Goal: Task Accomplishment & Management: Complete application form

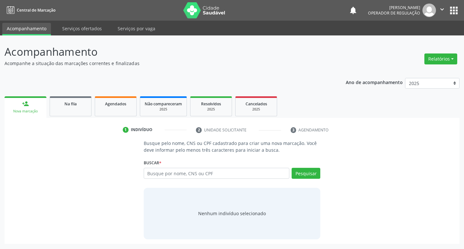
click at [174, 177] on input "text" at bounding box center [217, 173] width 146 height 11
type input "700706952133680"
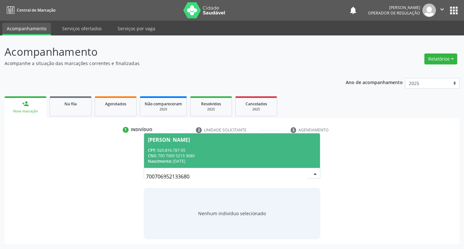
click at [250, 144] on span "Elizabete Pereira da Silva Albuquerque CPF: 020.816.787-05 CNS: 700 7069 5213 3…" at bounding box center [232, 150] width 176 height 34
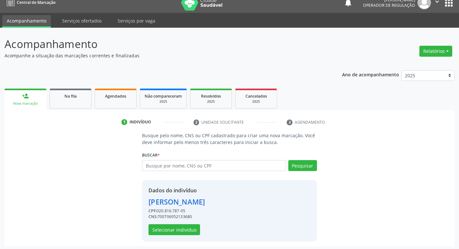
scroll to position [9, 0]
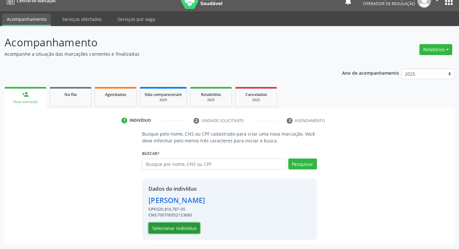
click at [179, 233] on button "Selecionar indivíduo" at bounding box center [175, 228] width 52 height 11
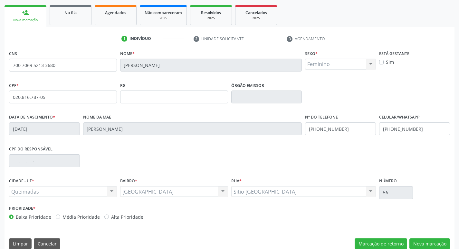
scroll to position [100, 0]
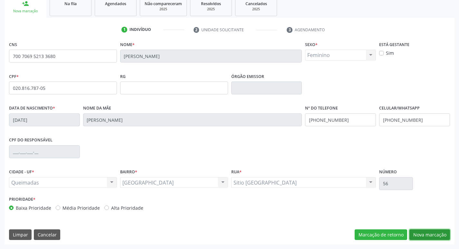
click at [415, 233] on button "Nova marcação" at bounding box center [429, 234] width 41 height 11
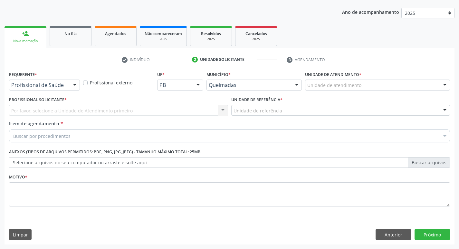
scroll to position [70, 0]
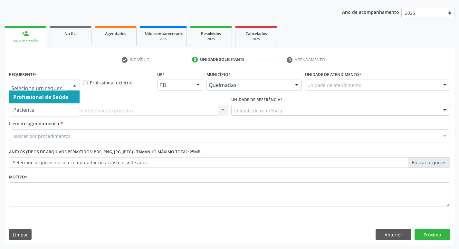
click at [69, 82] on div "Profissional de Saúde Paciente Nenhum resultado encontrado para: " " Não há nen…" at bounding box center [44, 85] width 71 height 11
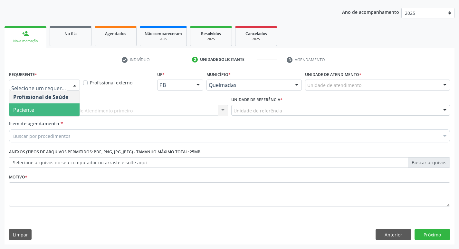
click at [51, 107] on span "Paciente" at bounding box center [44, 109] width 70 height 13
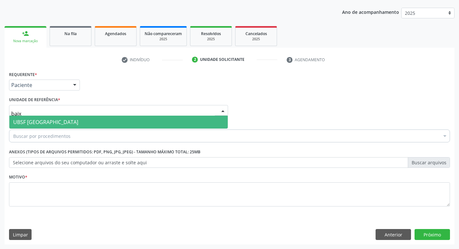
type input "baixa"
click at [42, 123] on span "UBSF [GEOGRAPHIC_DATA]" at bounding box center [45, 122] width 65 height 7
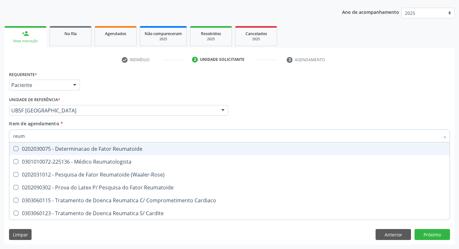
type input "reuma"
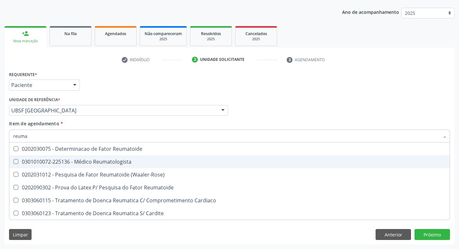
click at [48, 162] on div "0301010072-225136 - Médico Reumatologista" at bounding box center [229, 161] width 433 height 5
checkbox Reumatologista "true"
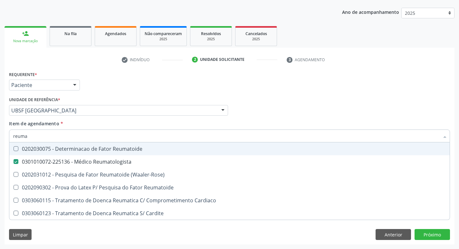
click at [254, 106] on div "Profissional Solicitante Por favor, selecione a Unidade de Atendimento primeiro…" at bounding box center [229, 107] width 444 height 25
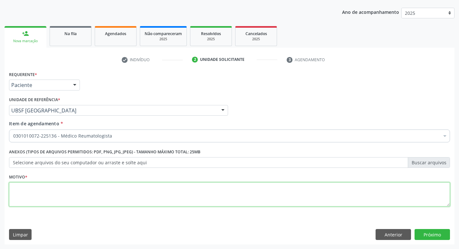
click at [70, 190] on textarea at bounding box center [229, 194] width 441 height 24
type textarea "RETORNO. DR. FELIPE"
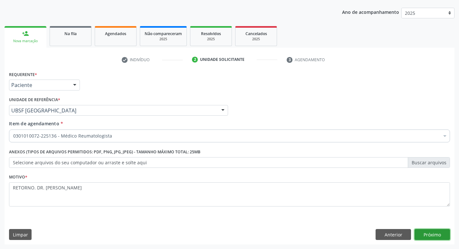
click at [426, 238] on button "Próximo" at bounding box center [432, 234] width 35 height 11
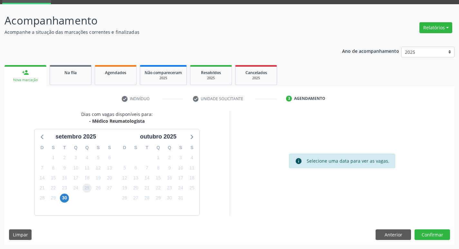
click at [88, 186] on span "25" at bounding box center [86, 188] width 9 height 9
click at [435, 236] on button "Confirmar" at bounding box center [432, 234] width 35 height 11
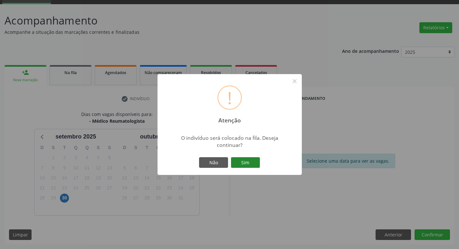
click at [252, 163] on button "Sim" at bounding box center [245, 162] width 29 height 11
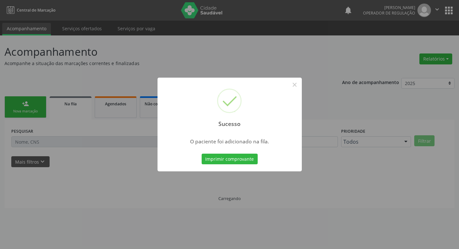
scroll to position [0, 0]
click at [166, 45] on div "Sucesso × O paciente foi adicionado na fila. Imprimir comprovante Cancel" at bounding box center [232, 124] width 464 height 249
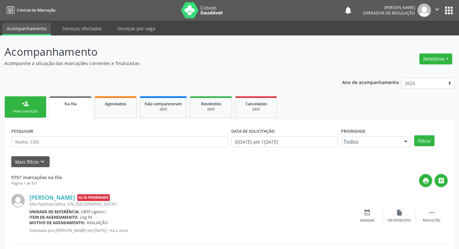
click at [36, 110] on div "Nova marcação" at bounding box center [25, 111] width 32 height 5
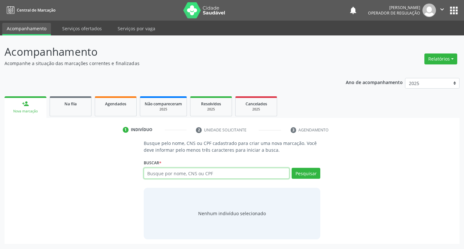
click at [175, 172] on input "text" at bounding box center [217, 173] width 146 height 11
click at [175, 173] on input "text" at bounding box center [217, 173] width 146 height 11
type input "702003305010488"
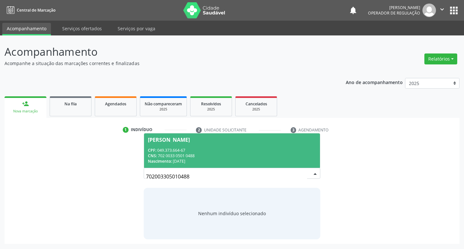
click at [263, 157] on div "CNS: 702 0033 0501 0488" at bounding box center [232, 155] width 168 height 5
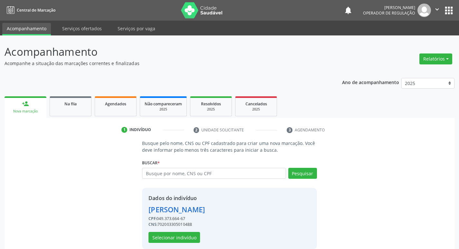
scroll to position [9, 0]
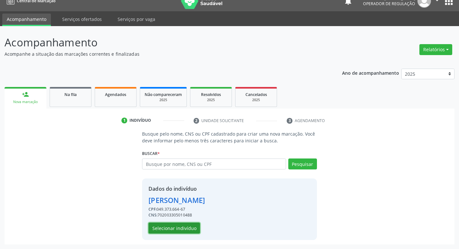
click at [189, 228] on button "Selecionar indivíduo" at bounding box center [175, 228] width 52 height 11
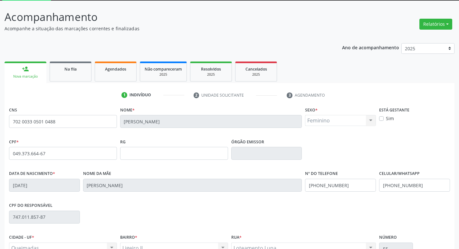
scroll to position [100, 0]
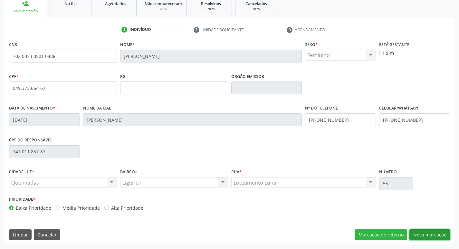
click at [421, 235] on button "Nova marcação" at bounding box center [429, 234] width 41 height 11
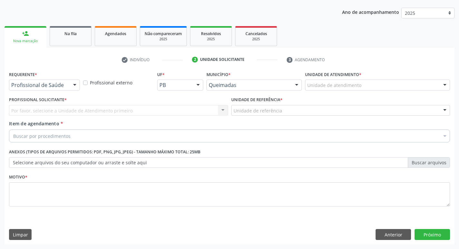
scroll to position [70, 0]
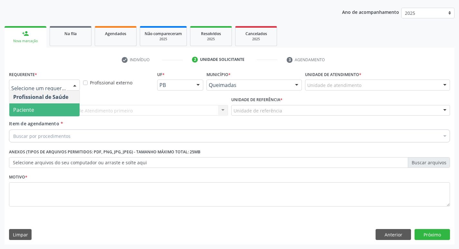
click at [29, 111] on span "Paciente" at bounding box center [23, 109] width 21 height 7
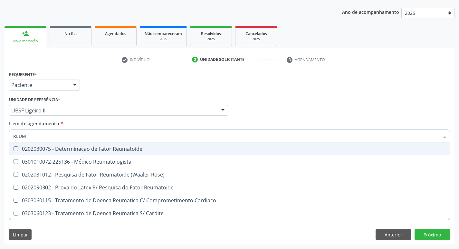
type input "REUMA"
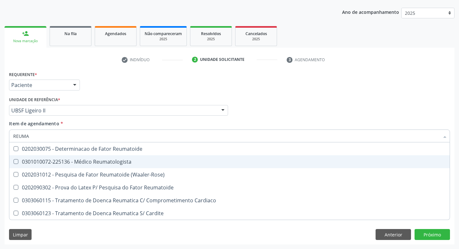
click at [54, 163] on div "0301010072-225136 - Médico Reumatologista" at bounding box center [229, 161] width 433 height 5
checkbox Reumatologista "true"
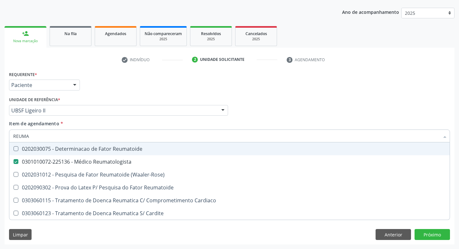
click at [156, 84] on div "Requerente * Paciente Profissional de Saúde Paciente Nenhum resultado encontrad…" at bounding box center [229, 82] width 444 height 25
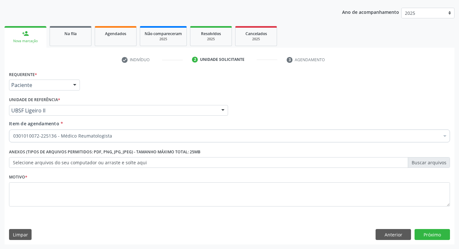
click at [50, 182] on div "Motivo *" at bounding box center [229, 189] width 441 height 34
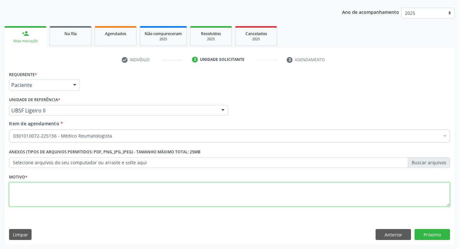
click at [51, 189] on textarea at bounding box center [229, 194] width 441 height 24
type textarea "RETORNO"
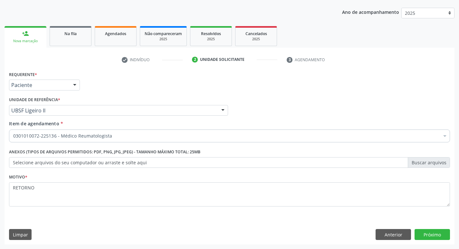
click at [434, 229] on div "Requerente * Paciente Profissional de Saúde Paciente Nenhum resultado encontrad…" at bounding box center [230, 157] width 450 height 175
click at [432, 233] on button "Próximo" at bounding box center [432, 234] width 35 height 11
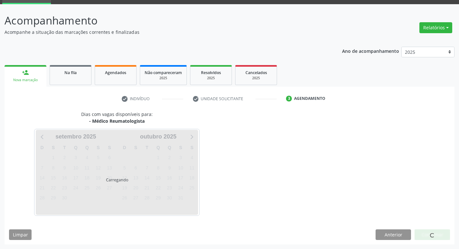
scroll to position [31, 0]
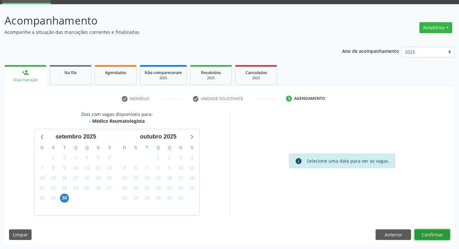
click at [432, 233] on button "Confirmar" at bounding box center [432, 234] width 35 height 11
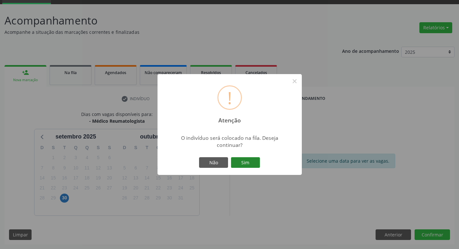
click at [258, 159] on button "Sim" at bounding box center [245, 162] width 29 height 11
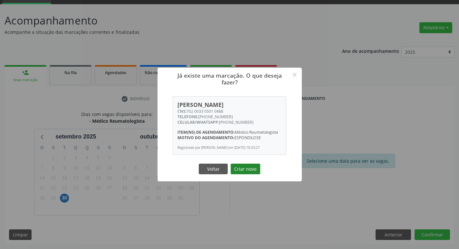
click at [254, 170] on button "Criar novo" at bounding box center [246, 169] width 30 height 11
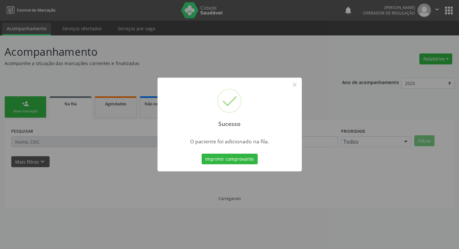
scroll to position [0, 0]
click at [74, 153] on div "Sucesso × O paciente foi adicionado na fila. Imprimir comprovante Cancel" at bounding box center [232, 124] width 464 height 249
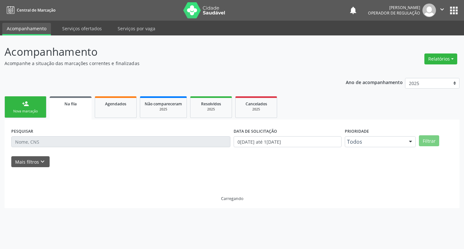
click at [30, 111] on div "Nova marcação" at bounding box center [25, 111] width 32 height 5
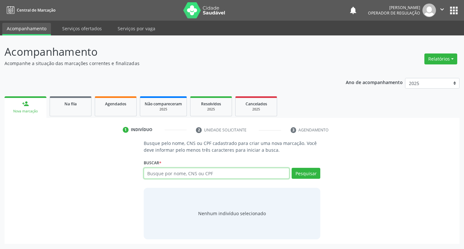
click at [172, 173] on input "text" at bounding box center [217, 173] width 146 height 11
type input "705006007086750"
click at [298, 179] on div "Pesquisar" at bounding box center [304, 175] width 31 height 15
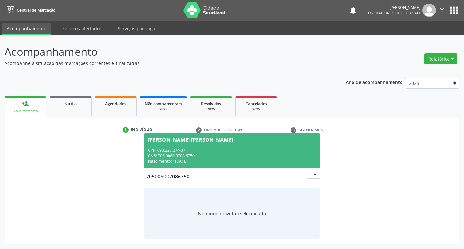
click at [208, 153] on div "CNS: 705 0060 0708 6750" at bounding box center [232, 155] width 168 height 5
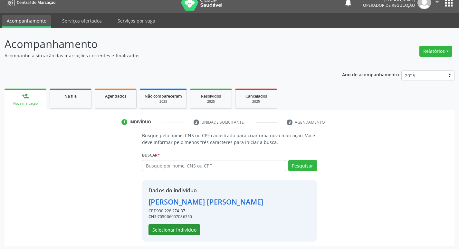
scroll to position [9, 0]
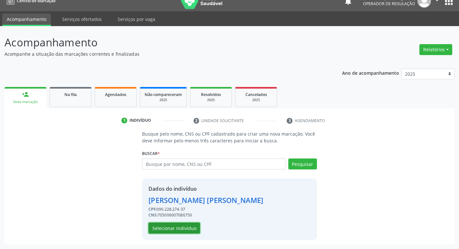
click at [176, 227] on button "Selecionar indivíduo" at bounding box center [175, 228] width 52 height 11
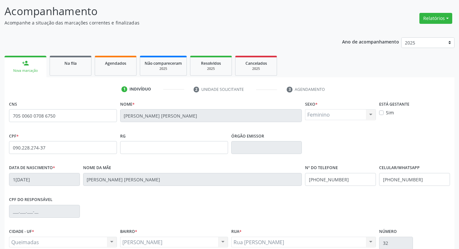
scroll to position [100, 0]
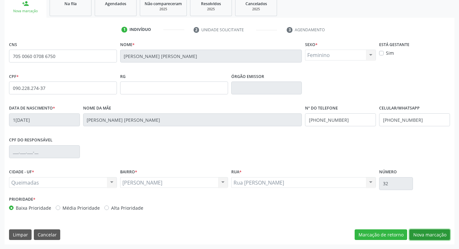
click at [429, 235] on button "Nova marcação" at bounding box center [429, 234] width 41 height 11
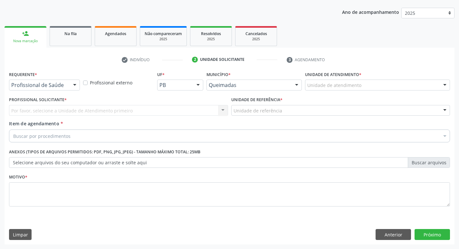
click at [59, 90] on div "Profissional de Saúde" at bounding box center [44, 85] width 71 height 11
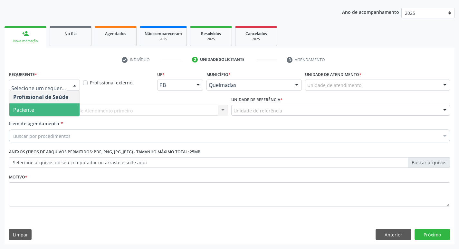
click at [51, 105] on span "Paciente" at bounding box center [44, 109] width 70 height 13
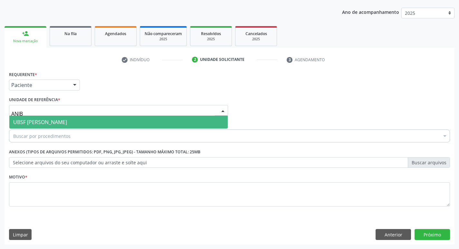
type input "ANIBA"
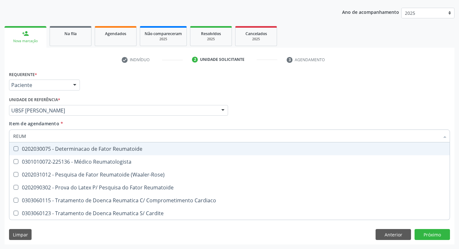
type input "REUMA"
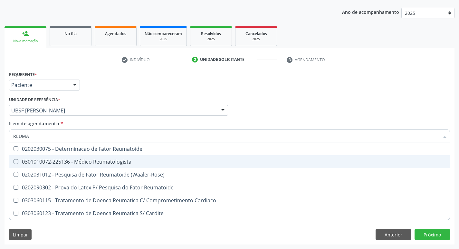
click at [41, 159] on div "0301010072-225136 - Médico Reumatologista" at bounding box center [229, 161] width 433 height 5
checkbox Reumatologista "true"
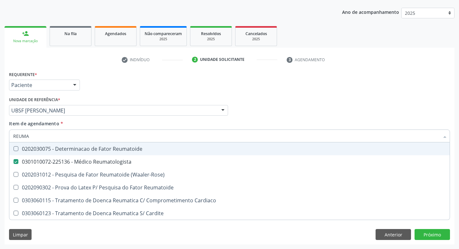
click at [97, 59] on ul "check Indivíduo 2 Unidade solicitante 3 Agendamento" at bounding box center [230, 59] width 450 height 11
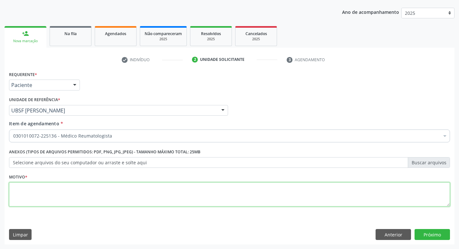
click at [36, 186] on textarea at bounding box center [229, 194] width 441 height 24
type textarea "RETORNO"
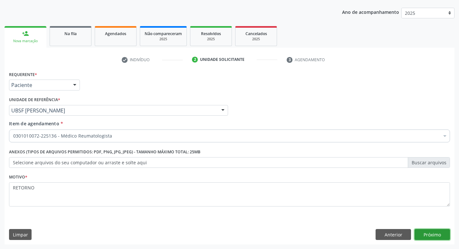
click at [436, 235] on button "Próximo" at bounding box center [432, 234] width 35 height 11
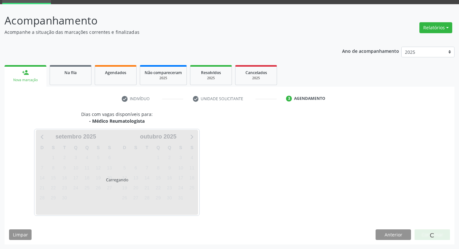
scroll to position [31, 0]
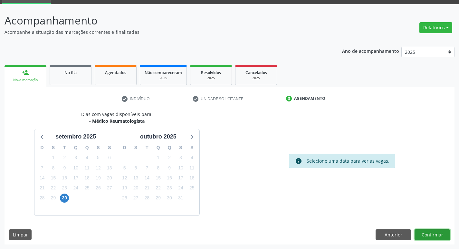
click at [444, 229] on button "Confirmar" at bounding box center [432, 234] width 35 height 11
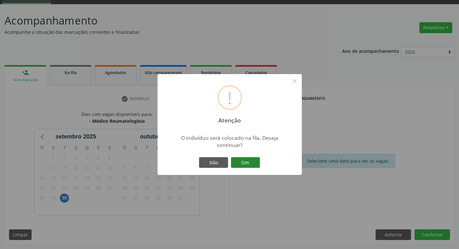
click at [254, 161] on button "Sim" at bounding box center [245, 162] width 29 height 11
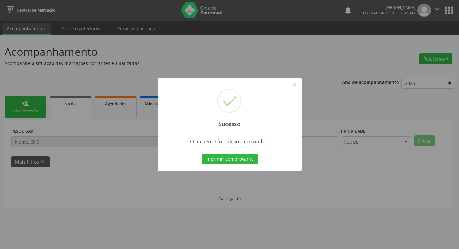
scroll to position [0, 0]
click at [236, 24] on div "Sucesso × O paciente foi adicionado na fila. Imprimir comprovante Cancel" at bounding box center [232, 124] width 464 height 249
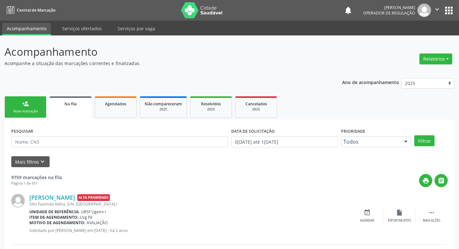
click at [33, 111] on div "Nova marcação" at bounding box center [25, 111] width 32 height 5
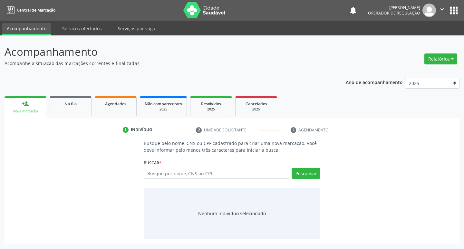
click at [267, 167] on div "Buscar * Busque por nome, CNS ou CPF Nenhum resultado encontrado para: " " Digi…" at bounding box center [232, 170] width 177 height 25
click at [266, 174] on input "text" at bounding box center [217, 173] width 146 height 11
type input "706509396218390"
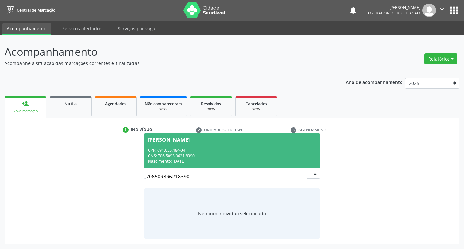
drag, startPoint x: 293, startPoint y: 160, endPoint x: 283, endPoint y: 180, distance: 21.9
click at [285, 176] on div "706509396218390 Joselma Andrade do Nascimento Pereira CPF: 691.655.484-34 CNS: …" at bounding box center [232, 173] width 177 height 11
click at [285, 157] on div "CNS: 706 5093 9621 8390" at bounding box center [232, 155] width 168 height 5
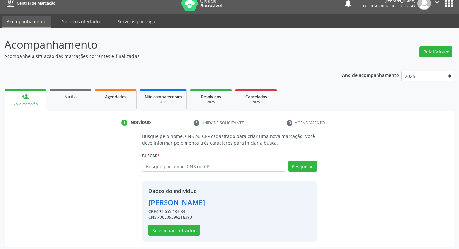
scroll to position [9, 0]
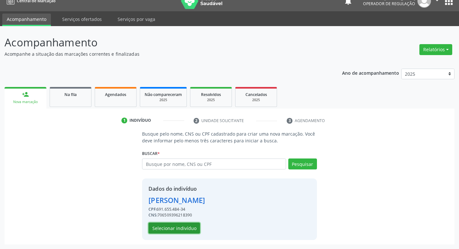
click at [191, 228] on button "Selecionar indivíduo" at bounding box center [175, 228] width 52 height 11
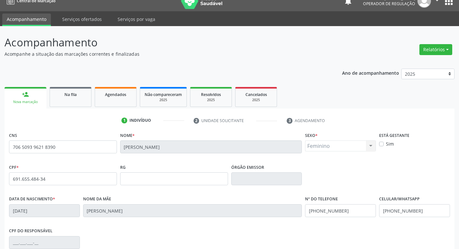
scroll to position [100, 0]
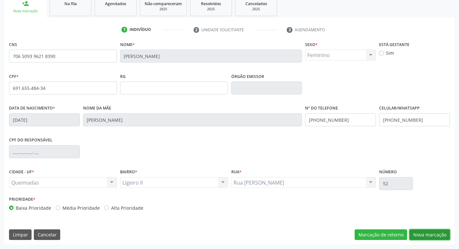
click at [423, 233] on button "Nova marcação" at bounding box center [429, 234] width 41 height 11
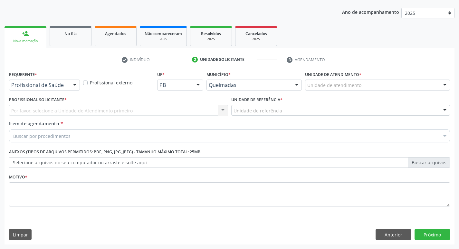
scroll to position [70, 0]
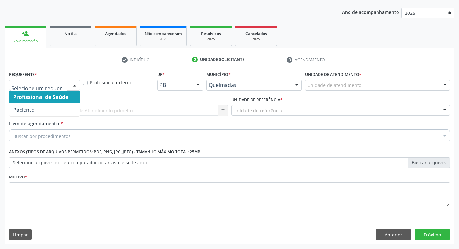
click at [72, 84] on div at bounding box center [75, 85] width 10 height 11
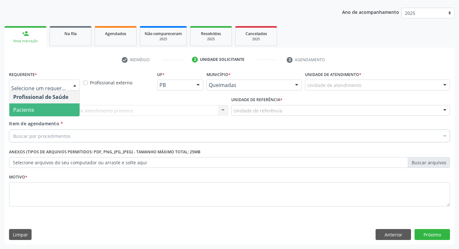
click at [69, 107] on span "Paciente" at bounding box center [44, 109] width 70 height 13
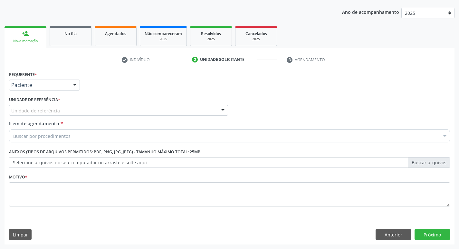
click at [70, 112] on div "Unidade de referência" at bounding box center [118, 110] width 219 height 11
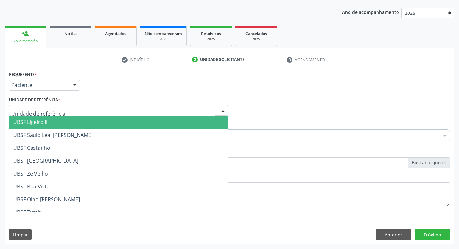
click at [71, 120] on span "UBSF Ligeiro II" at bounding box center [118, 122] width 218 height 13
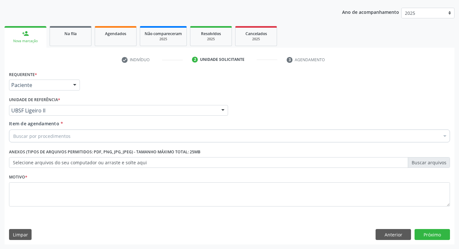
click at [70, 135] on div "Buscar por procedimentos" at bounding box center [229, 136] width 441 height 13
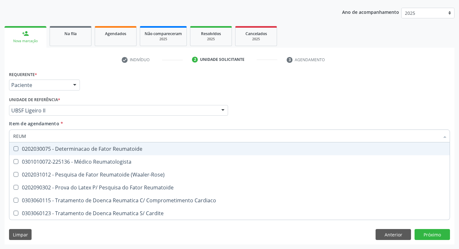
type input "REUMA"
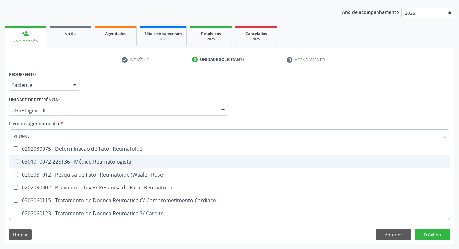
click at [64, 162] on div "0301010072-225136 - Médico Reumatologista" at bounding box center [229, 161] width 433 height 5
checkbox Reumatologista "true"
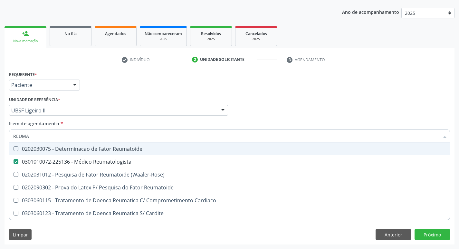
click at [107, 90] on div "Requerente * Paciente Profissional de Saúde Paciente Nenhum resultado encontrad…" at bounding box center [229, 82] width 444 height 25
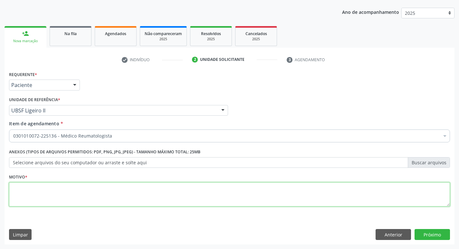
click at [33, 190] on textarea at bounding box center [229, 194] width 441 height 24
type textarea "RETORNO"
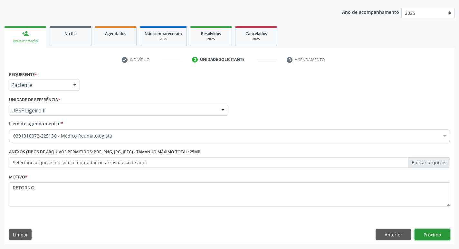
click at [432, 230] on button "Próximo" at bounding box center [432, 234] width 35 height 11
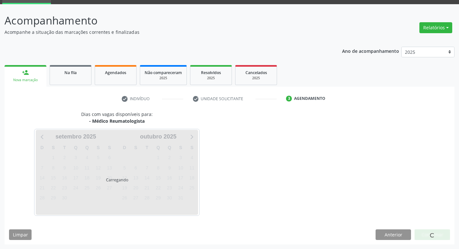
scroll to position [31, 0]
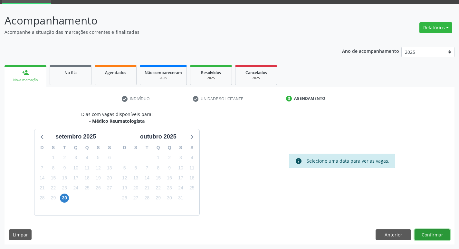
click at [430, 231] on button "Confirmar" at bounding box center [432, 234] width 35 height 11
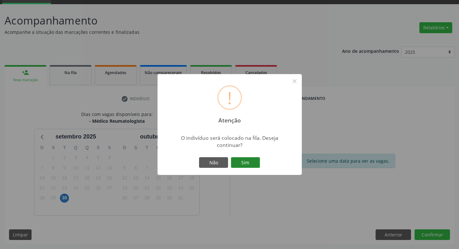
click at [239, 162] on button "Sim" at bounding box center [245, 162] width 29 height 11
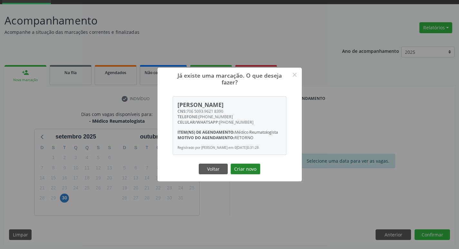
click at [242, 175] on button "Criar novo" at bounding box center [246, 169] width 30 height 11
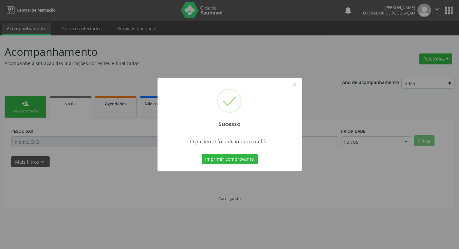
scroll to position [0, 0]
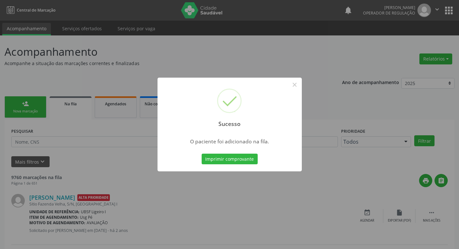
click at [49, 68] on div "Sucesso × O paciente foi adicionado na fila. Imprimir comprovante Cancel" at bounding box center [229, 124] width 459 height 249
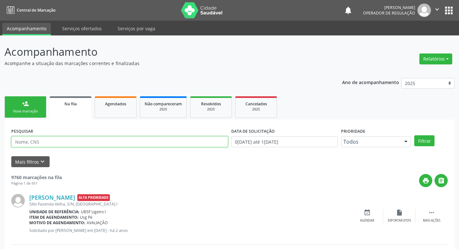
click at [50, 139] on input "text" at bounding box center [119, 141] width 217 height 11
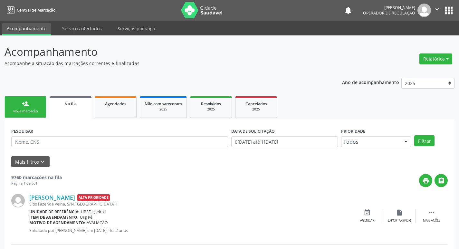
click at [29, 112] on div "Nova marcação" at bounding box center [25, 111] width 32 height 5
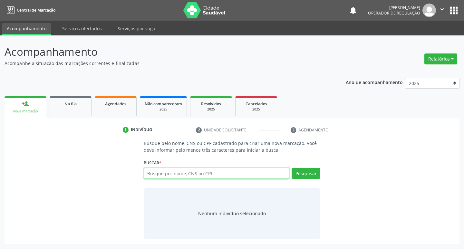
click at [202, 176] on input "text" at bounding box center [217, 173] width 146 height 11
type input "704603666288229"
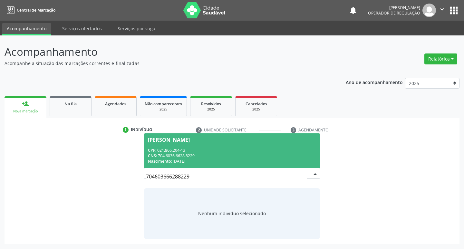
click at [188, 155] on div "CNS: 704 6036 6628 8229" at bounding box center [232, 155] width 168 height 5
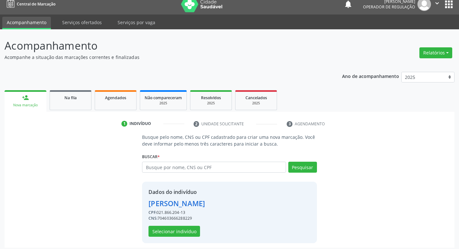
scroll to position [9, 0]
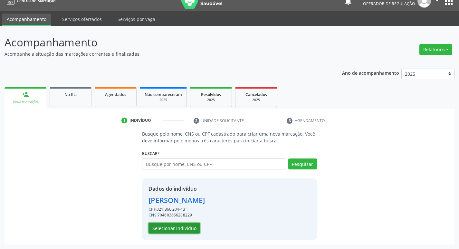
click at [184, 227] on button "Selecionar indivíduo" at bounding box center [175, 228] width 52 height 11
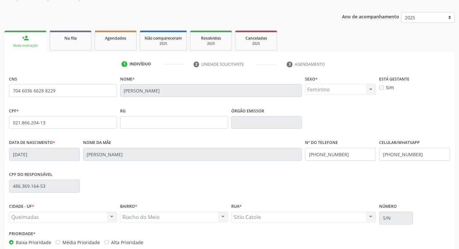
scroll to position [100, 0]
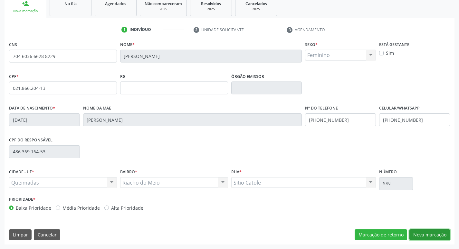
click at [436, 232] on button "Nova marcação" at bounding box center [429, 234] width 41 height 11
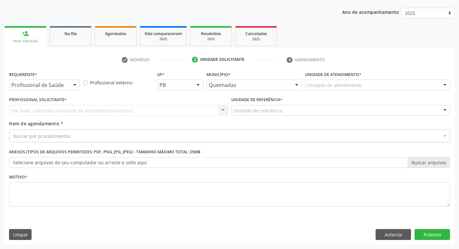
scroll to position [70, 0]
click at [69, 88] on div "Profissional de Saúde Profissional de Saúde Paciente Nenhum resultado encontrad…" at bounding box center [44, 85] width 71 height 11
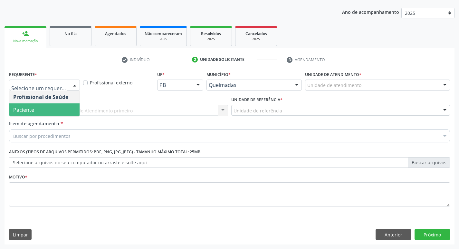
click at [61, 108] on span "Paciente" at bounding box center [44, 109] width 70 height 13
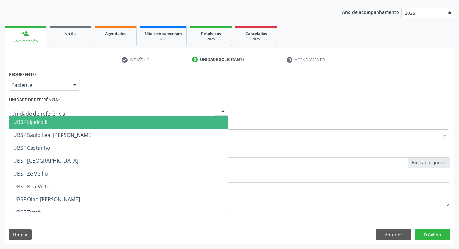
click at [61, 108] on div at bounding box center [118, 110] width 219 height 11
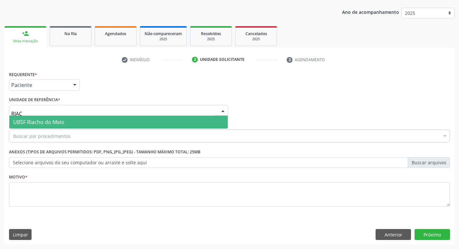
type input "RIACH"
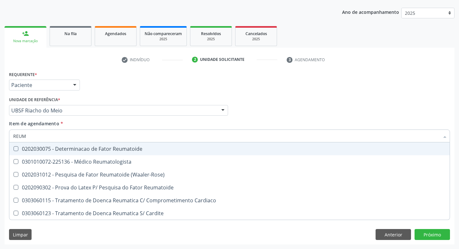
type input "REUMA"
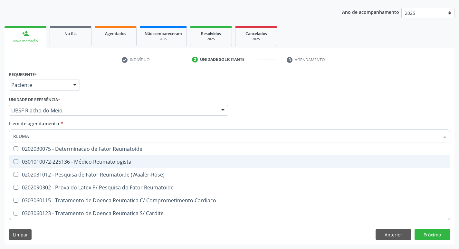
click at [54, 160] on div "0301010072-225136 - Médico Reumatologista" at bounding box center [229, 161] width 433 height 5
checkbox Reumatologista "true"
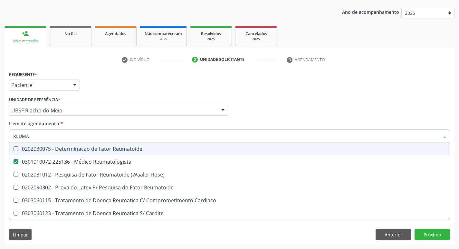
click at [119, 83] on div "Requerente * Paciente Profissional de Saúde Paciente Nenhum resultado encontrad…" at bounding box center [229, 82] width 444 height 25
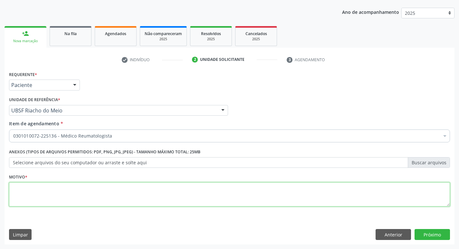
click at [48, 196] on textarea at bounding box center [229, 194] width 441 height 24
type textarea "RETORNO"
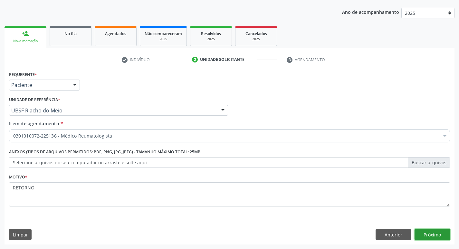
click at [428, 235] on button "Próximo" at bounding box center [432, 234] width 35 height 11
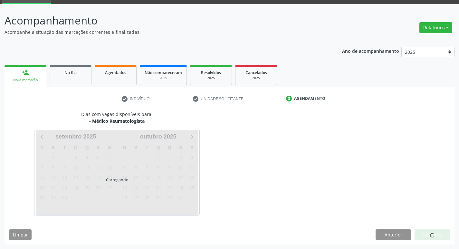
scroll to position [31, 0]
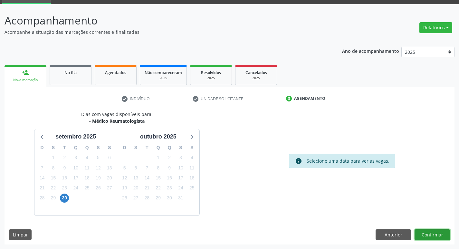
click at [446, 237] on button "Confirmar" at bounding box center [432, 234] width 35 height 11
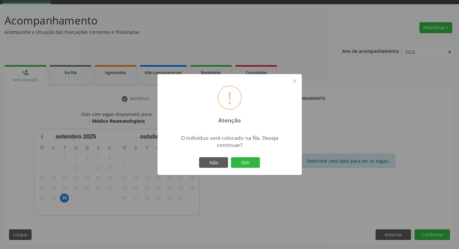
click at [247, 156] on div "Não Sim" at bounding box center [230, 163] width 64 height 14
click at [249, 162] on button "Sim" at bounding box center [245, 162] width 29 height 11
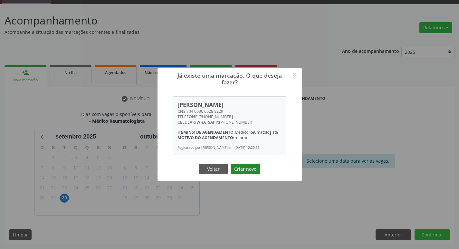
click at [250, 173] on button "Criar novo" at bounding box center [246, 169] width 30 height 11
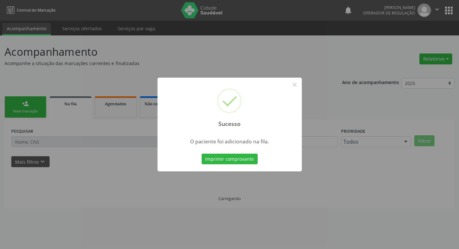
scroll to position [0, 0]
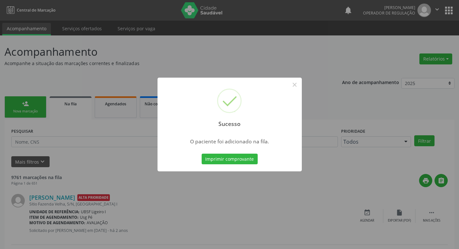
click at [50, 61] on div "Sucesso × O paciente foi adicionado na fila. Imprimir comprovante Cancel" at bounding box center [229, 124] width 459 height 249
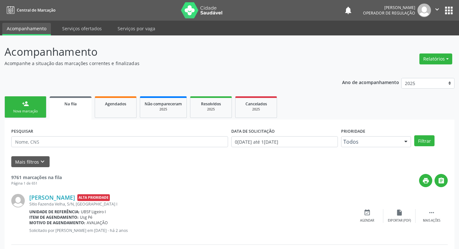
click at [34, 101] on link "person_add Nova marcação" at bounding box center [26, 107] width 42 height 22
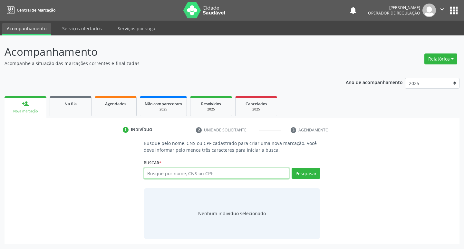
click at [183, 177] on input "text" at bounding box center [217, 173] width 146 height 11
type input "707503258550090"
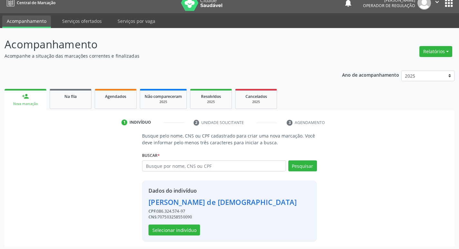
scroll to position [9, 0]
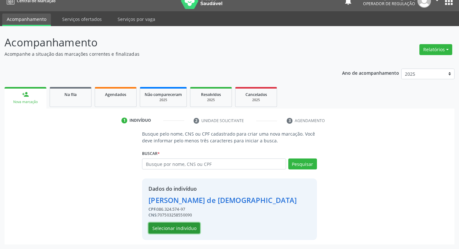
click at [181, 227] on button "Selecionar indivíduo" at bounding box center [175, 228] width 52 height 11
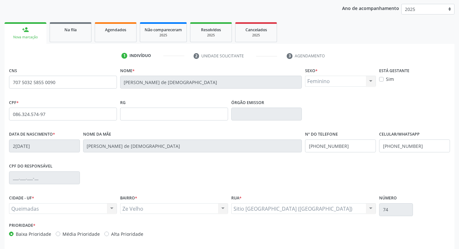
scroll to position [100, 0]
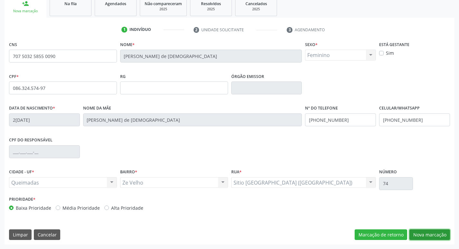
click at [424, 232] on button "Nova marcação" at bounding box center [429, 234] width 41 height 11
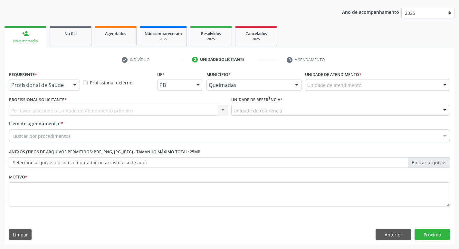
scroll to position [70, 0]
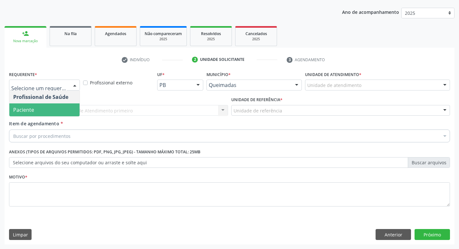
click at [50, 113] on span "Paciente" at bounding box center [44, 109] width 70 height 13
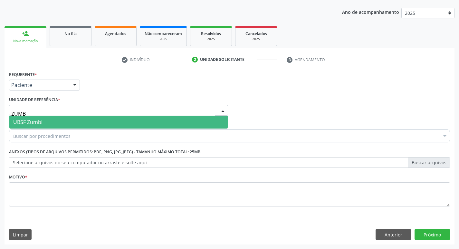
type input "ZUMBI"
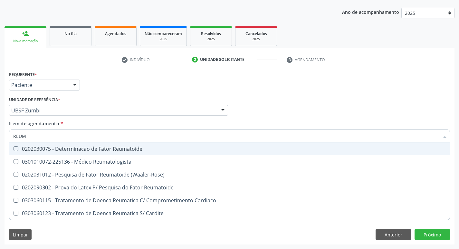
type input "REUMA"
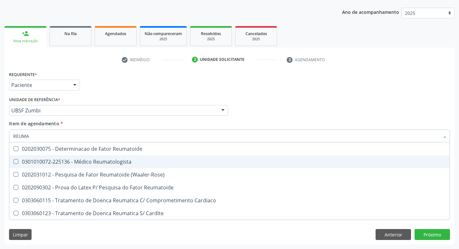
click at [57, 159] on div "0301010072-225136 - Médico Reumatologista" at bounding box center [229, 161] width 433 height 5
checkbox Reumatologista "true"
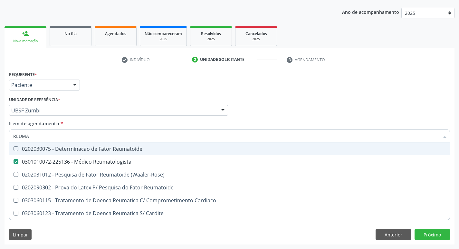
click at [118, 92] on div "Requerente * Paciente Profissional de Saúde Paciente Nenhum resultado encontrad…" at bounding box center [229, 82] width 444 height 25
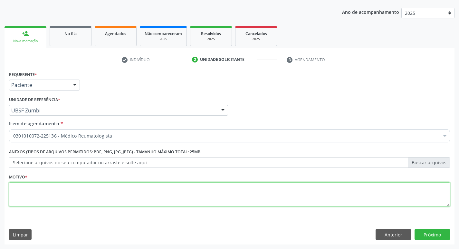
click at [40, 193] on textarea at bounding box center [229, 194] width 441 height 24
type textarea "RETORNO."
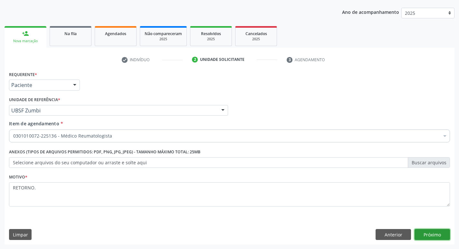
click at [437, 234] on button "Próximo" at bounding box center [432, 234] width 35 height 11
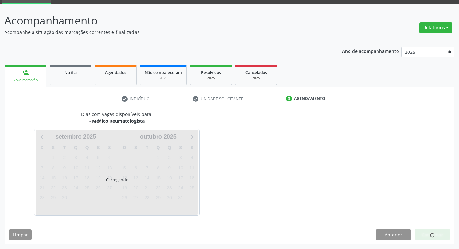
scroll to position [31, 0]
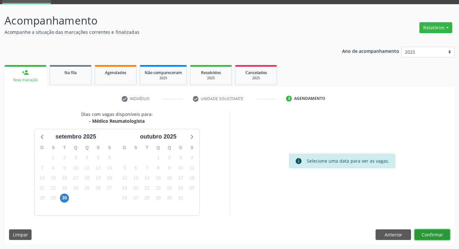
click at [428, 235] on button "Confirmar" at bounding box center [432, 234] width 35 height 11
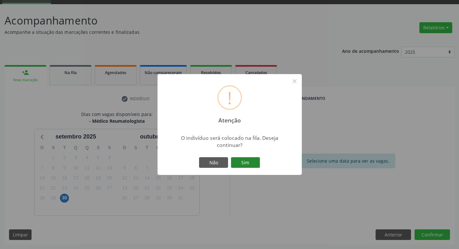
click at [244, 165] on button "Sim" at bounding box center [245, 162] width 29 height 11
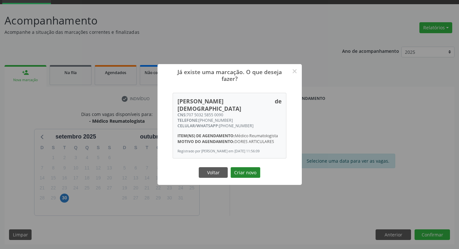
click at [247, 172] on button "Criar novo" at bounding box center [246, 172] width 30 height 11
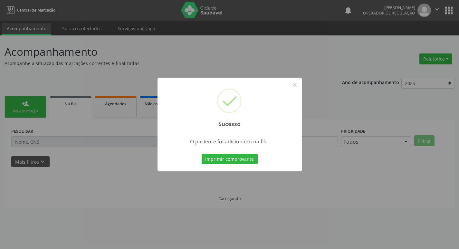
scroll to position [0, 0]
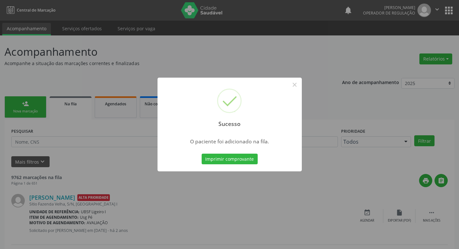
click at [88, 50] on div "Sucesso × O paciente foi adicionado na fila. Imprimir comprovante Cancel" at bounding box center [229, 124] width 459 height 249
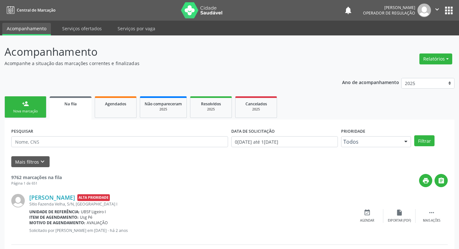
click at [38, 102] on link "person_add Nova marcação" at bounding box center [26, 107] width 42 height 22
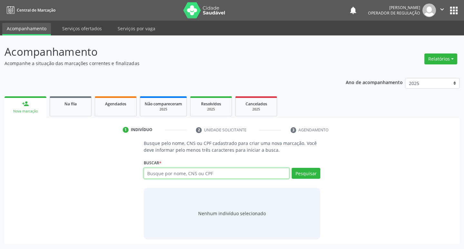
click at [227, 178] on input "text" at bounding box center [217, 173] width 146 height 11
click at [228, 178] on input "text" at bounding box center [217, 173] width 146 height 11
type input "700508961399152"
click at [304, 177] on button "Pesquisar" at bounding box center [306, 173] width 29 height 11
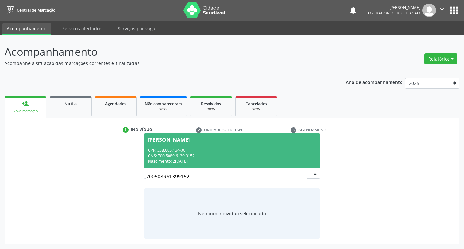
click at [268, 142] on div "Sebastiana Borges da Silva" at bounding box center [232, 139] width 168 height 5
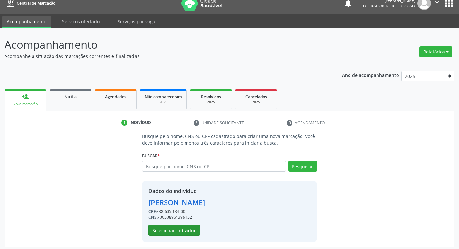
scroll to position [9, 0]
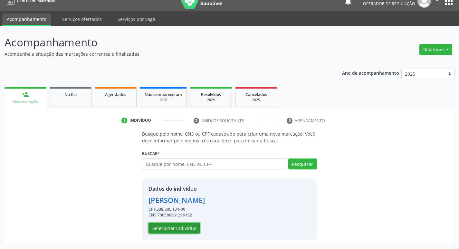
click at [165, 231] on button "Selecionar indivíduo" at bounding box center [175, 228] width 52 height 11
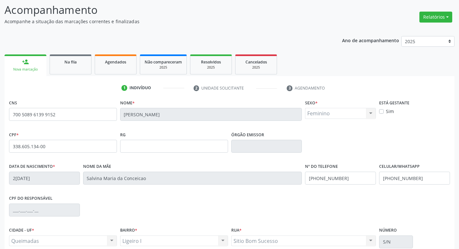
scroll to position [100, 0]
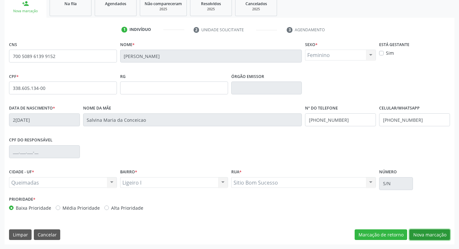
click at [420, 231] on button "Nova marcação" at bounding box center [429, 234] width 41 height 11
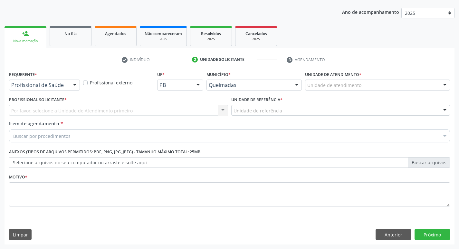
scroll to position [70, 0]
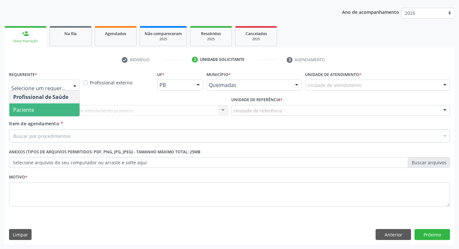
click at [43, 108] on span "Paciente" at bounding box center [44, 109] width 70 height 13
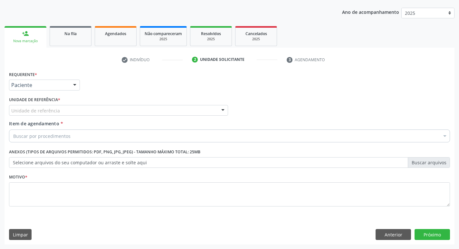
click at [44, 105] on div "Unidade de referência" at bounding box center [118, 110] width 219 height 11
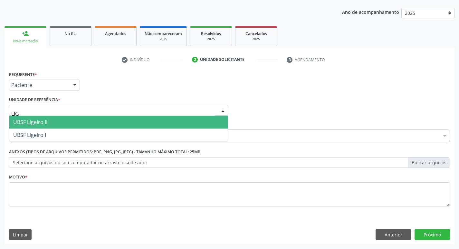
type input "LIGE"
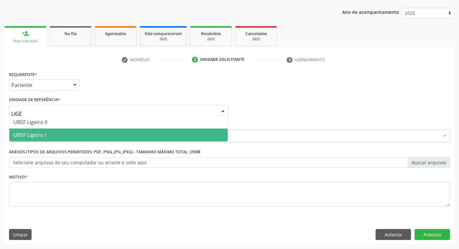
click at [32, 131] on span "UBSF Ligeiro I" at bounding box center [118, 135] width 218 height 13
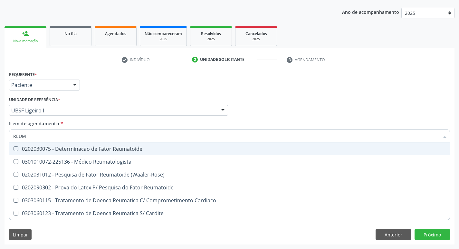
type input "REUMA"
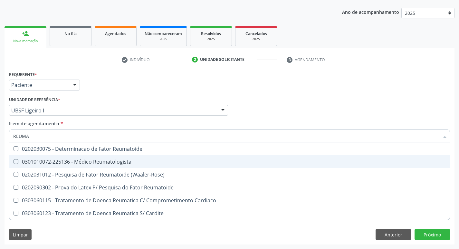
click at [98, 162] on div "0301010072-225136 - Médico Reumatologista" at bounding box center [229, 161] width 433 height 5
checkbox Reumatologista "true"
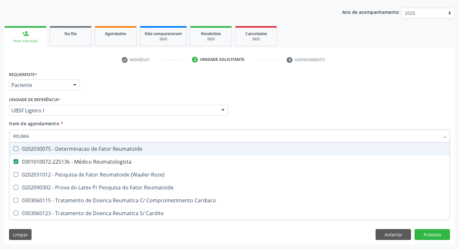
click at [269, 109] on div "Profissional Solicitante Por favor, selecione a Unidade de Atendimento primeiro…" at bounding box center [229, 107] width 444 height 25
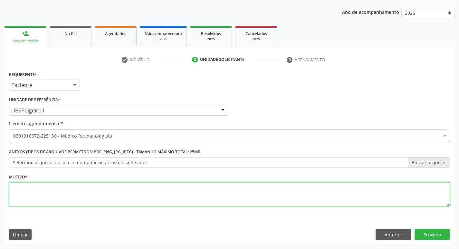
click at [94, 199] on textarea at bounding box center [229, 194] width 441 height 24
type textarea "RETORNO."
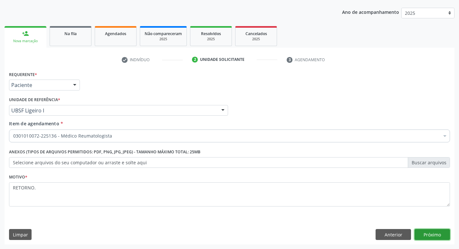
click at [434, 235] on button "Próximo" at bounding box center [432, 234] width 35 height 11
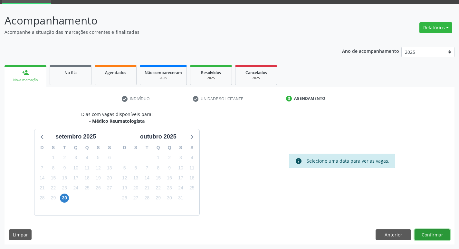
click at [433, 234] on button "Confirmar" at bounding box center [432, 234] width 35 height 11
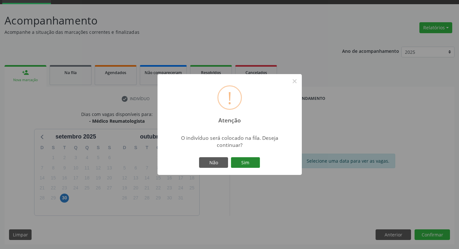
click at [247, 164] on button "Sim" at bounding box center [245, 162] width 29 height 11
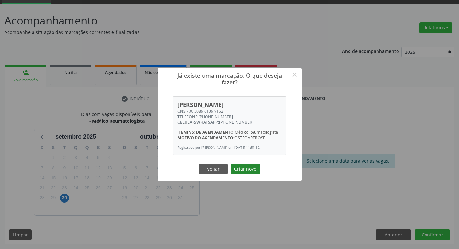
click at [252, 167] on button "Criar novo" at bounding box center [246, 169] width 30 height 11
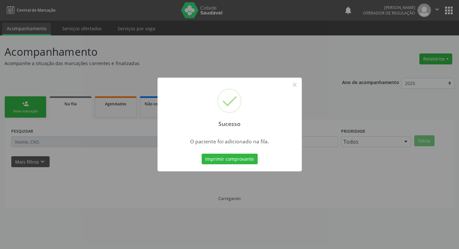
scroll to position [0, 0]
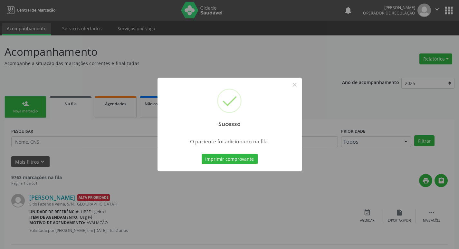
click at [62, 42] on div "Sucesso × O paciente foi adicionado na fila. Imprimir comprovante Cancel" at bounding box center [229, 124] width 459 height 249
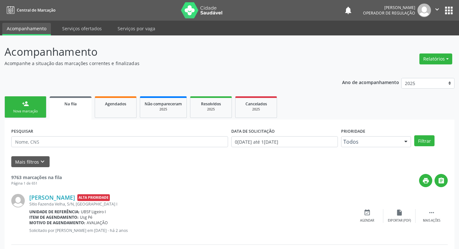
click at [36, 109] on div "Nova marcação" at bounding box center [25, 111] width 32 height 5
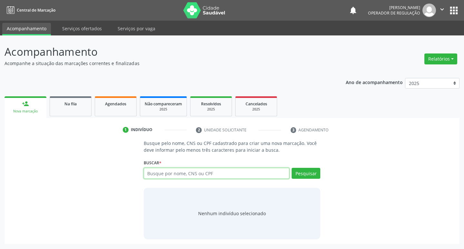
click at [175, 177] on input "text" at bounding box center [217, 173] width 146 height 11
type input "706402173613189"
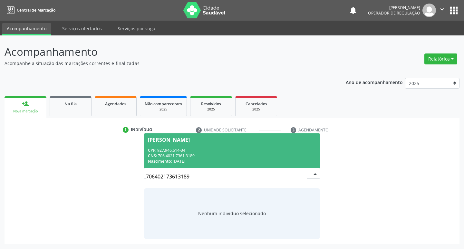
click at [262, 149] on div "CPF: 927.946.614-34" at bounding box center [232, 150] width 168 height 5
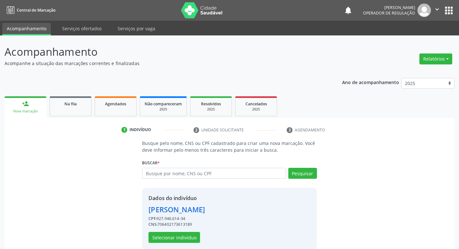
scroll to position [9, 0]
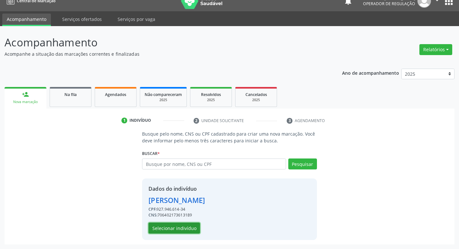
click at [177, 232] on button "Selecionar indivíduo" at bounding box center [175, 228] width 52 height 11
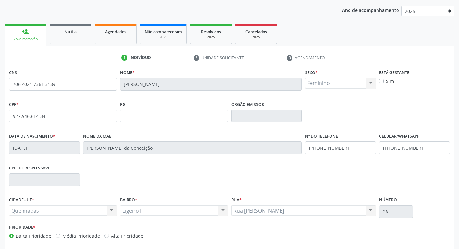
scroll to position [100, 0]
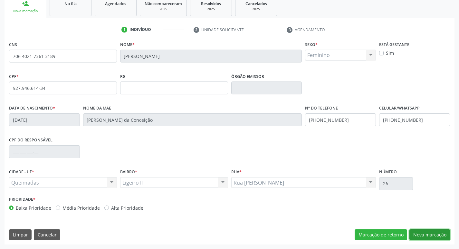
click at [420, 235] on button "Nova marcação" at bounding box center [429, 234] width 41 height 11
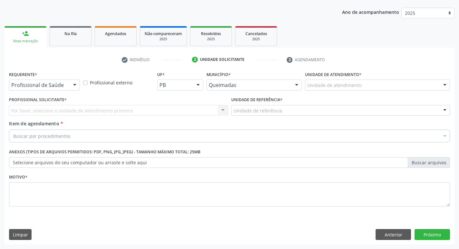
scroll to position [70, 0]
click at [76, 88] on div at bounding box center [75, 85] width 10 height 11
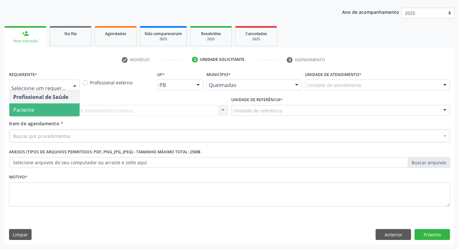
click at [65, 111] on span "Paciente" at bounding box center [44, 109] width 70 height 13
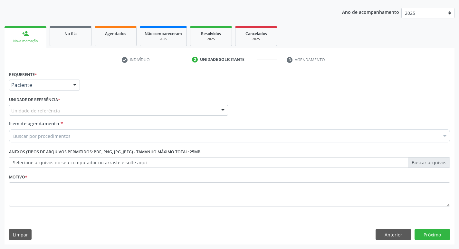
click at [65, 111] on div "Unidade de referência" at bounding box center [118, 110] width 219 height 11
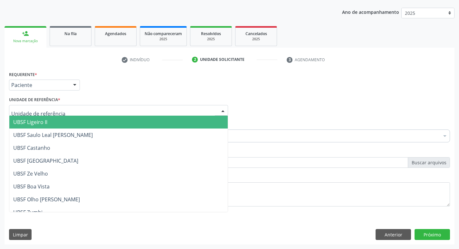
click at [70, 122] on span "UBSF Ligeiro II" at bounding box center [118, 122] width 218 height 13
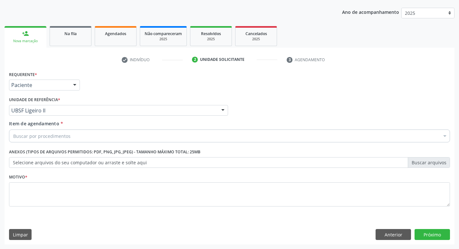
click at [74, 139] on div "Buscar por procedimentos" at bounding box center [229, 136] width 441 height 13
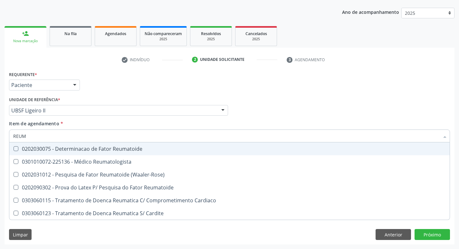
type input "REUMA"
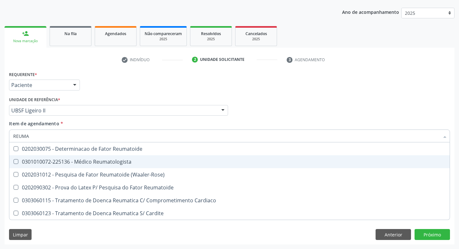
click at [71, 161] on div "0301010072-225136 - Médico Reumatologista" at bounding box center [229, 161] width 433 height 5
checkbox Reumatologista "true"
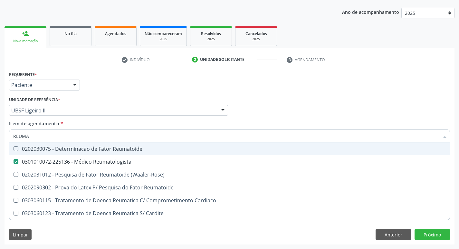
click at [123, 91] on div "Requerente * Paciente Profissional de Saúde Paciente Nenhum resultado encontrad…" at bounding box center [229, 82] width 444 height 25
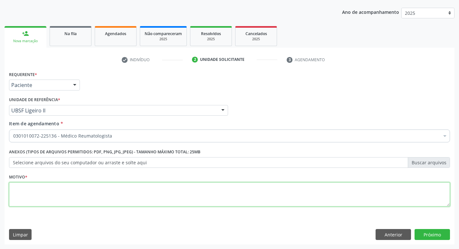
click at [59, 197] on textarea at bounding box center [229, 194] width 441 height 24
type textarea "RETORNO."
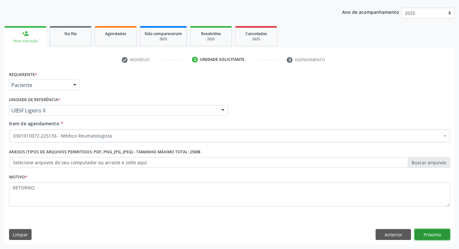
click at [431, 234] on button "Próximo" at bounding box center [432, 234] width 35 height 11
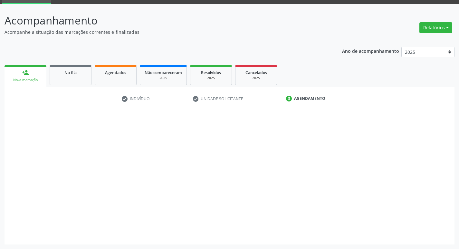
scroll to position [31, 0]
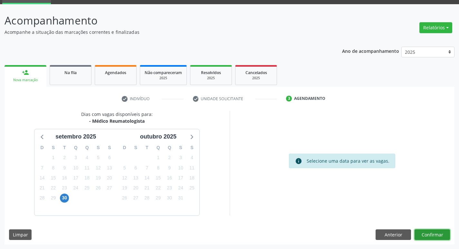
click at [431, 233] on button "Confirmar" at bounding box center [432, 234] width 35 height 11
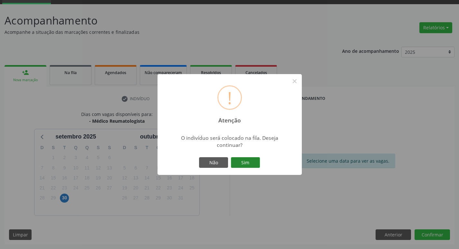
click at [248, 167] on button "Sim" at bounding box center [245, 162] width 29 height 11
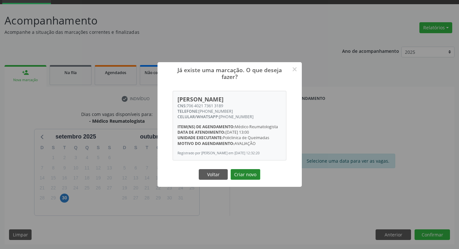
click at [248, 175] on button "Criar novo" at bounding box center [246, 174] width 30 height 11
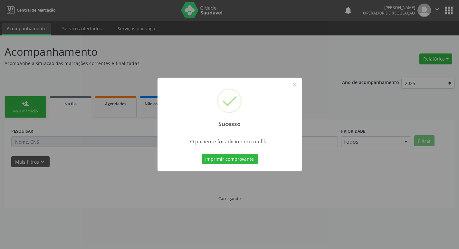
scroll to position [0, 0]
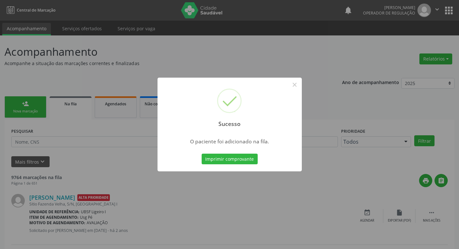
click at [178, 62] on div "Sucesso × O paciente foi adicionado na fila. Imprimir comprovante Cancel" at bounding box center [229, 124] width 459 height 249
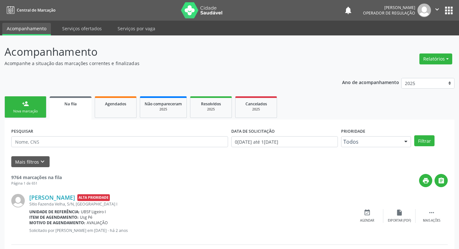
click at [29, 103] on link "person_add Nova marcação" at bounding box center [26, 107] width 42 height 22
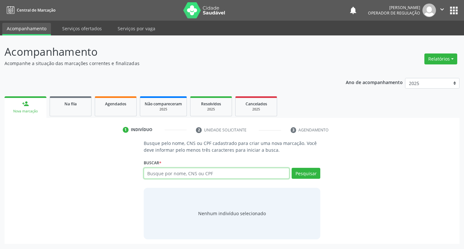
click at [168, 172] on input "text" at bounding box center [217, 173] width 146 height 11
type input "708206167968347"
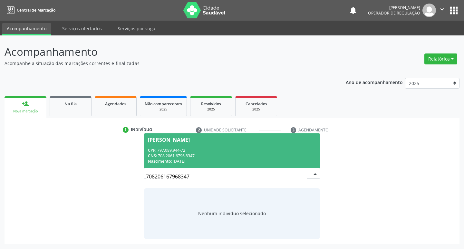
click at [210, 157] on div "CNS: 708 2061 6796 8347" at bounding box center [232, 155] width 168 height 5
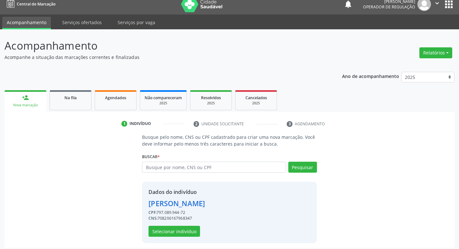
scroll to position [9, 0]
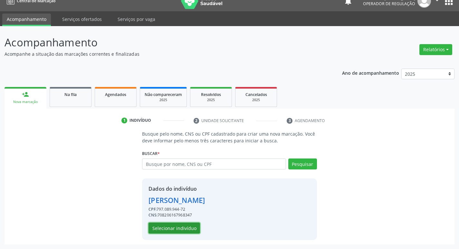
click at [193, 229] on button "Selecionar indivíduo" at bounding box center [175, 228] width 52 height 11
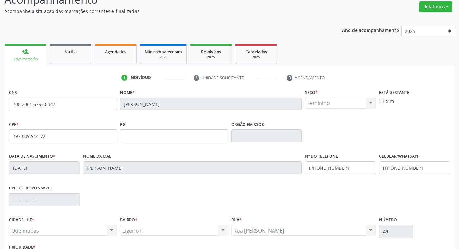
scroll to position [100, 0]
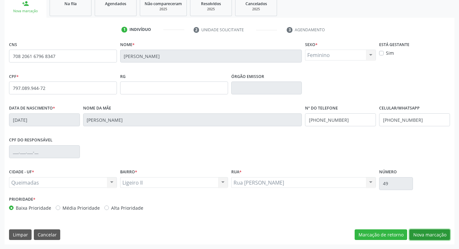
click at [439, 231] on button "Nova marcação" at bounding box center [429, 234] width 41 height 11
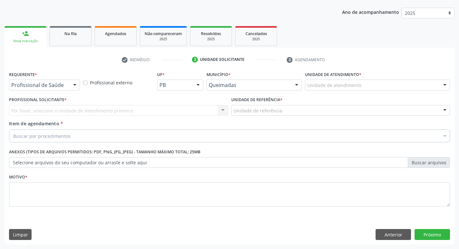
scroll to position [70, 0]
click at [72, 90] on div "Profissional de Saúde Profissional de Saúde Paciente Nenhum resultado encontrad…" at bounding box center [44, 85] width 71 height 11
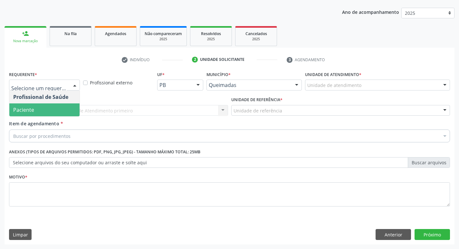
click at [66, 110] on span "Paciente" at bounding box center [44, 109] width 70 height 13
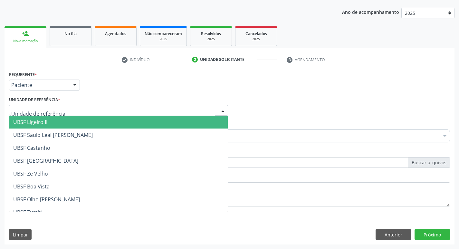
click at [73, 114] on div at bounding box center [118, 110] width 219 height 11
click at [85, 122] on span "UBSF Ligeiro II" at bounding box center [118, 122] width 218 height 13
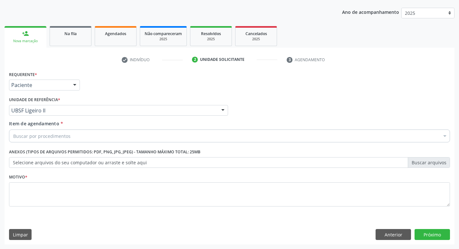
click at [85, 135] on div "Buscar por procedimentos" at bounding box center [229, 136] width 441 height 13
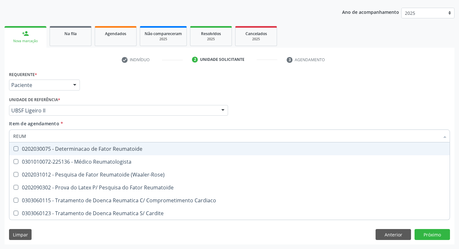
type input "REUMA"
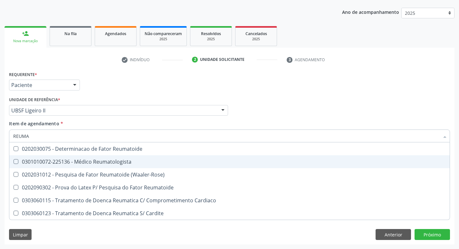
click at [69, 162] on div "0301010072-225136 - Médico Reumatologista" at bounding box center [229, 161] width 433 height 5
checkbox Reumatologista "true"
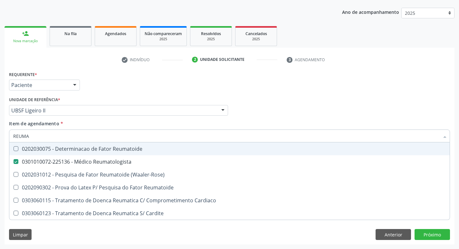
click at [122, 84] on div "Requerente * Paciente Profissional de Saúde Paciente Nenhum resultado encontrad…" at bounding box center [229, 82] width 444 height 25
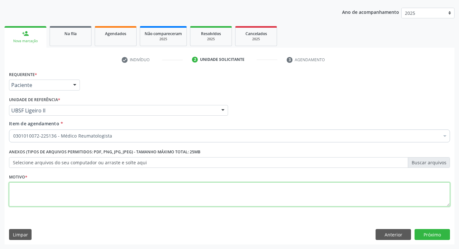
click at [30, 194] on textarea at bounding box center [229, 194] width 441 height 24
type textarea "RET"
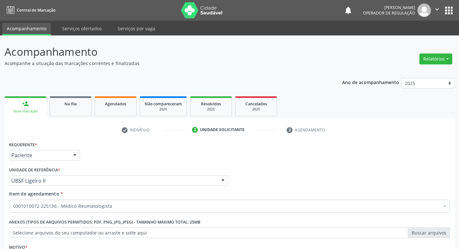
scroll to position [70, 0]
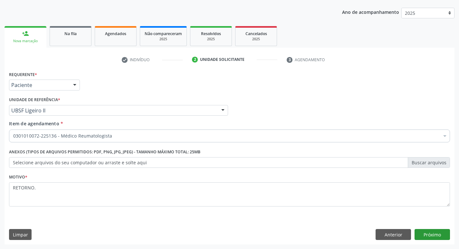
type textarea "RETORNO."
click at [441, 236] on button "Próximo" at bounding box center [432, 234] width 35 height 11
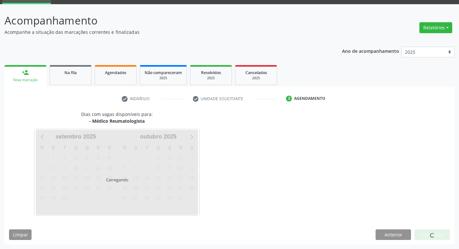
scroll to position [31, 0]
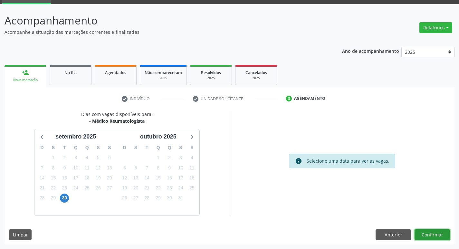
click at [431, 237] on button "Confirmar" at bounding box center [432, 234] width 35 height 11
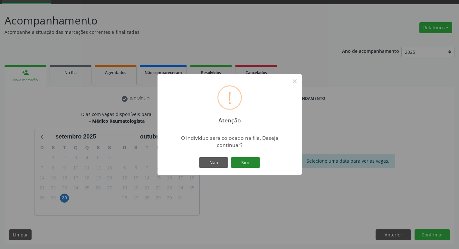
click at [248, 161] on button "Sim" at bounding box center [245, 162] width 29 height 11
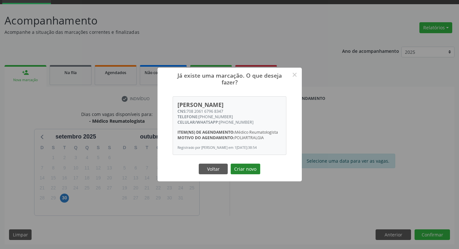
click at [248, 170] on button "Criar novo" at bounding box center [246, 169] width 30 height 11
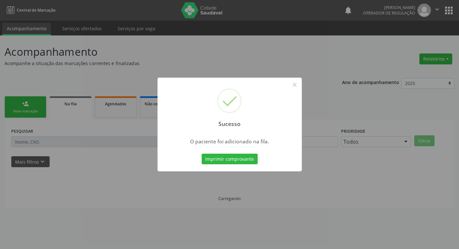
scroll to position [0, 0]
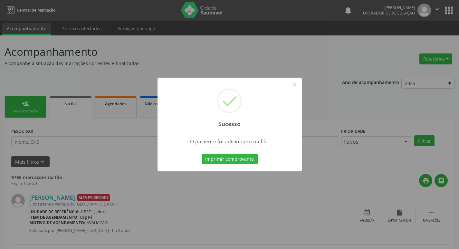
click at [12, 95] on div "Sucesso × O paciente foi adicionado na fila. Imprimir comprovante Cancel" at bounding box center [229, 124] width 459 height 249
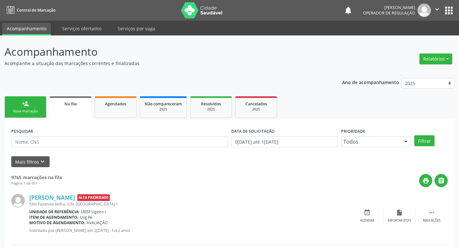
click at [16, 101] on link "person_add Nova marcação" at bounding box center [26, 107] width 42 height 22
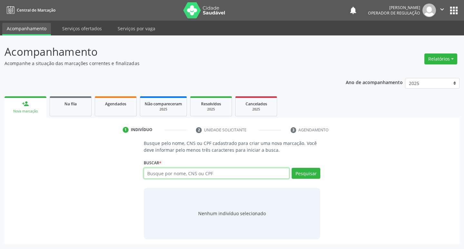
click at [224, 174] on input "text" at bounding box center [217, 173] width 146 height 11
type input "704607199766221"
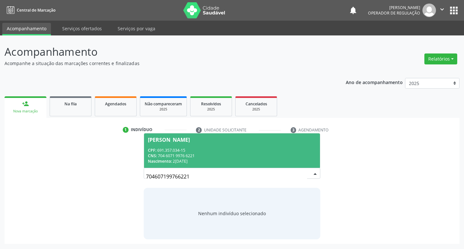
click at [270, 158] on div "Nascimento: 2[DATE]" at bounding box center [232, 160] width 168 height 5
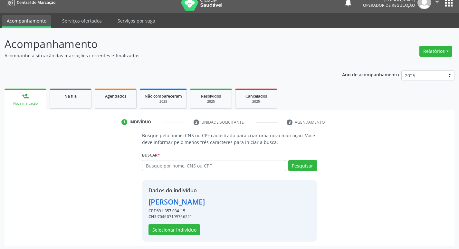
scroll to position [9, 0]
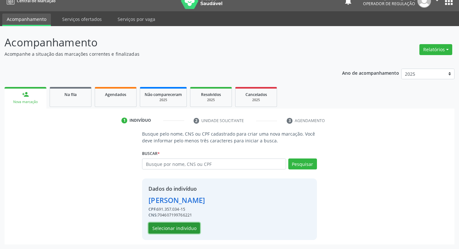
click at [178, 227] on button "Selecionar indivíduo" at bounding box center [175, 228] width 52 height 11
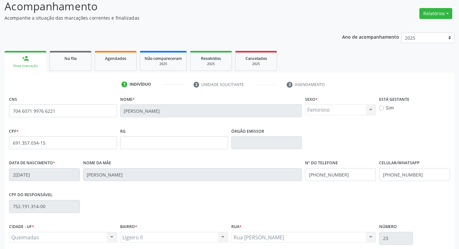
scroll to position [100, 0]
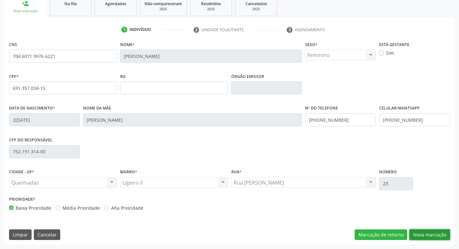
click at [433, 233] on button "Nova marcação" at bounding box center [429, 234] width 41 height 11
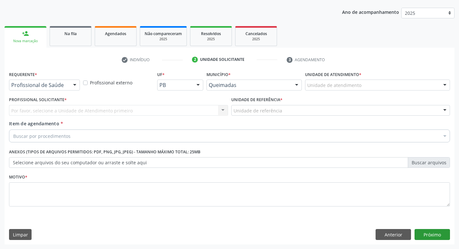
scroll to position [70, 0]
click at [72, 80] on div at bounding box center [75, 85] width 10 height 11
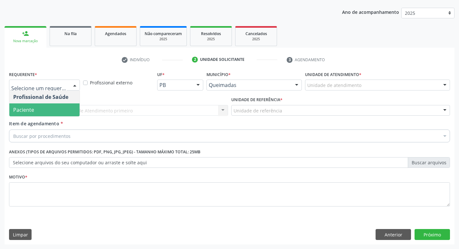
click at [34, 106] on span "Paciente" at bounding box center [23, 109] width 21 height 7
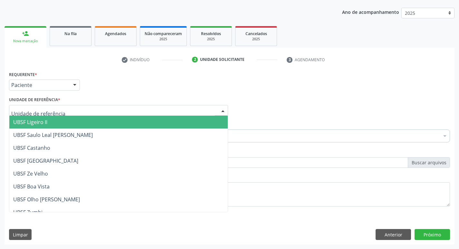
click at [43, 121] on span "UBSF Ligeiro II" at bounding box center [30, 122] width 34 height 7
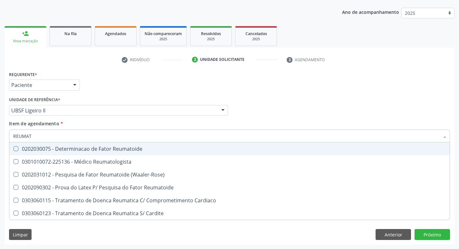
type input "REUMATO"
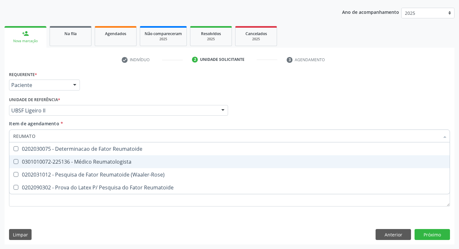
click at [52, 160] on div "0301010072-225136 - Médico Reumatologista" at bounding box center [229, 161] width 433 height 5
checkbox Reumatologista "true"
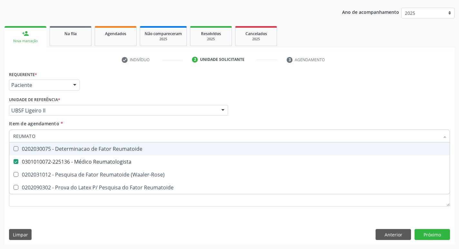
click at [303, 114] on div "Profissional Solicitante Por favor, selecione a Unidade de Atendimento primeiro…" at bounding box center [229, 107] width 444 height 25
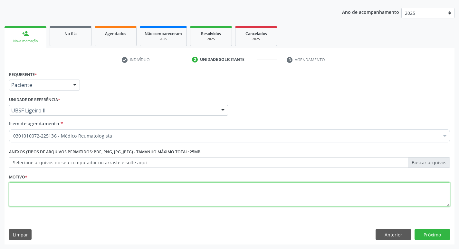
click at [107, 201] on textarea at bounding box center [229, 194] width 441 height 24
type textarea "RETORNO."
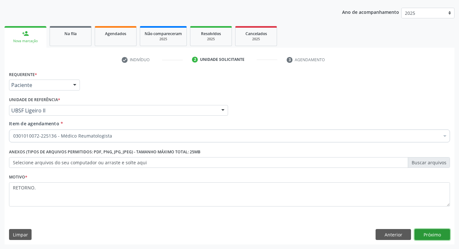
click at [435, 233] on button "Próximo" at bounding box center [432, 234] width 35 height 11
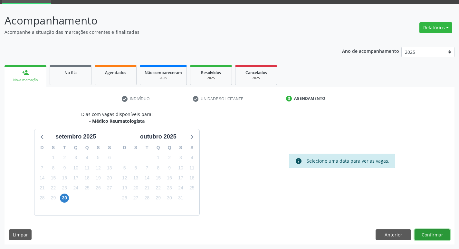
click at [436, 235] on button "Confirmar" at bounding box center [432, 234] width 35 height 11
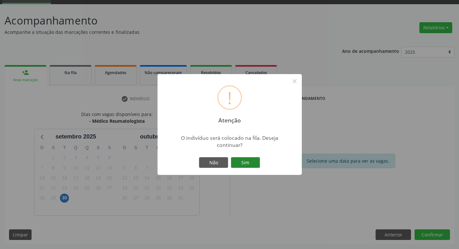
click at [256, 165] on button "Sim" at bounding box center [245, 162] width 29 height 11
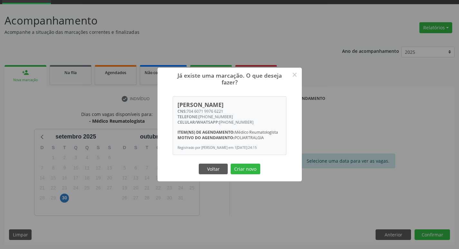
click at [231, 164] on button "Criar novo" at bounding box center [246, 169] width 30 height 11
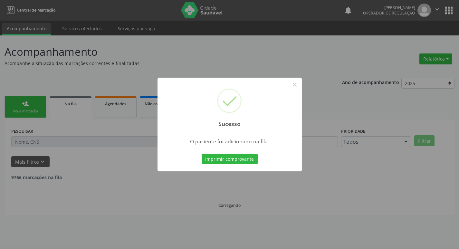
scroll to position [0, 0]
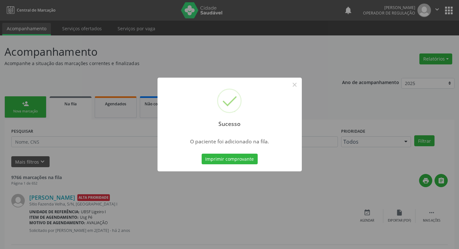
click at [134, 43] on div "Sucesso × O paciente foi adicionado na fila. Imprimir comprovante Cancel" at bounding box center [229, 124] width 459 height 249
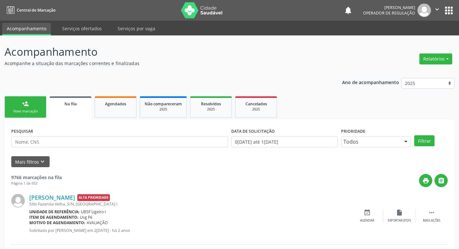
click at [23, 115] on link "person_add Nova marcação" at bounding box center [26, 107] width 42 height 22
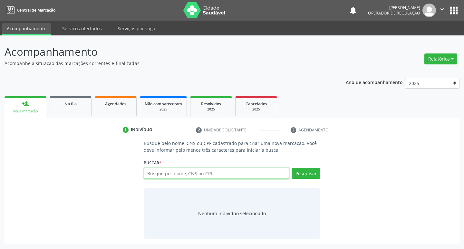
click at [149, 170] on input "text" at bounding box center [217, 173] width 146 height 11
type input "705807406661930"
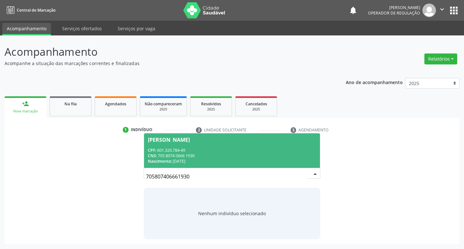
click at [192, 159] on div "Nascimento: 06/05/1967" at bounding box center [232, 160] width 168 height 5
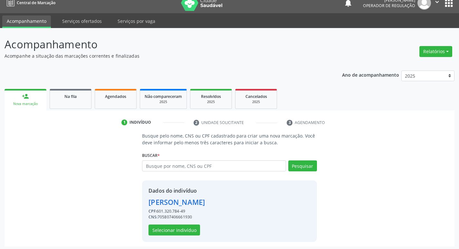
scroll to position [9, 0]
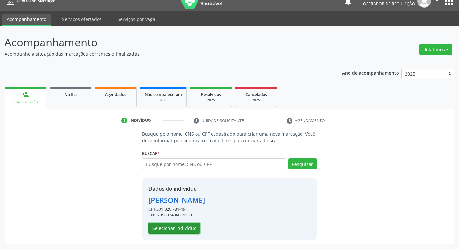
click at [179, 225] on button "Selecionar indivíduo" at bounding box center [175, 228] width 52 height 11
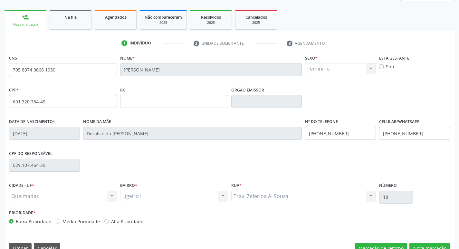
scroll to position [100, 0]
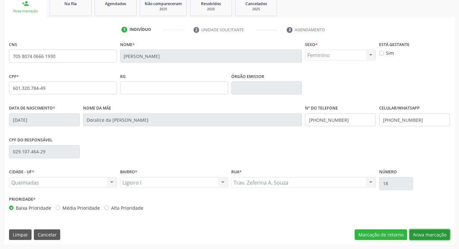
click at [418, 232] on button "Nova marcação" at bounding box center [429, 234] width 41 height 11
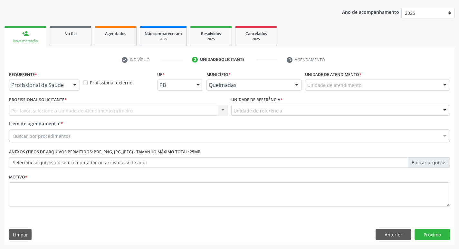
scroll to position [70, 0]
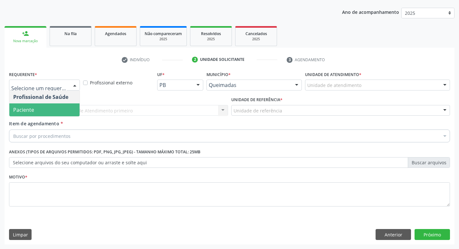
click at [34, 116] on div "Profissional de Saúde Paciente Nenhum resultado encontrado para: " " Não há nen…" at bounding box center [44, 104] width 71 height 26
click at [38, 110] on span "Paciente" at bounding box center [44, 109] width 70 height 13
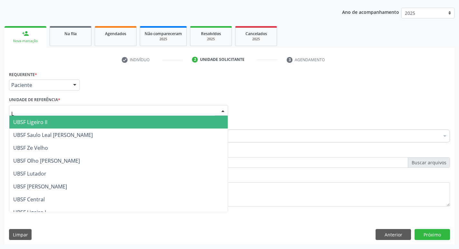
type input "LI"
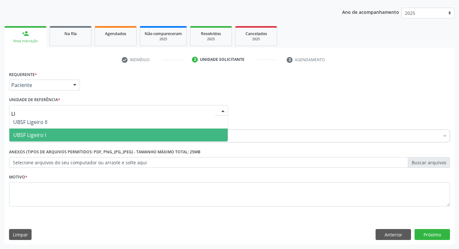
click at [27, 138] on span "UBSF Ligeiro I" at bounding box center [29, 134] width 33 height 7
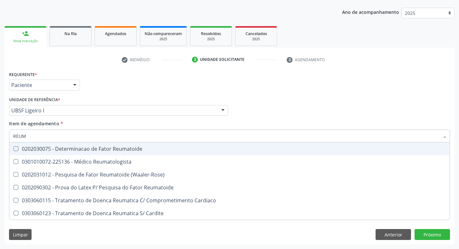
type input "REUMA"
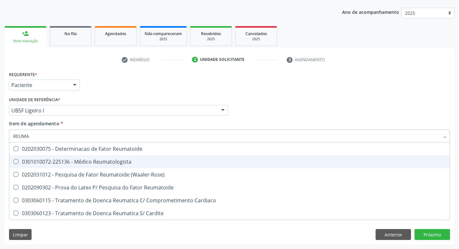
click at [62, 159] on div "0301010072-225136 - Médico Reumatologista" at bounding box center [229, 161] width 433 height 5
checkbox Reumatologista "true"
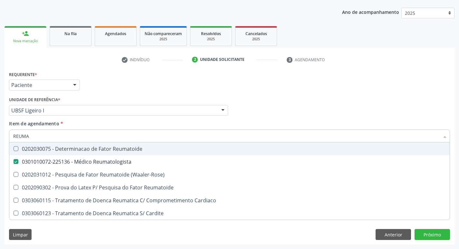
click at [145, 77] on div "Requerente * Paciente Profissional de Saúde Paciente Nenhum resultado encontrad…" at bounding box center [229, 82] width 444 height 25
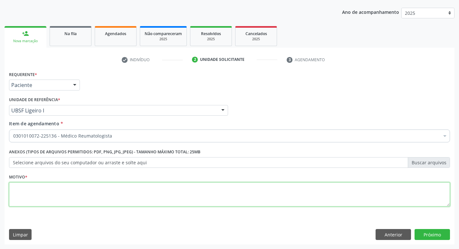
click at [24, 187] on textarea at bounding box center [229, 194] width 441 height 24
click at [195, 185] on textarea "RETORNO." at bounding box center [229, 194] width 441 height 24
click at [40, 190] on textarea "RETORNO." at bounding box center [229, 194] width 441 height 24
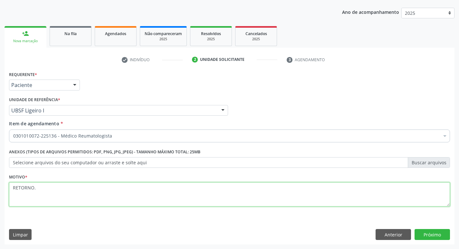
click at [40, 190] on textarea "RETORNO." at bounding box center [229, 194] width 441 height 24
type textarea "RETORNO."
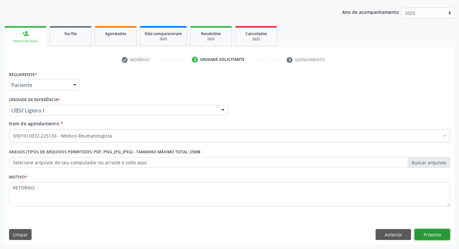
click at [437, 229] on button "Próximo" at bounding box center [432, 234] width 35 height 11
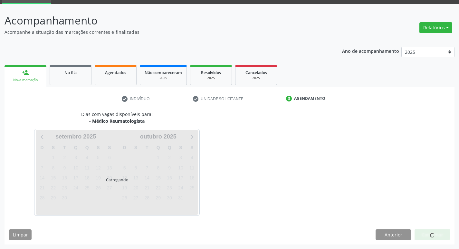
scroll to position [31, 0]
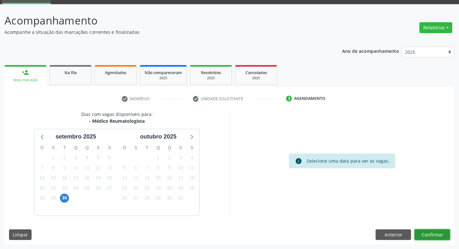
click at [422, 237] on button "Confirmar" at bounding box center [432, 234] width 35 height 11
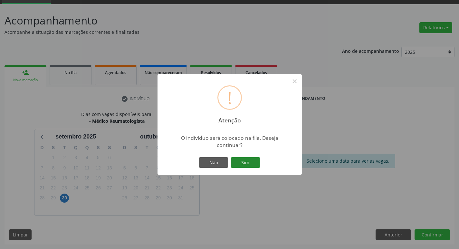
click at [239, 157] on button "Sim" at bounding box center [245, 162] width 29 height 11
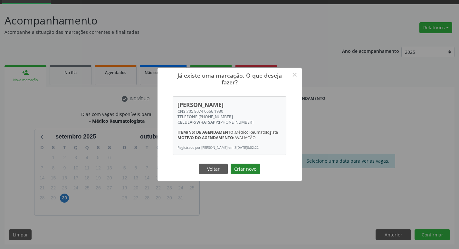
click at [257, 172] on button "Criar novo" at bounding box center [246, 169] width 30 height 11
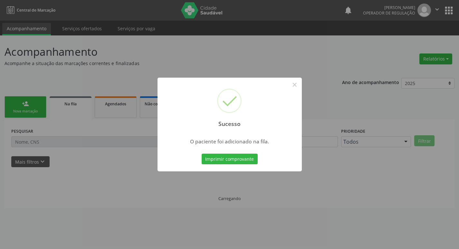
scroll to position [0, 0]
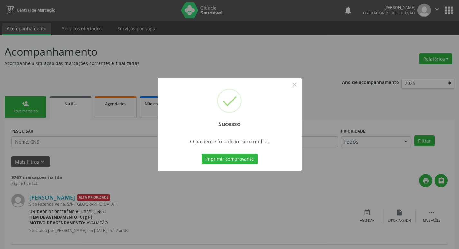
click at [121, 77] on div "Sucesso × O paciente foi adicionado na fila. Imprimir comprovante Cancel" at bounding box center [229, 124] width 459 height 249
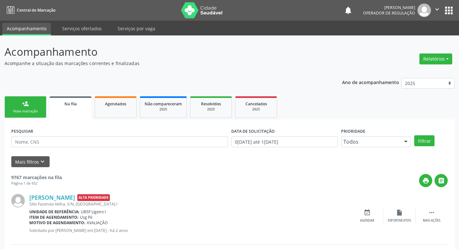
click at [15, 107] on link "person_add Nova marcação" at bounding box center [26, 107] width 42 height 22
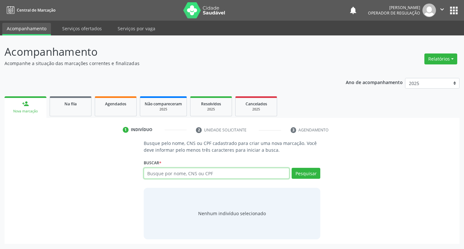
click at [200, 177] on input "text" at bounding box center [217, 173] width 146 height 11
type input "700001315487505"
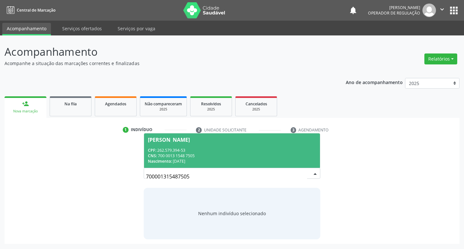
click at [277, 150] on div "CPF: 262.579.394-53" at bounding box center [232, 150] width 168 height 5
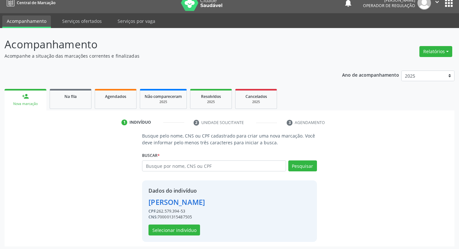
scroll to position [9, 0]
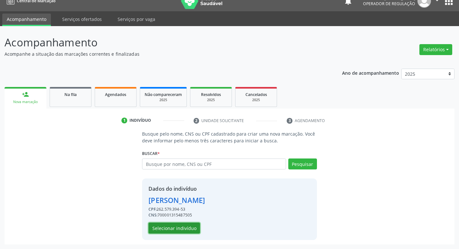
click at [180, 229] on button "Selecionar indivíduo" at bounding box center [175, 228] width 52 height 11
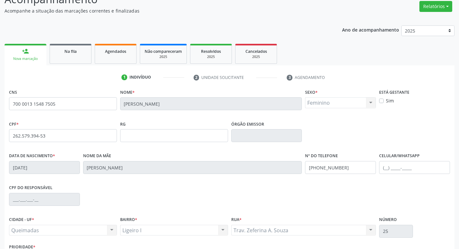
scroll to position [100, 0]
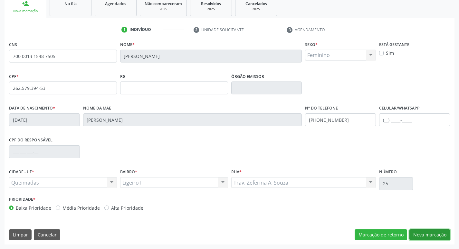
click at [426, 229] on button "Nova marcação" at bounding box center [429, 234] width 41 height 11
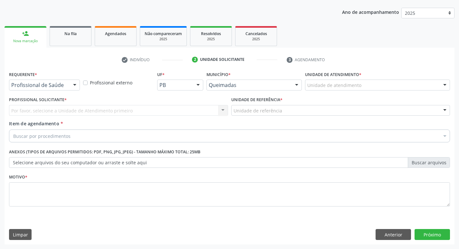
scroll to position [70, 0]
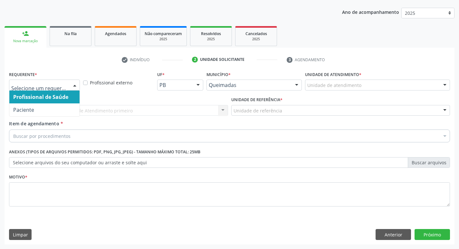
click at [71, 86] on div at bounding box center [75, 85] width 10 height 11
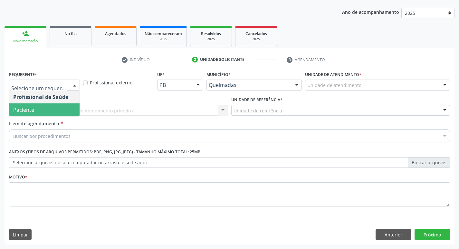
click at [50, 104] on span "Paciente" at bounding box center [44, 109] width 70 height 13
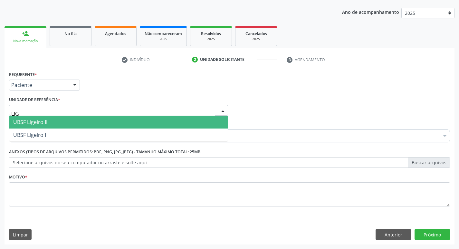
type input "LIGE"
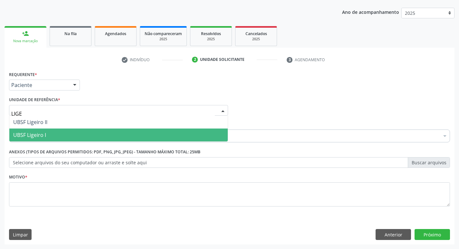
click at [42, 137] on span "UBSF Ligeiro I" at bounding box center [29, 134] width 33 height 7
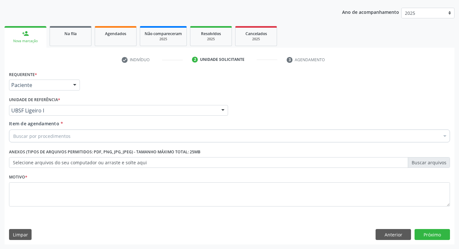
click at [40, 139] on div "Buscar por procedimentos" at bounding box center [229, 136] width 441 height 13
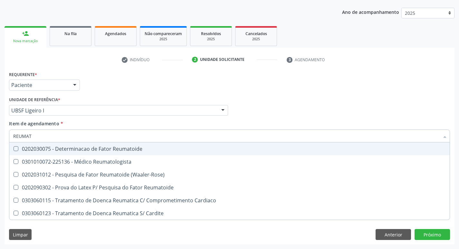
type input "REUMATO"
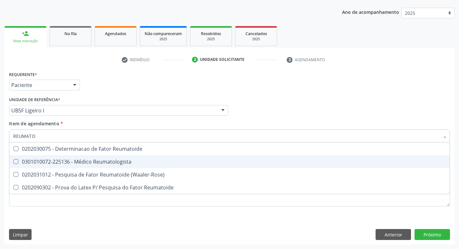
click at [44, 161] on div "0301010072-225136 - Médico Reumatologista" at bounding box center [229, 161] width 433 height 5
checkbox Reumatologista "true"
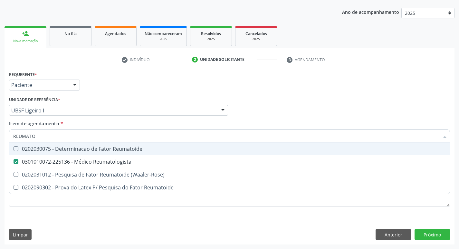
click at [164, 81] on div "Requerente * Paciente Profissional de Saúde Paciente Nenhum resultado encontrad…" at bounding box center [229, 82] width 444 height 25
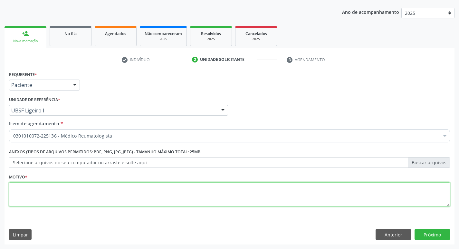
click at [27, 189] on textarea at bounding box center [229, 194] width 441 height 24
type textarea "R"
paste textarea "RETORNO."
type textarea "RETORNO."
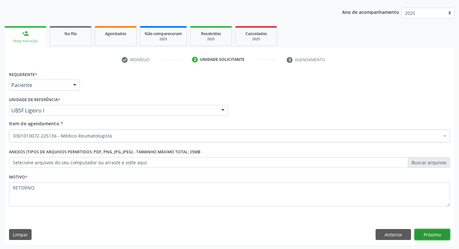
click at [419, 235] on button "Próximo" at bounding box center [432, 234] width 35 height 11
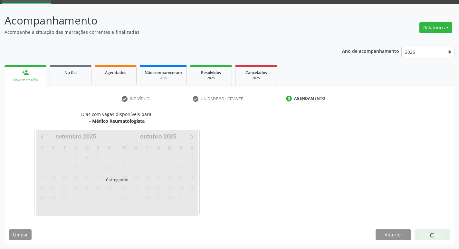
scroll to position [31, 0]
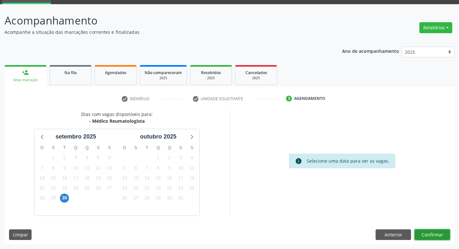
click at [444, 232] on button "Confirmar" at bounding box center [432, 234] width 35 height 11
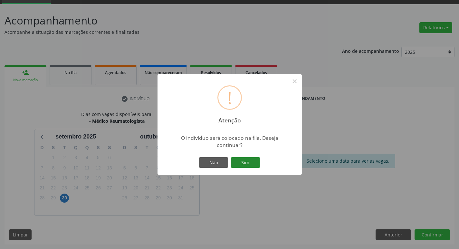
click at [254, 164] on button "Sim" at bounding box center [245, 162] width 29 height 11
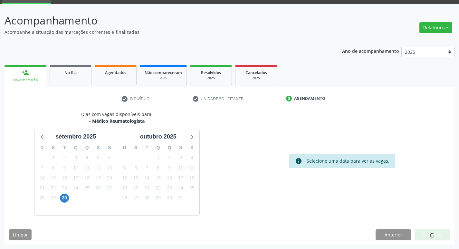
scroll to position [0, 0]
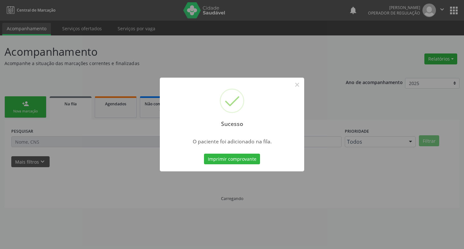
drag, startPoint x: 118, startPoint y: 76, endPoint x: 51, endPoint y: 81, distance: 67.2
click at [118, 75] on div "Sucesso × O paciente foi adicionado na fila. Imprimir comprovante Cancel" at bounding box center [232, 124] width 464 height 249
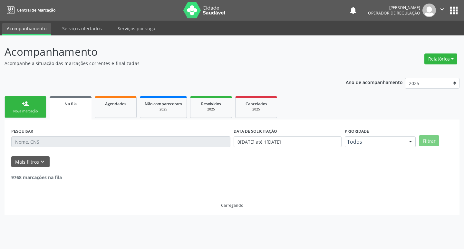
click at [37, 105] on link "person_add Nova marcação" at bounding box center [26, 107] width 42 height 22
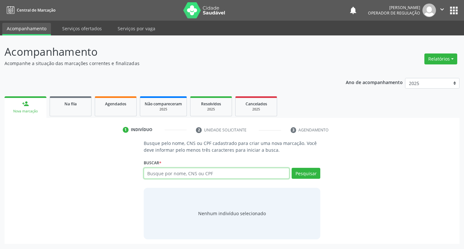
click at [206, 169] on input "text" at bounding box center [217, 173] width 146 height 11
type input "704703725332836"
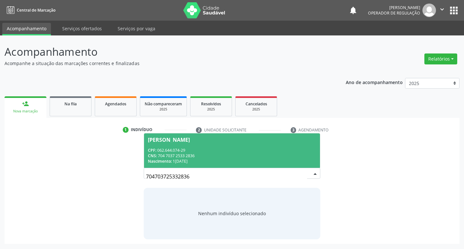
click at [241, 159] on div "Nascimento: 15/10/1986" at bounding box center [232, 160] width 168 height 5
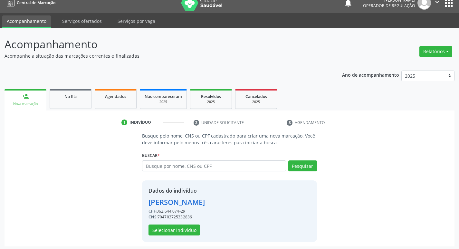
scroll to position [9, 0]
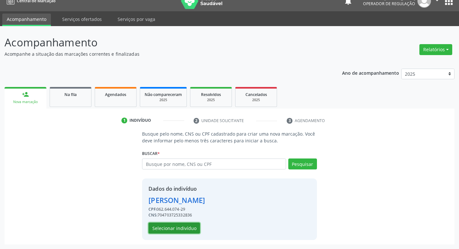
click at [192, 232] on button "Selecionar indivíduo" at bounding box center [175, 228] width 52 height 11
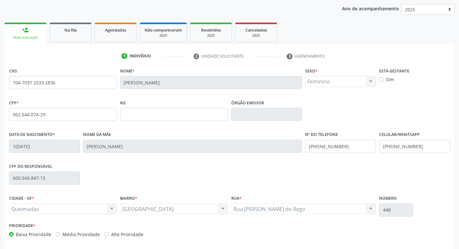
scroll to position [100, 0]
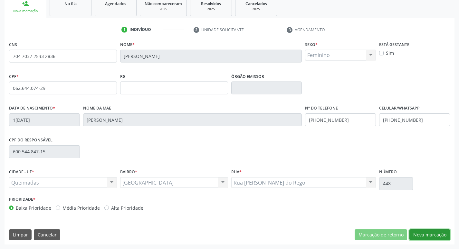
click at [435, 234] on button "Nova marcação" at bounding box center [429, 234] width 41 height 11
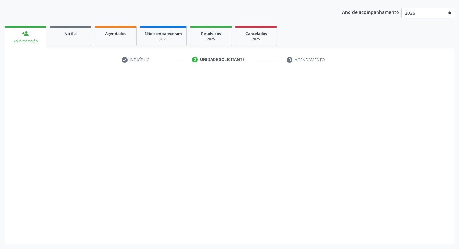
scroll to position [70, 0]
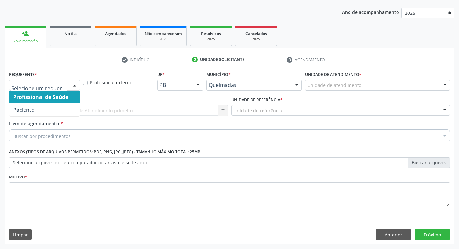
click at [72, 84] on div at bounding box center [75, 85] width 10 height 11
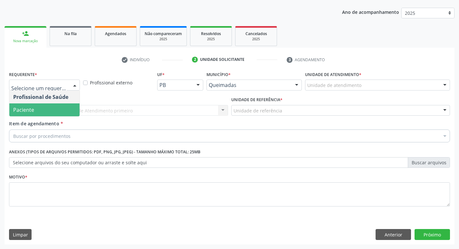
click at [56, 108] on span "Paciente" at bounding box center [44, 109] width 70 height 13
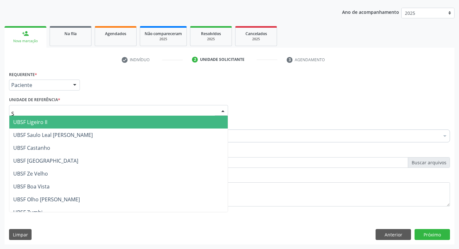
type input "SA"
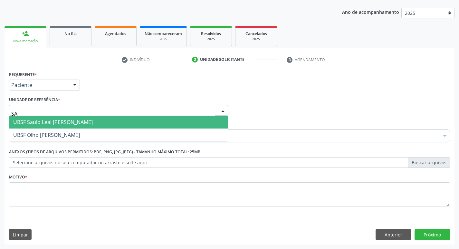
click at [54, 121] on span "UBSF Saulo Leal [PERSON_NAME]" at bounding box center [53, 122] width 80 height 7
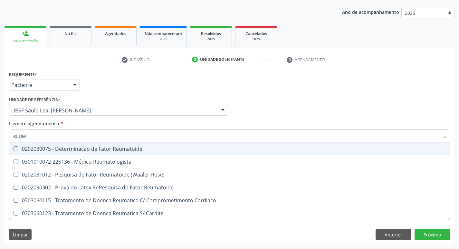
type input "REUMA"
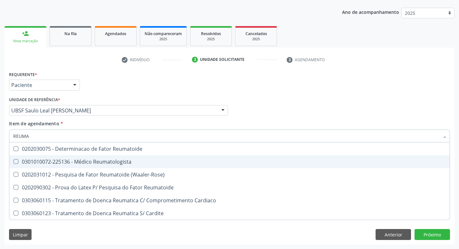
click at [54, 159] on div "0301010072-225136 - Médico Reumatologista" at bounding box center [229, 161] width 433 height 5
checkbox Reumatologista "true"
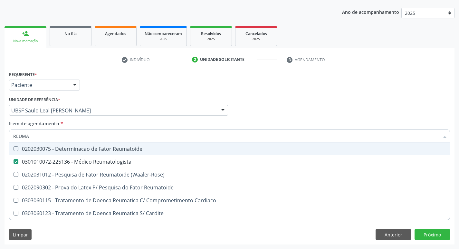
click at [124, 79] on div "Requerente * Paciente Profissional de Saúde Paciente Nenhum resultado encontrad…" at bounding box center [229, 82] width 444 height 25
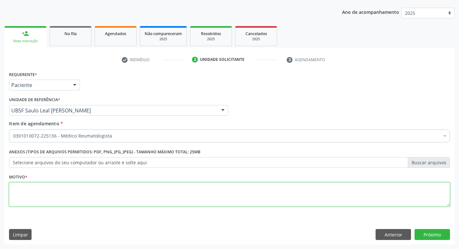
click at [59, 191] on textarea at bounding box center [229, 194] width 441 height 24
type textarea "RETORNO."
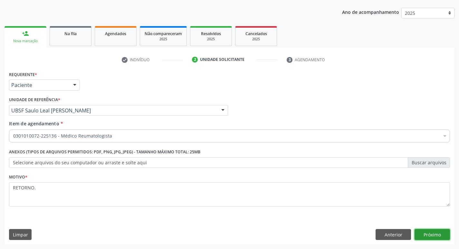
click at [417, 232] on button "Próximo" at bounding box center [432, 234] width 35 height 11
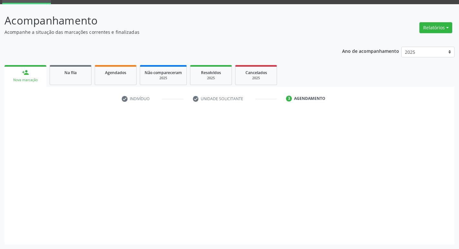
scroll to position [31, 0]
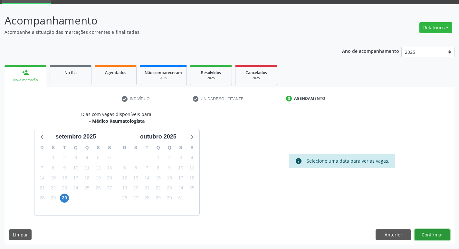
click at [433, 232] on button "Confirmar" at bounding box center [432, 234] width 35 height 11
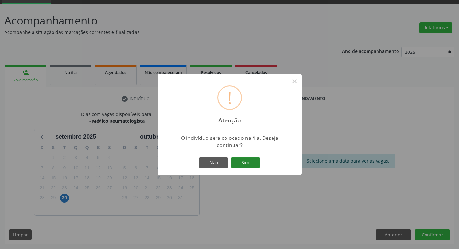
click at [246, 159] on button "Sim" at bounding box center [245, 162] width 29 height 11
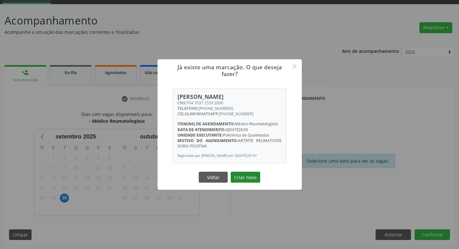
click at [255, 174] on button "Criar novo" at bounding box center [246, 177] width 30 height 11
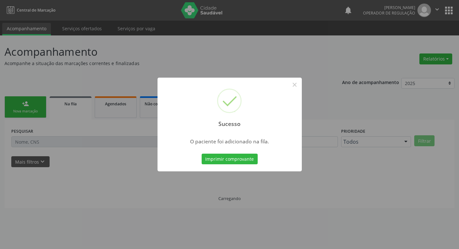
scroll to position [0, 0]
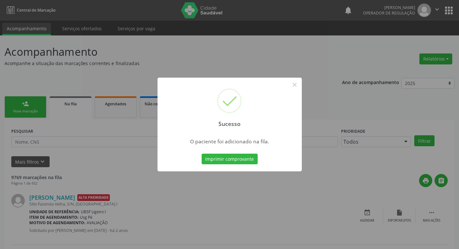
click at [106, 59] on div "Sucesso × O paciente foi adicionado na fila. Imprimir comprovante Cancel" at bounding box center [229, 124] width 459 height 249
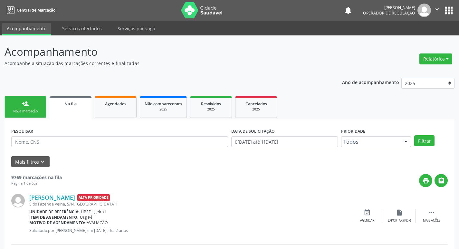
click at [34, 107] on link "person_add Nova marcação" at bounding box center [26, 107] width 42 height 22
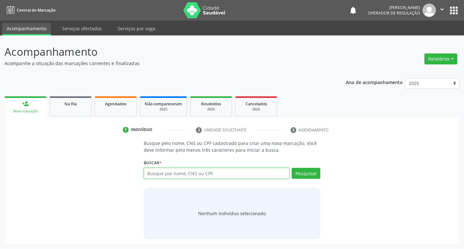
click at [269, 168] on input "text" at bounding box center [217, 173] width 146 height 11
type input "707807654937517"
click at [303, 177] on button "Pesquisar" at bounding box center [306, 173] width 29 height 11
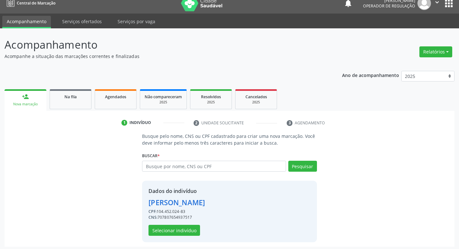
scroll to position [9, 0]
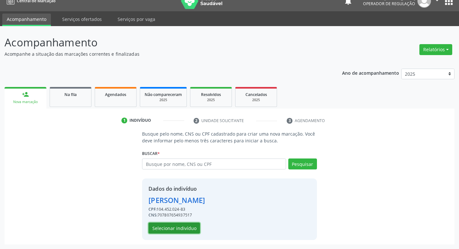
click at [168, 227] on button "Selecionar indivíduo" at bounding box center [175, 228] width 52 height 11
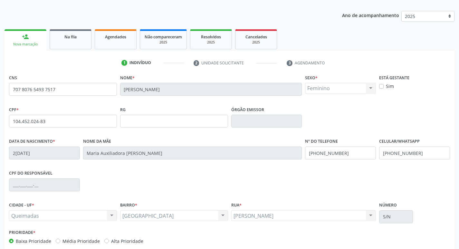
scroll to position [100, 0]
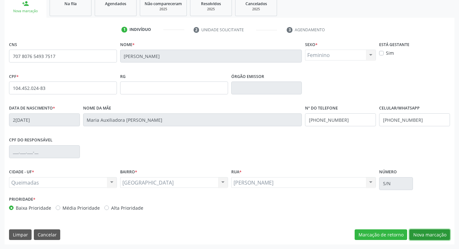
click at [435, 234] on button "Nova marcação" at bounding box center [429, 234] width 41 height 11
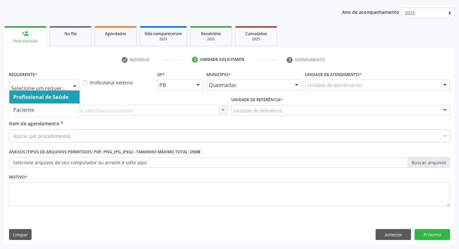
click at [70, 86] on div at bounding box center [75, 85] width 10 height 11
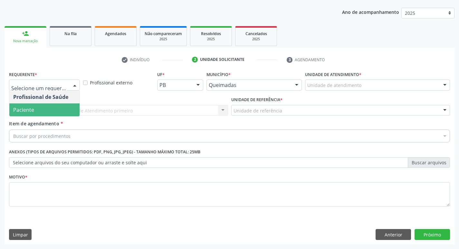
click at [59, 107] on span "Paciente" at bounding box center [44, 109] width 70 height 13
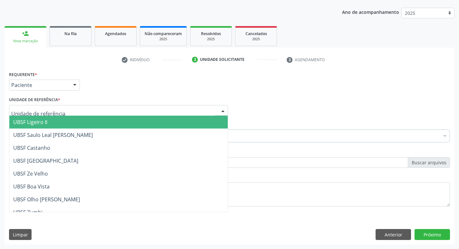
click at [64, 111] on div at bounding box center [118, 110] width 219 height 11
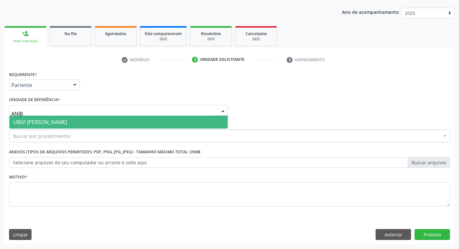
type input "ANIBA"
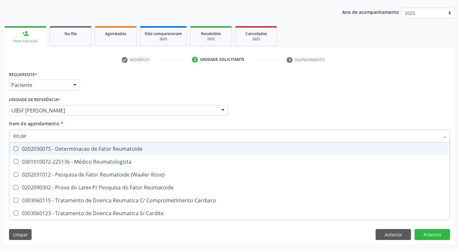
type input "REUMA"
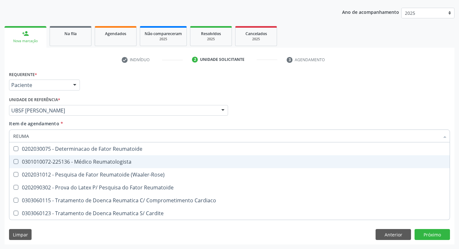
click at [56, 163] on div "0301010072-225136 - Médico Reumatologista" at bounding box center [229, 161] width 433 height 5
checkbox Reumatologista "true"
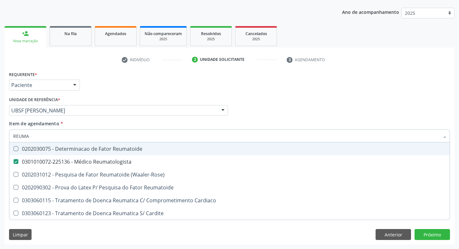
click at [158, 90] on div "Requerente * Paciente Profissional de Saúde Paciente Nenhum resultado encontrad…" at bounding box center [229, 82] width 444 height 25
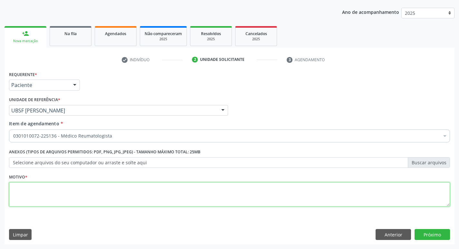
click at [81, 195] on textarea at bounding box center [229, 194] width 441 height 24
type textarea "RETORNO"
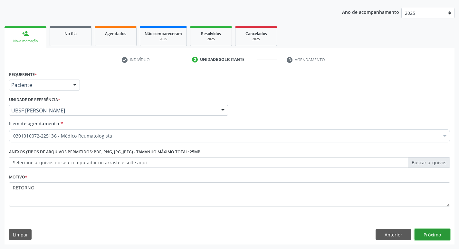
click at [416, 235] on button "Próximo" at bounding box center [432, 234] width 35 height 11
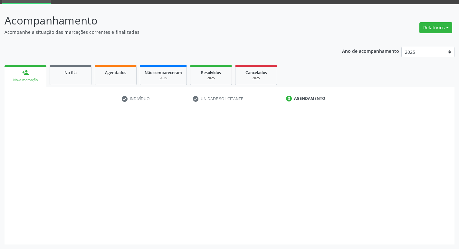
scroll to position [31, 0]
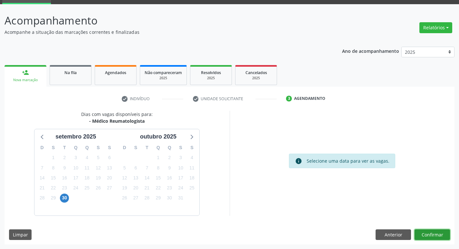
click at [429, 231] on button "Confirmar" at bounding box center [432, 234] width 35 height 11
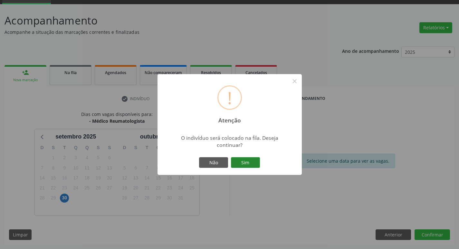
click at [243, 159] on button "Sim" at bounding box center [245, 162] width 29 height 11
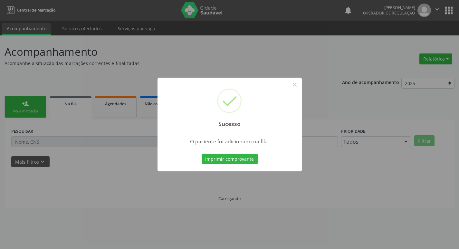
scroll to position [0, 0]
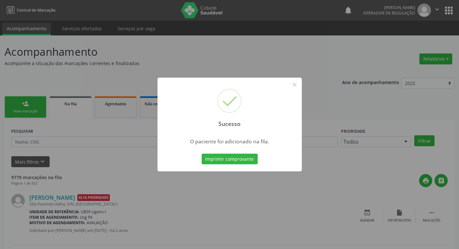
click at [100, 53] on div "Sucesso × O paciente foi adicionado na fila. Imprimir comprovante Cancel" at bounding box center [229, 124] width 459 height 249
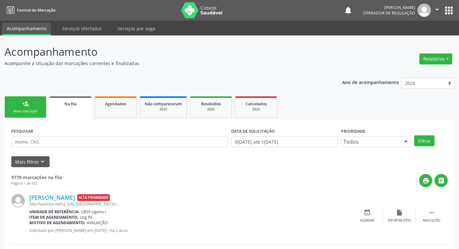
click at [19, 106] on link "person_add Nova marcação" at bounding box center [26, 107] width 42 height 22
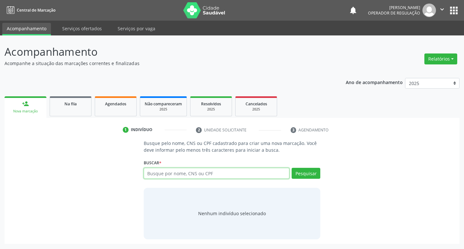
click at [168, 170] on input "text" at bounding box center [217, 173] width 146 height 11
type input "704106197116274"
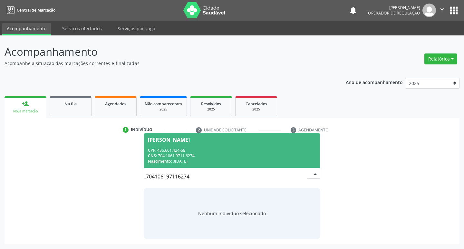
click at [266, 155] on div "CNS: 704 1061 9711 6274" at bounding box center [232, 155] width 168 height 5
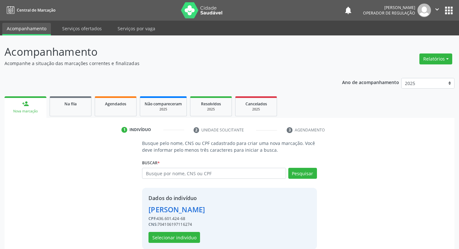
scroll to position [9, 0]
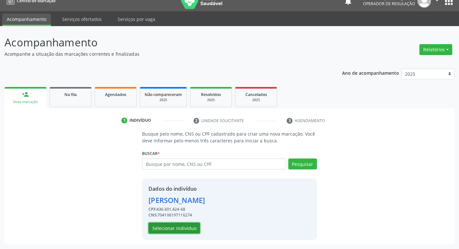
click at [163, 229] on button "Selecionar indivíduo" at bounding box center [175, 228] width 52 height 11
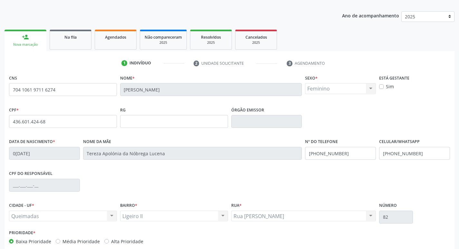
scroll to position [100, 0]
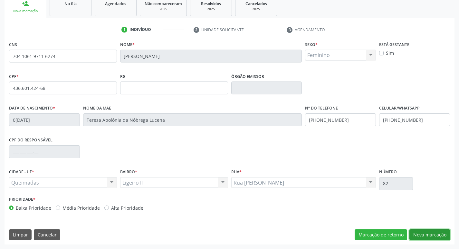
click at [421, 230] on button "Nova marcação" at bounding box center [429, 234] width 41 height 11
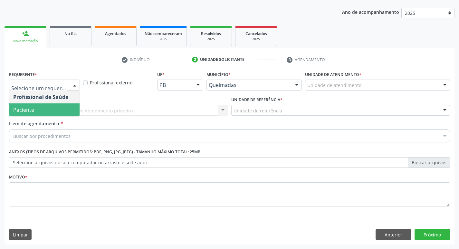
click at [52, 105] on span "Paciente" at bounding box center [44, 109] width 70 height 13
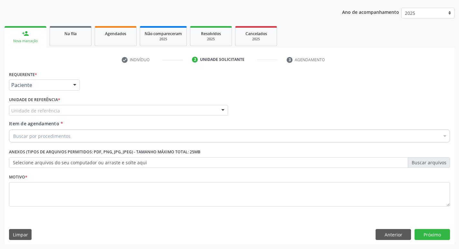
click at [55, 114] on div "Unidade de referência" at bounding box center [118, 110] width 219 height 11
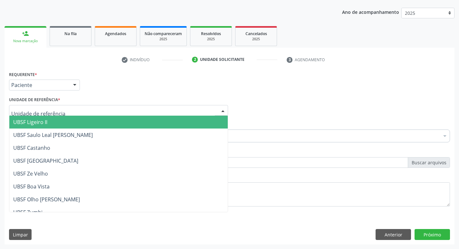
click at [54, 121] on span "UBSF Ligeiro II" at bounding box center [118, 122] width 218 height 13
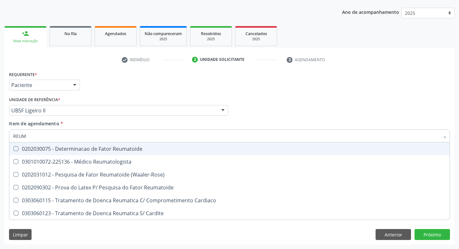
type input "REUMA"
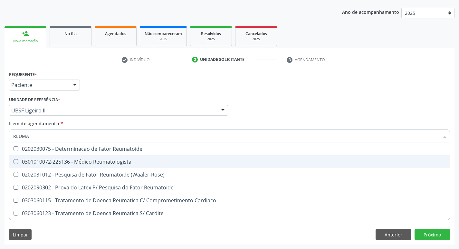
click at [71, 164] on div "0301010072-225136 - Médico Reumatologista" at bounding box center [229, 161] width 433 height 5
checkbox Reumatologista "true"
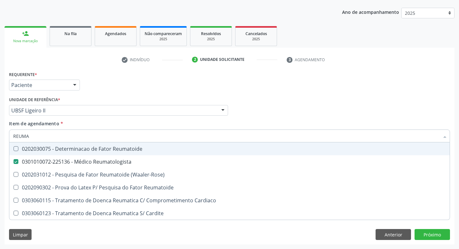
click at [146, 92] on div "Requerente * Paciente Profissional de Saúde Paciente Nenhum resultado encontrad…" at bounding box center [229, 82] width 444 height 25
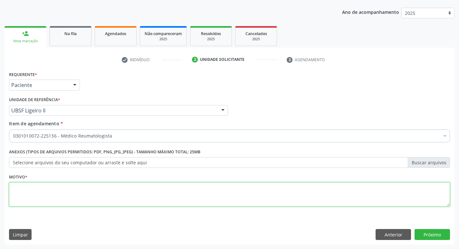
click at [36, 196] on textarea at bounding box center [229, 194] width 441 height 24
type textarea "RETORNO."
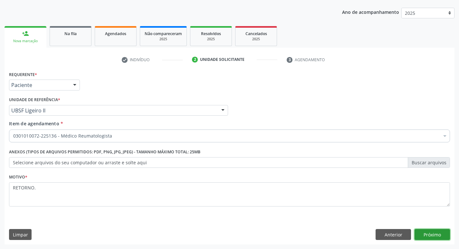
click at [422, 231] on button "Próximo" at bounding box center [432, 234] width 35 height 11
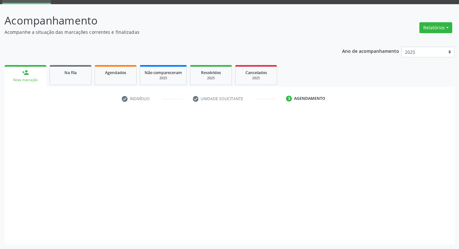
scroll to position [31, 0]
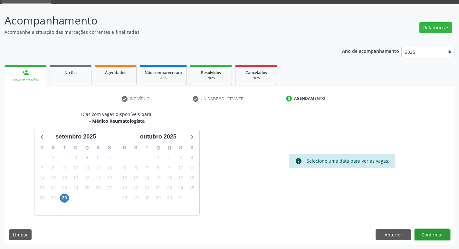
click at [437, 234] on button "Confirmar" at bounding box center [432, 234] width 35 height 11
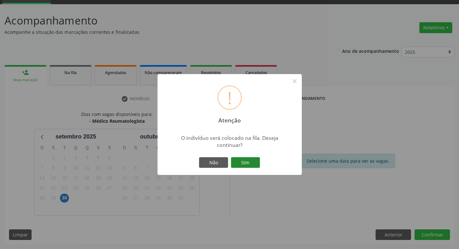
click at [248, 165] on button "Sim" at bounding box center [245, 162] width 29 height 11
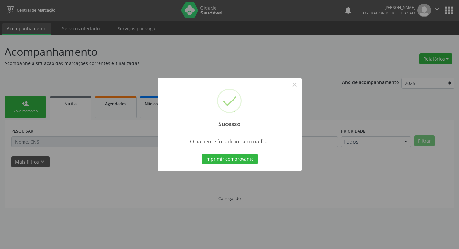
scroll to position [0, 0]
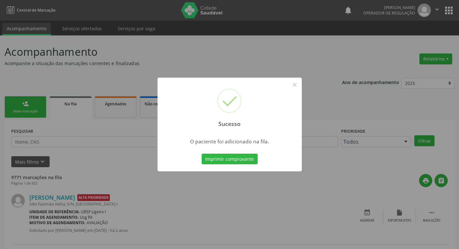
click at [2, 88] on div "Sucesso × O paciente foi adicionado na fila. Imprimir comprovante Cancel" at bounding box center [229, 124] width 459 height 249
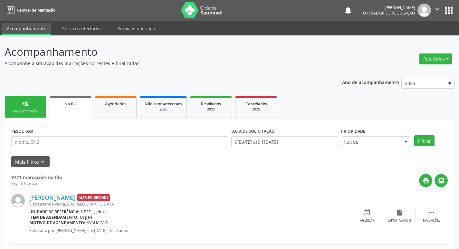
click at [17, 103] on link "person_add Nova marcação" at bounding box center [26, 107] width 42 height 22
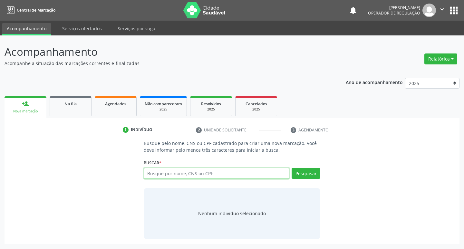
click at [188, 177] on input "text" at bounding box center [217, 173] width 146 height 11
type input "708008347871620"
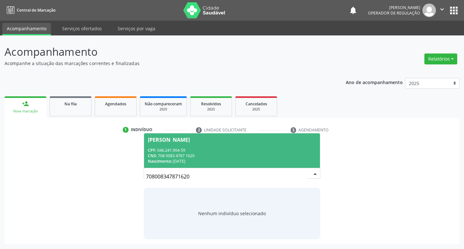
click at [250, 154] on div "CNS: 708 0083 4787 1620" at bounding box center [232, 155] width 168 height 5
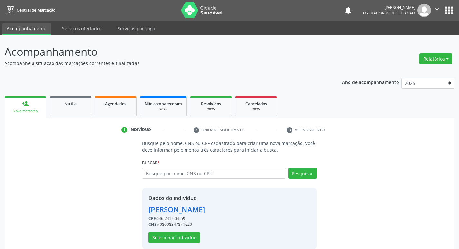
scroll to position [9, 0]
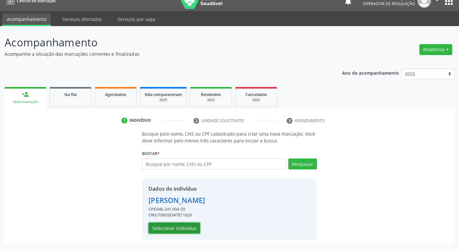
click at [188, 230] on button "Selecionar indivíduo" at bounding box center [175, 228] width 52 height 11
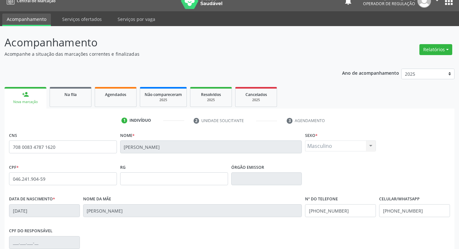
scroll to position [100, 0]
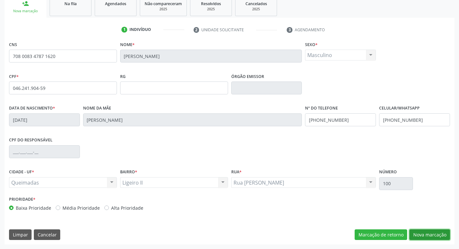
drag, startPoint x: 426, startPoint y: 235, endPoint x: 420, endPoint y: 234, distance: 5.2
click at [426, 235] on button "Nova marcação" at bounding box center [429, 234] width 41 height 11
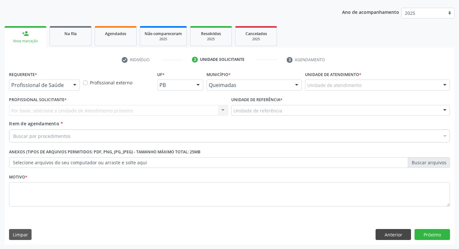
scroll to position [70, 0]
click at [69, 81] on div "Profissional de Saúde Paciente Nenhum resultado encontrado para: " " Não há nen…" at bounding box center [44, 85] width 71 height 11
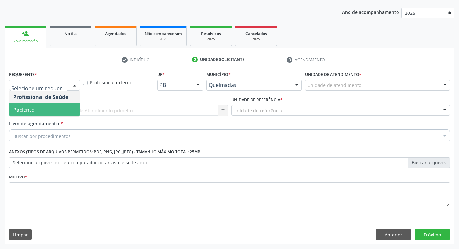
click at [47, 108] on span "Paciente" at bounding box center [44, 109] width 70 height 13
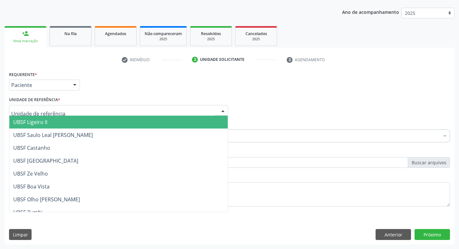
click at [56, 122] on span "UBSF Ligeiro II" at bounding box center [118, 122] width 218 height 13
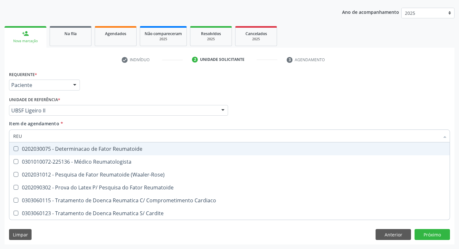
type input "REUM"
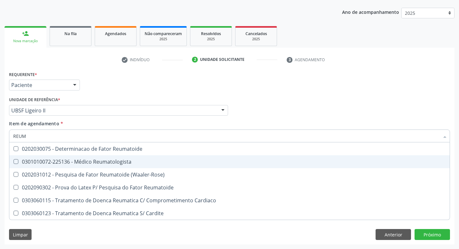
click at [51, 161] on div "0301010072-225136 - Médico Reumatologista" at bounding box center [229, 161] width 433 height 5
checkbox Reumatologista "true"
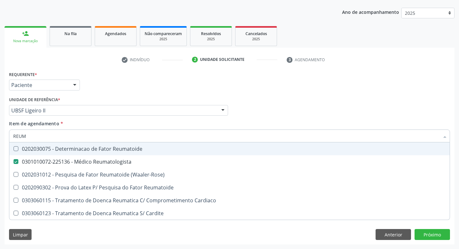
click at [108, 94] on div "Requerente * Paciente Profissional de Saúde Paciente Nenhum resultado encontrad…" at bounding box center [229, 82] width 444 height 25
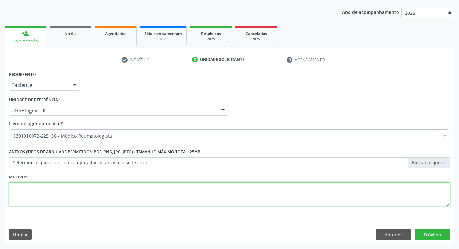
click at [60, 190] on textarea at bounding box center [229, 194] width 441 height 24
type textarea "R"
paste textarea "RETORNO."
type textarea "RETORNO."
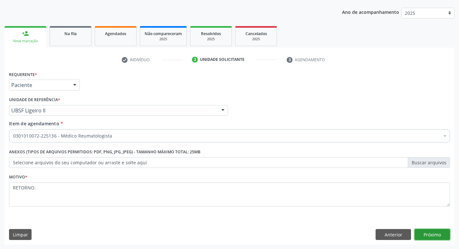
click at [420, 232] on button "Próximo" at bounding box center [432, 234] width 35 height 11
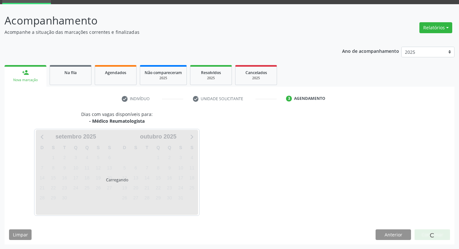
scroll to position [31, 0]
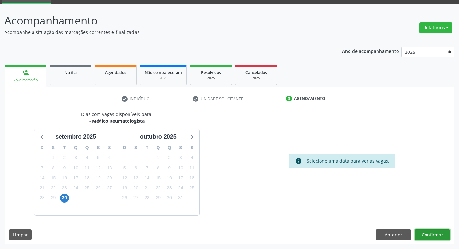
click at [420, 234] on button "Confirmar" at bounding box center [432, 234] width 35 height 11
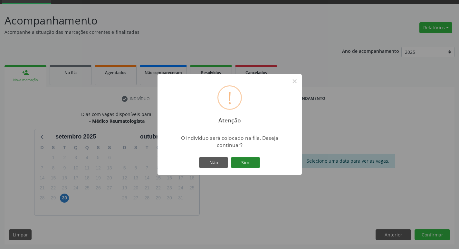
click at [245, 159] on button "Sim" at bounding box center [245, 162] width 29 height 11
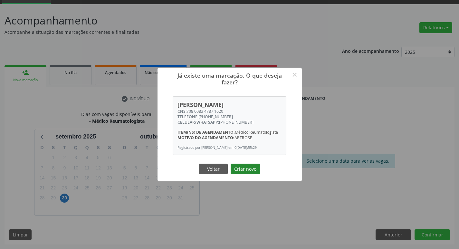
click at [241, 170] on button "Criar novo" at bounding box center [246, 169] width 30 height 11
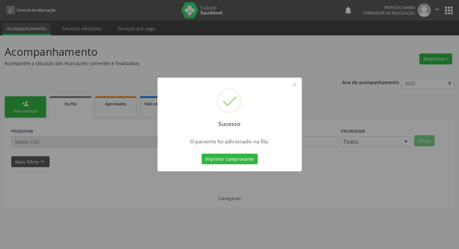
scroll to position [0, 0]
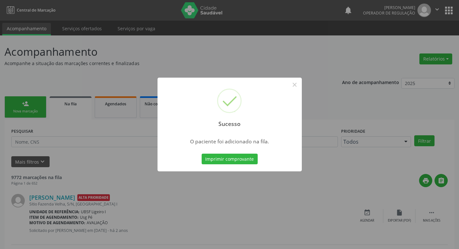
click at [49, 64] on div "Sucesso × O paciente foi adicionado na fila. Imprimir comprovante Cancel" at bounding box center [229, 124] width 459 height 249
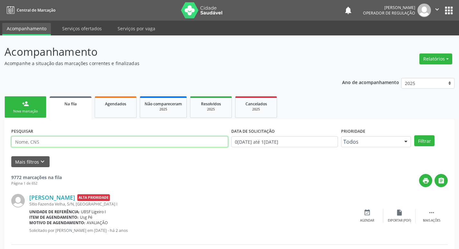
click at [52, 139] on input "text" at bounding box center [119, 141] width 217 height 11
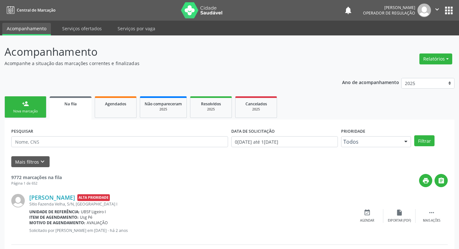
click at [15, 107] on link "person_add Nova marcação" at bounding box center [26, 107] width 42 height 22
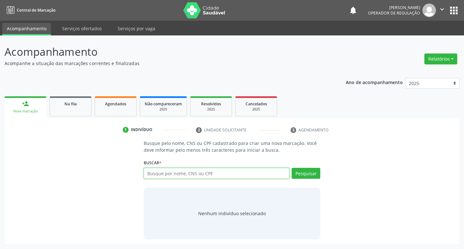
click at [177, 177] on input "text" at bounding box center [217, 173] width 146 height 11
type input "700005350009308"
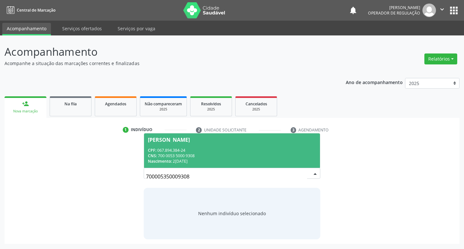
click at [257, 158] on div "CNS: 700 0053 5000 9308" at bounding box center [232, 155] width 168 height 5
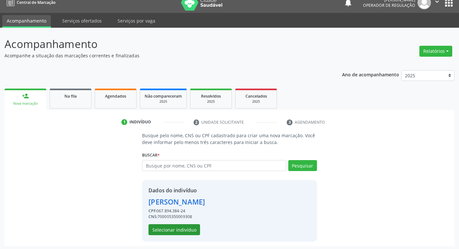
scroll to position [9, 0]
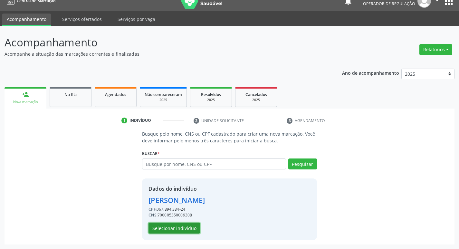
click at [164, 228] on button "Selecionar indivíduo" at bounding box center [175, 228] width 52 height 11
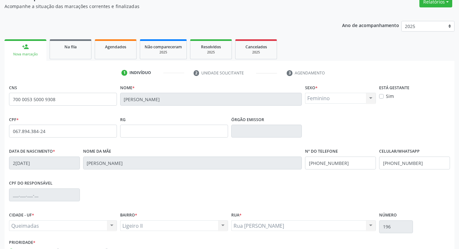
scroll to position [100, 0]
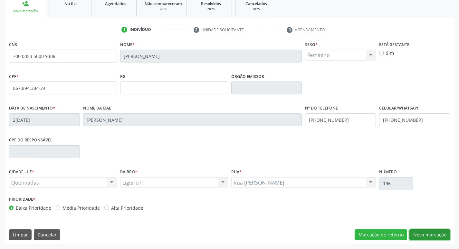
click at [436, 231] on button "Nova marcação" at bounding box center [429, 234] width 41 height 11
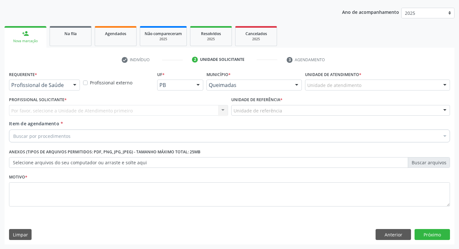
scroll to position [70, 0]
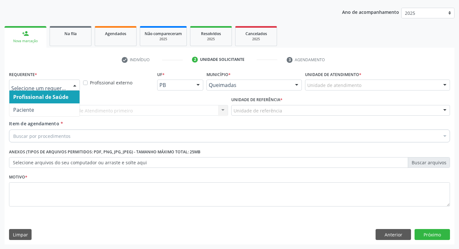
click at [74, 90] on div at bounding box center [75, 85] width 10 height 11
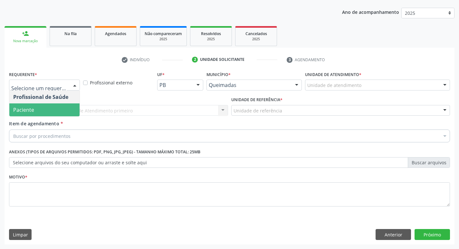
click at [64, 108] on span "Paciente" at bounding box center [44, 109] width 70 height 13
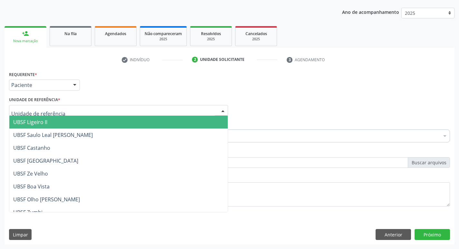
click at [66, 110] on div at bounding box center [118, 110] width 219 height 11
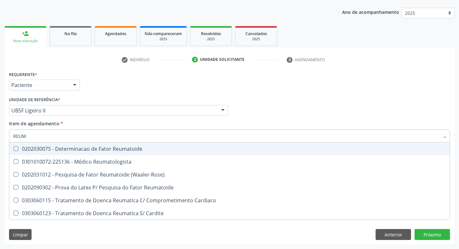
type input "REUMA"
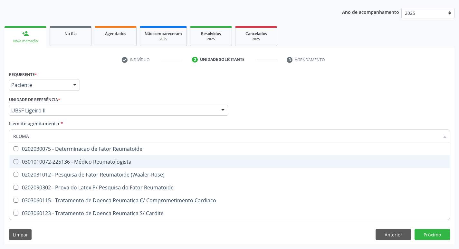
click at [71, 161] on div "0301010072-225136 - Médico Reumatologista" at bounding box center [229, 161] width 433 height 5
checkbox Reumatologista "true"
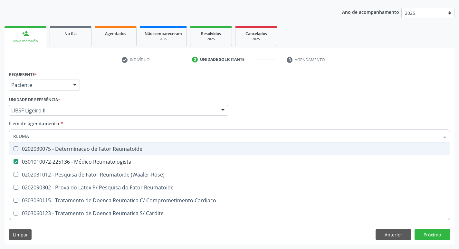
click at [124, 83] on div "Requerente * Paciente Profissional de Saúde Paciente Nenhum resultado encontrad…" at bounding box center [229, 82] width 444 height 25
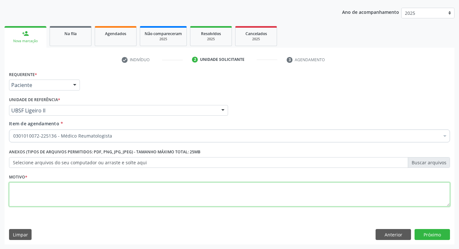
click at [24, 196] on textarea at bounding box center [229, 194] width 441 height 24
paste textarea "RETORNO."
type textarea "RETORNO."
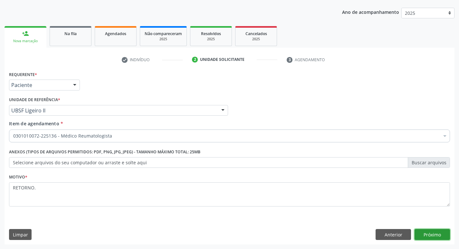
drag, startPoint x: 434, startPoint y: 236, endPoint x: 0, endPoint y: 205, distance: 434.7
click at [433, 236] on button "Próximo" at bounding box center [432, 234] width 35 height 11
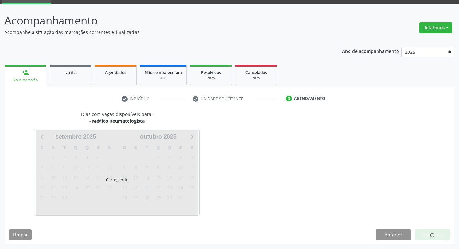
scroll to position [31, 0]
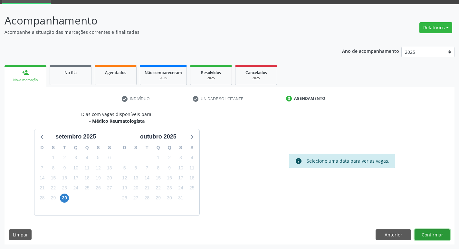
click at [435, 237] on button "Confirmar" at bounding box center [432, 234] width 35 height 11
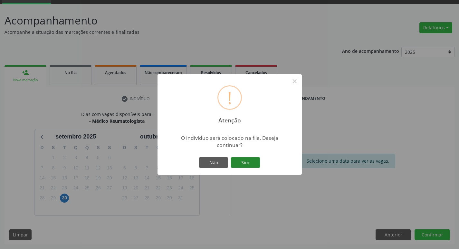
click at [240, 165] on button "Sim" at bounding box center [245, 162] width 29 height 11
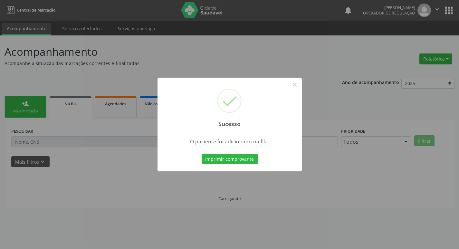
scroll to position [0, 0]
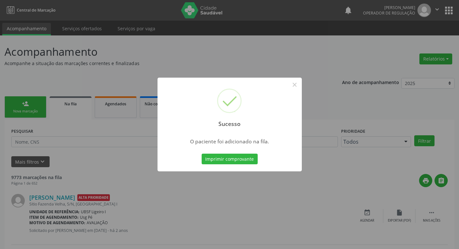
click at [44, 39] on div "Sucesso × O paciente foi adicionado na fila. Imprimir comprovante Cancel" at bounding box center [229, 124] width 459 height 249
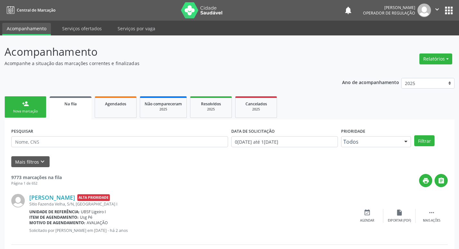
click at [28, 111] on div "Nova marcação" at bounding box center [25, 111] width 32 height 5
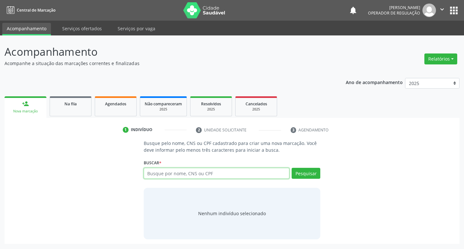
click at [182, 174] on input "text" at bounding box center [217, 173] width 146 height 11
type input "703401294345619"
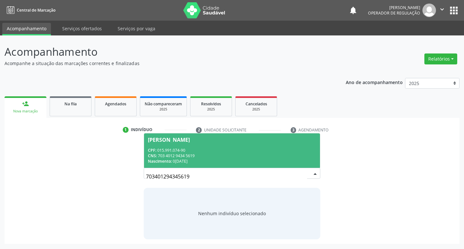
click at [244, 149] on div "CPF: 015.991.074-90" at bounding box center [232, 150] width 168 height 5
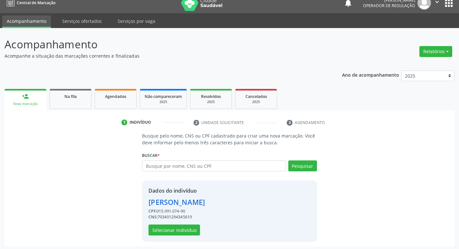
scroll to position [9, 0]
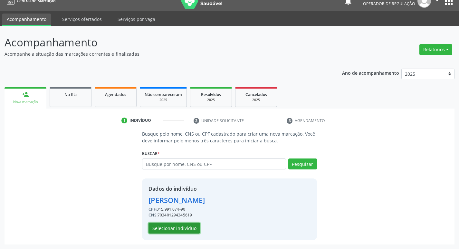
click at [180, 231] on button "Selecionar indivíduo" at bounding box center [175, 228] width 52 height 11
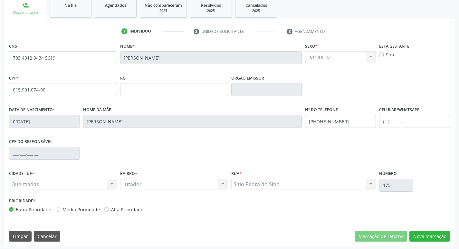
scroll to position [100, 0]
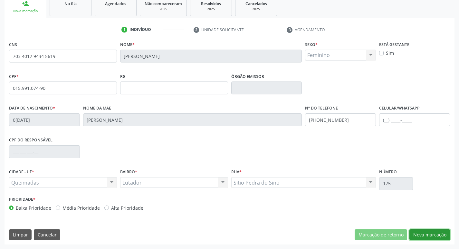
click at [443, 231] on button "Nova marcação" at bounding box center [429, 234] width 41 height 11
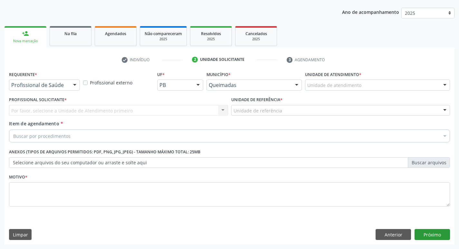
scroll to position [70, 0]
click at [70, 83] on div at bounding box center [75, 85] width 10 height 11
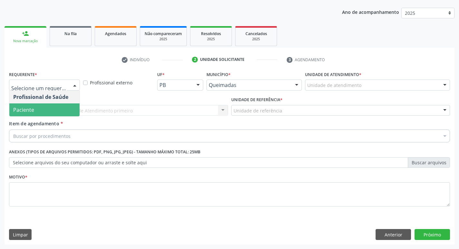
click at [48, 113] on span "Paciente" at bounding box center [44, 109] width 70 height 13
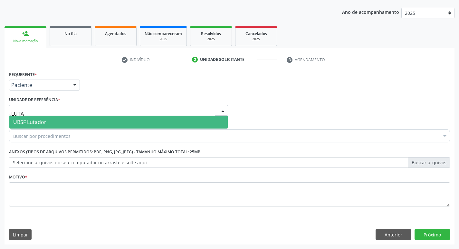
type input "LUTAD"
click at [53, 117] on span "UBSF Lutador" at bounding box center [118, 122] width 218 height 13
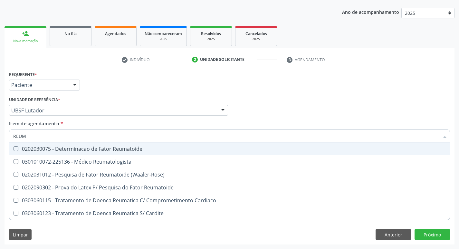
type input "REUMA"
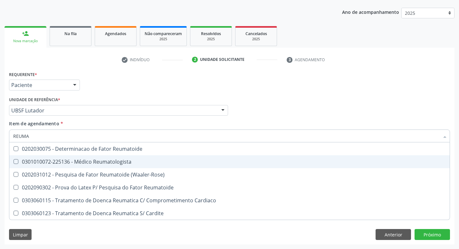
click at [75, 165] on span "0301010072-225136 - Médico Reumatologista" at bounding box center [229, 161] width 440 height 13
checkbox Reumatologista "true"
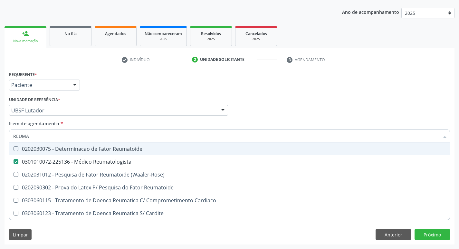
click at [151, 89] on div "Requerente * Paciente Profissional de Saúde Paciente Nenhum resultado encontrad…" at bounding box center [229, 82] width 444 height 25
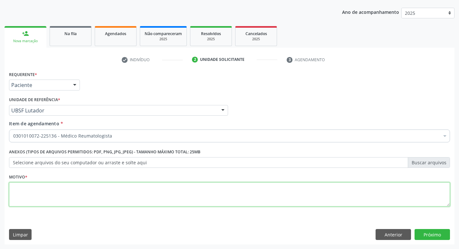
click at [54, 195] on textarea at bounding box center [229, 194] width 441 height 24
type textarea "V"
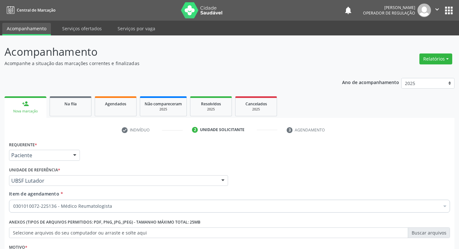
scroll to position [70, 0]
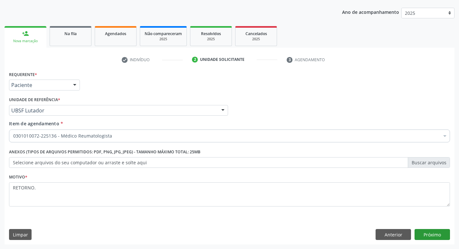
type textarea "RETORNO."
click at [433, 236] on button "Próximo" at bounding box center [432, 234] width 35 height 11
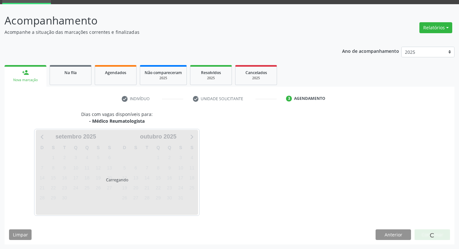
scroll to position [31, 0]
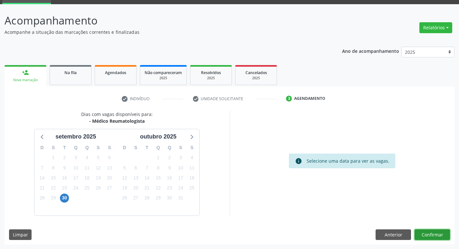
click at [437, 233] on button "Confirmar" at bounding box center [432, 234] width 35 height 11
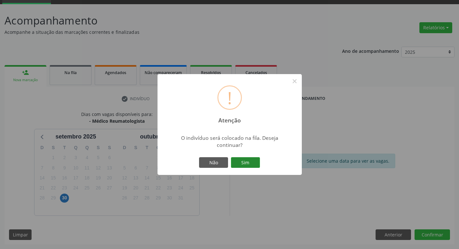
click at [252, 157] on button "Sim" at bounding box center [245, 162] width 29 height 11
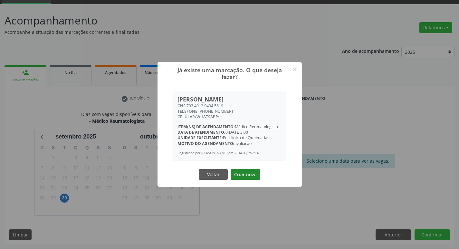
click at [250, 178] on button "Criar novo" at bounding box center [246, 174] width 30 height 11
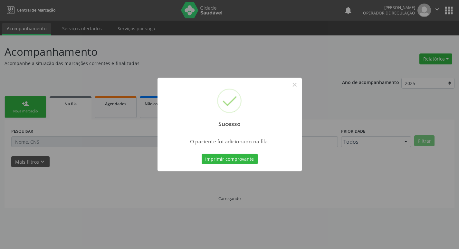
scroll to position [0, 0]
click at [130, 82] on div "Sucesso × O paciente foi adicionado na fila. Imprimir comprovante Cancel" at bounding box center [232, 124] width 464 height 249
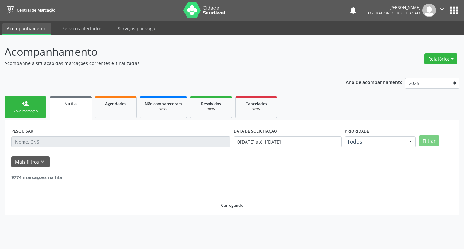
click at [22, 112] on div "Nova marcação" at bounding box center [25, 111] width 32 height 5
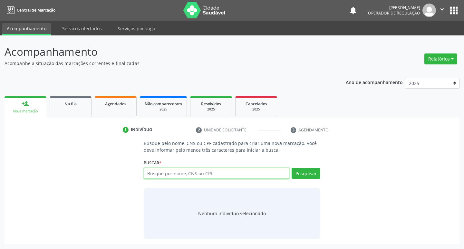
click at [197, 172] on input "text" at bounding box center [217, 173] width 146 height 11
type input "704808087821548"
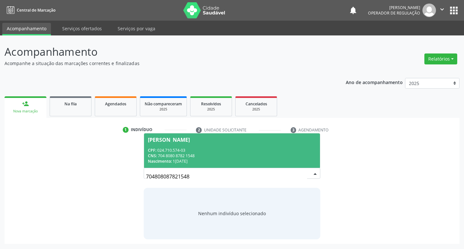
click at [222, 144] on span "Izaleth Barbosa Galdino CPF: 024.710.574-03 CNS: 704 8080 8782 1548 Nascimento:…" at bounding box center [232, 150] width 176 height 34
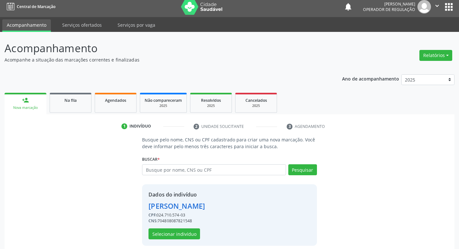
scroll to position [9, 0]
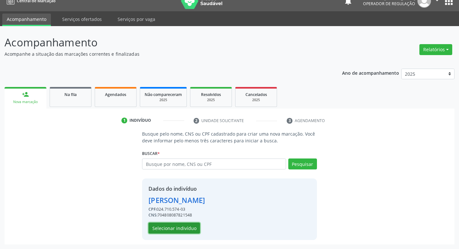
click at [167, 227] on button "Selecionar indivíduo" at bounding box center [175, 228] width 52 height 11
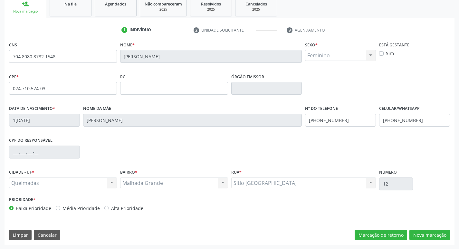
scroll to position [100, 0]
click at [434, 231] on button "Nova marcação" at bounding box center [429, 234] width 41 height 11
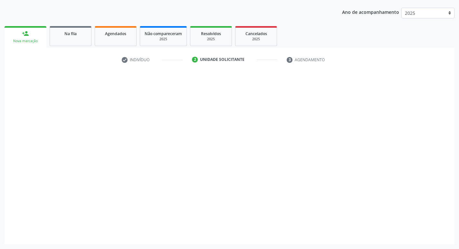
scroll to position [70, 0]
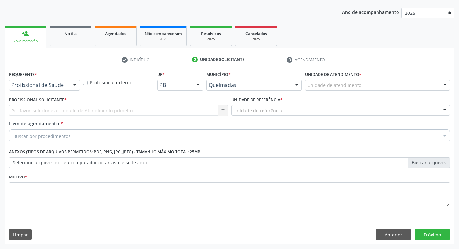
click at [78, 83] on div at bounding box center [75, 85] width 10 height 11
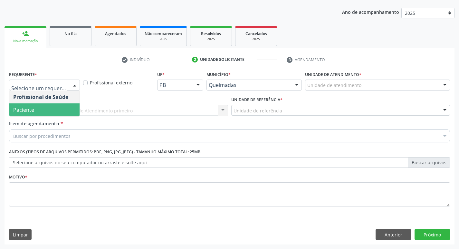
click at [68, 104] on span "Paciente" at bounding box center [44, 109] width 70 height 13
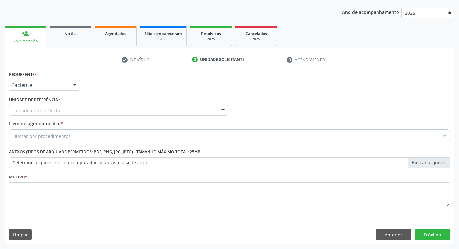
click at [67, 110] on div "Unidade de referência" at bounding box center [118, 110] width 219 height 11
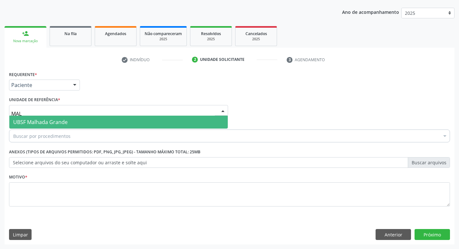
type input "MALH"
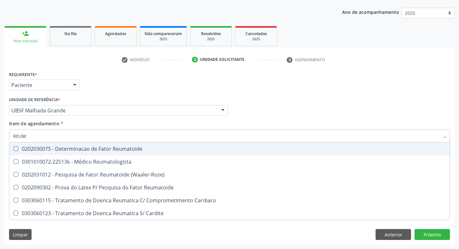
type input "REUMA"
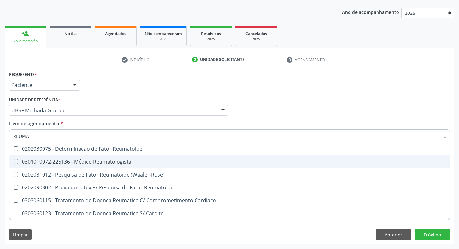
click at [53, 163] on div "0301010072-225136 - Médico Reumatologista" at bounding box center [229, 161] width 433 height 5
checkbox Reumatologista "true"
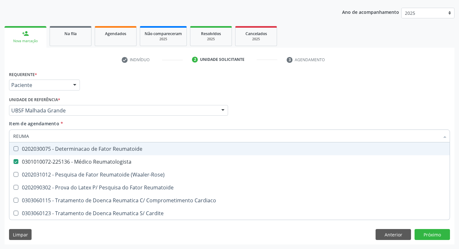
click at [151, 101] on div "Unidade de referência * UBSF Malhada Grande UBSF Ligeiro II UBSF Saulo Leal Ern…" at bounding box center [118, 105] width 219 height 21
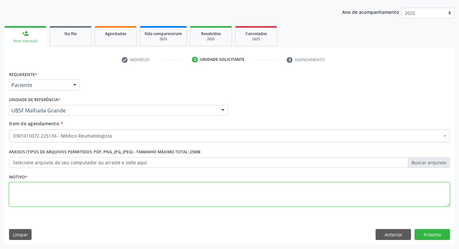
click at [103, 187] on textarea at bounding box center [229, 194] width 441 height 24
paste textarea "RETORNO."
type textarea "RETORNO."
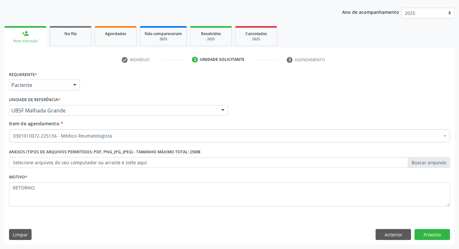
click at [427, 227] on div "Requerente * Paciente Profissional de Saúde Paciente Nenhum resultado encontrad…" at bounding box center [230, 157] width 450 height 175
click at [427, 233] on button "Próximo" at bounding box center [432, 234] width 35 height 11
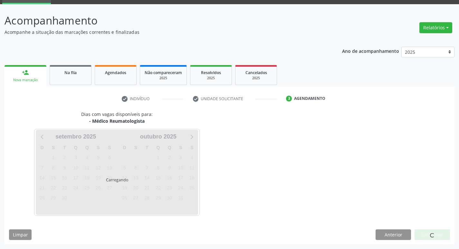
scroll to position [31, 0]
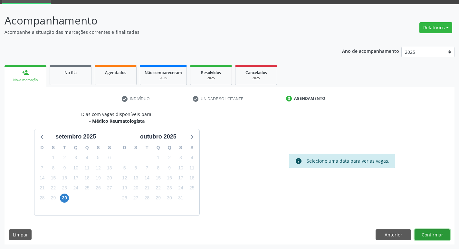
click at [444, 239] on button "Confirmar" at bounding box center [432, 234] width 35 height 11
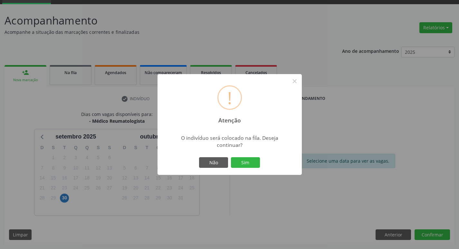
click at [260, 162] on div "Não Sim" at bounding box center [230, 163] width 64 height 14
click at [256, 162] on button "Sim" at bounding box center [245, 162] width 29 height 11
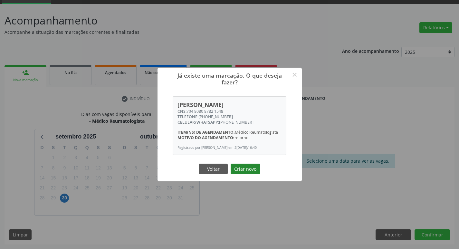
click at [256, 169] on button "Criar novo" at bounding box center [246, 169] width 30 height 11
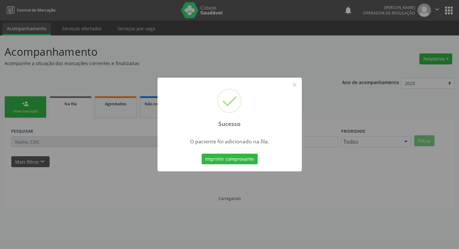
scroll to position [0, 0]
click at [174, 60] on div "Sucesso × O paciente foi adicionado na fila. Imprimir comprovante Cancel" at bounding box center [232, 124] width 464 height 249
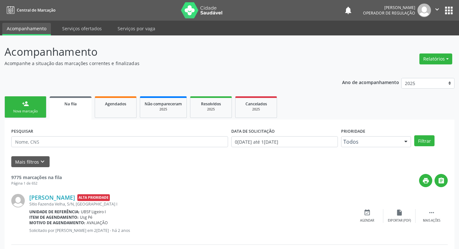
click at [40, 106] on link "person_add Nova marcação" at bounding box center [26, 107] width 42 height 22
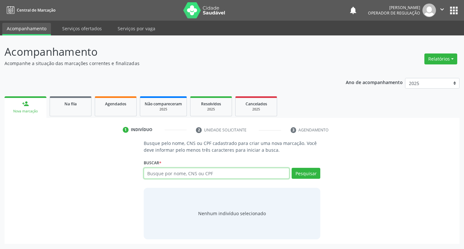
click at [172, 170] on input "text" at bounding box center [217, 173] width 146 height 11
type input "706707582416713"
click at [315, 172] on button "Pesquisar" at bounding box center [306, 173] width 29 height 11
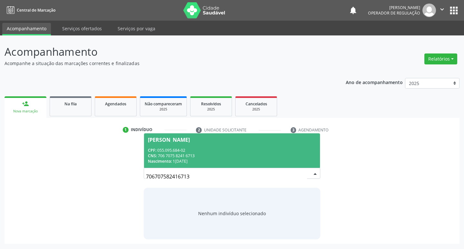
click at [247, 150] on div "CPF: 055.095.684-02" at bounding box center [232, 150] width 168 height 5
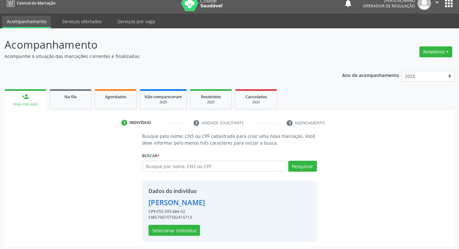
scroll to position [9, 0]
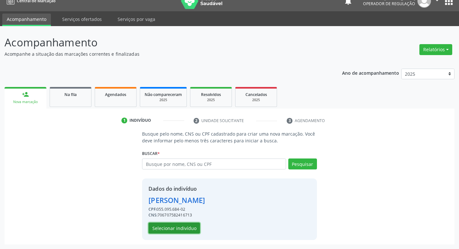
click at [186, 227] on button "Selecionar indivíduo" at bounding box center [175, 228] width 52 height 11
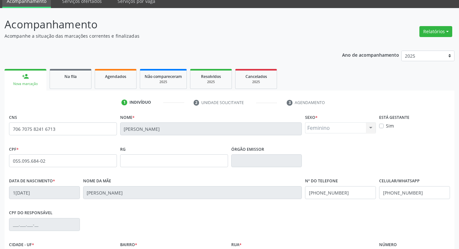
scroll to position [100, 0]
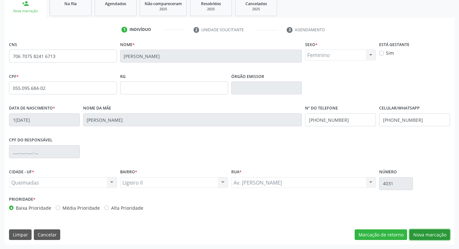
drag, startPoint x: 422, startPoint y: 231, endPoint x: 413, endPoint y: 235, distance: 9.7
click at [422, 232] on button "Nova marcação" at bounding box center [429, 234] width 41 height 11
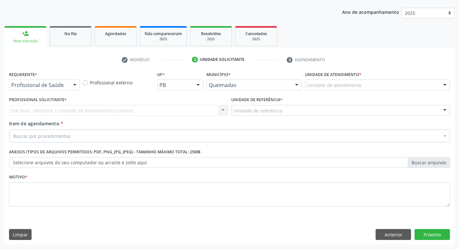
scroll to position [70, 0]
click at [69, 86] on div "Profissional de Saúde Profissional de Saúde Paciente Nenhum resultado encontrad…" at bounding box center [44, 85] width 71 height 11
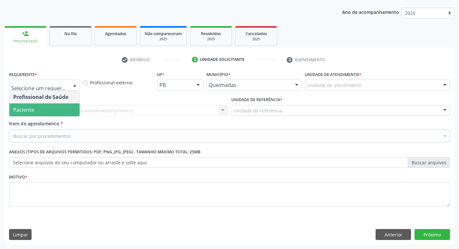
click at [57, 113] on span "Paciente" at bounding box center [44, 109] width 70 height 13
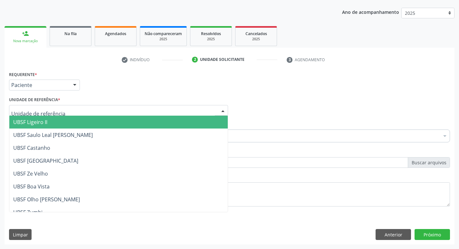
click at [58, 120] on span "UBSF Ligeiro II" at bounding box center [118, 122] width 218 height 13
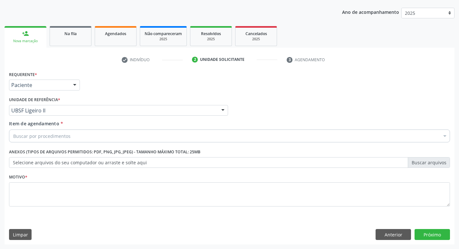
click at [62, 140] on div "Buscar por procedimentos" at bounding box center [229, 136] width 441 height 13
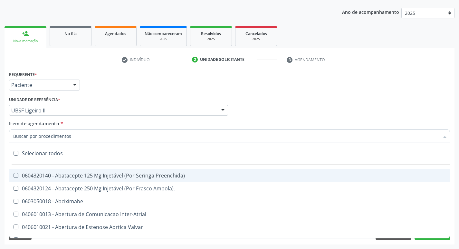
click at [62, 139] on input "Item de agendamento *" at bounding box center [226, 136] width 426 height 13
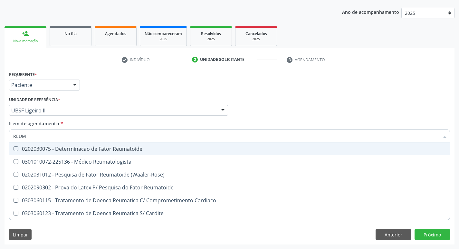
type input "REUMA"
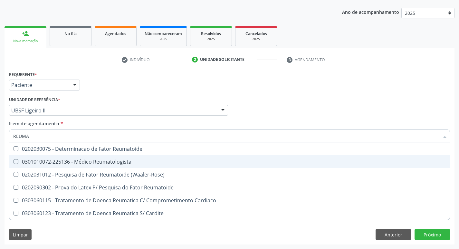
click at [63, 158] on span "0301010072-225136 - Médico Reumatologista" at bounding box center [229, 161] width 440 height 13
checkbox Reumatologista "true"
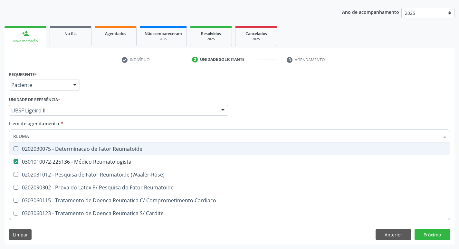
click at [121, 105] on div "UBSF Ligeiro II" at bounding box center [118, 110] width 219 height 11
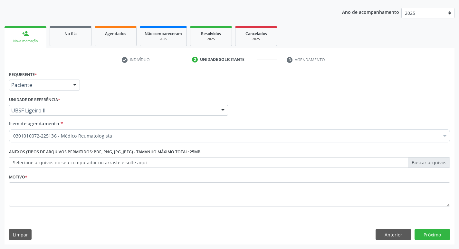
click at [155, 75] on div "Requerente * Paciente Profissional de Saúde Paciente Nenhum resultado encontrad…" at bounding box center [229, 82] width 444 height 25
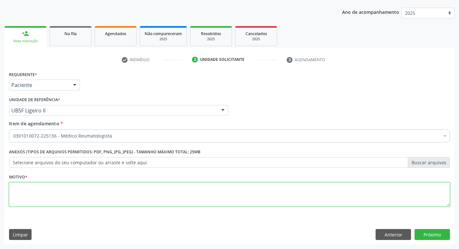
click at [81, 198] on textarea at bounding box center [229, 194] width 441 height 24
paste textarea "RETORNO."
type textarea "RETORNO."
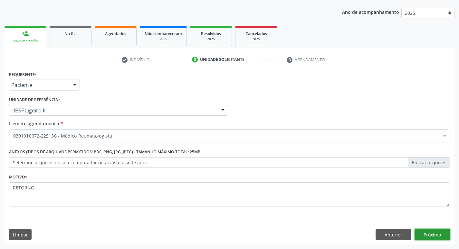
click at [433, 232] on button "Próximo" at bounding box center [432, 234] width 35 height 11
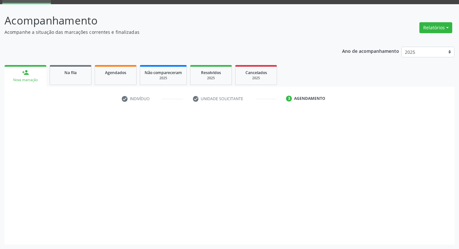
scroll to position [31, 0]
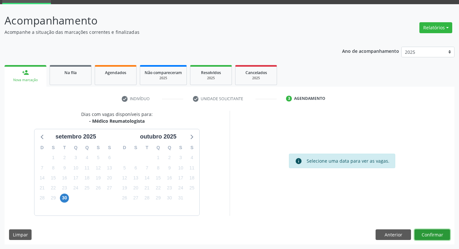
click at [431, 230] on button "Confirmar" at bounding box center [432, 234] width 35 height 11
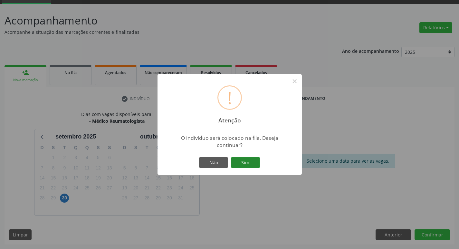
click at [256, 158] on button "Sim" at bounding box center [245, 162] width 29 height 11
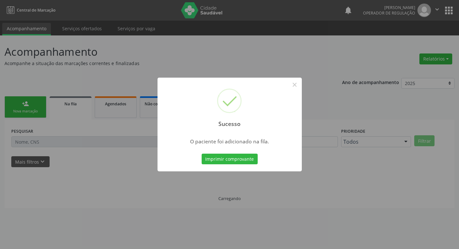
scroll to position [0, 0]
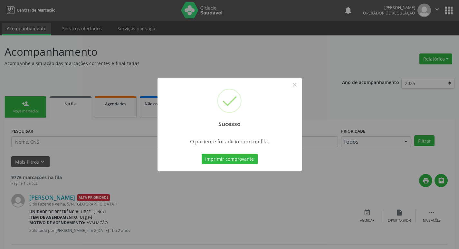
click at [12, 86] on div "Sucesso × O paciente foi adicionado na fila. Imprimir comprovante Cancel" at bounding box center [229, 124] width 459 height 249
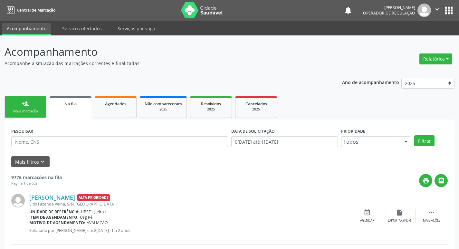
click at [12, 102] on link "person_add Nova marcação" at bounding box center [26, 107] width 42 height 22
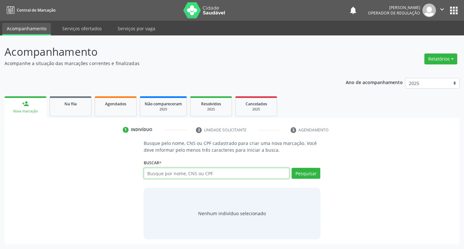
drag, startPoint x: 208, startPoint y: 168, endPoint x: 209, endPoint y: 171, distance: 3.3
click at [208, 168] on input "text" at bounding box center [217, 173] width 146 height 11
type input "704307579229190"
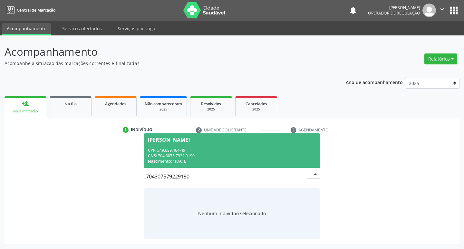
click at [302, 158] on div "Nascimento: 18/10/1952" at bounding box center [232, 160] width 168 height 5
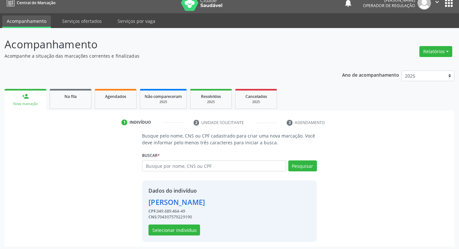
scroll to position [9, 0]
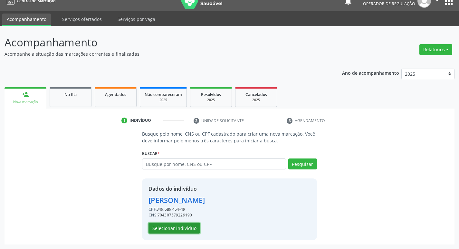
click at [161, 230] on button "Selecionar indivíduo" at bounding box center [175, 228] width 52 height 11
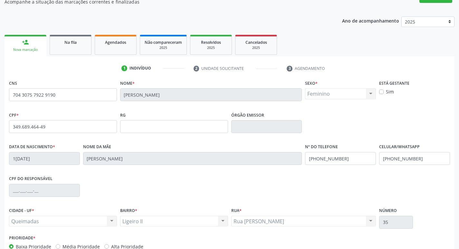
scroll to position [100, 0]
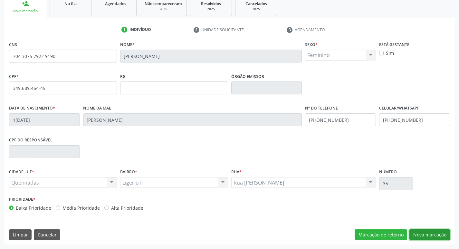
click at [432, 234] on button "Nova marcação" at bounding box center [429, 234] width 41 height 11
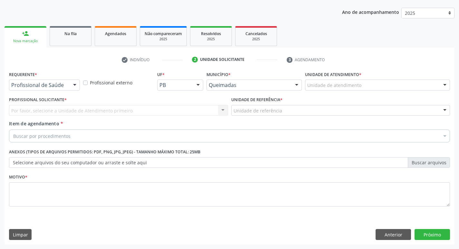
scroll to position [70, 0]
click at [62, 89] on div "Profissional de Saúde" at bounding box center [44, 85] width 71 height 11
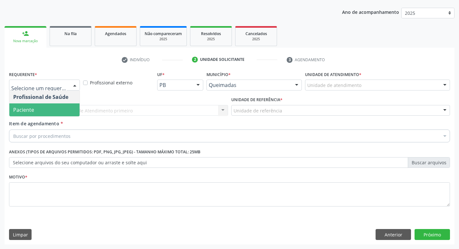
click at [53, 110] on span "Paciente" at bounding box center [44, 109] width 70 height 13
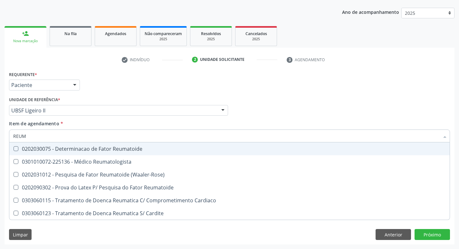
type input "REUMA"
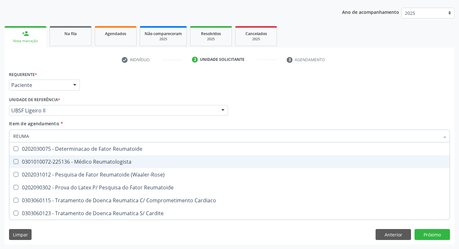
click at [56, 161] on div "0301010072-225136 - Médico Reumatologista" at bounding box center [229, 161] width 433 height 5
checkbox Reumatologista "true"
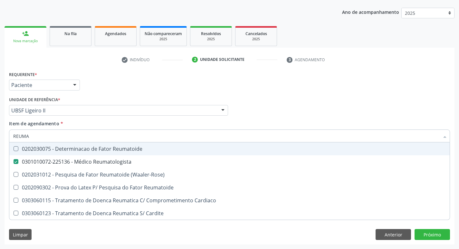
click at [125, 90] on div "Requerente * Paciente Profissional de Saúde Paciente Nenhum resultado encontrad…" at bounding box center [229, 82] width 444 height 25
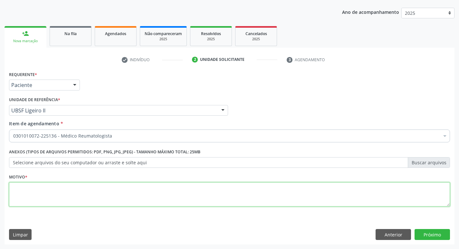
click at [64, 201] on textarea at bounding box center [229, 194] width 441 height 24
paste textarea "RETORNO."
type textarea "RETORNO."
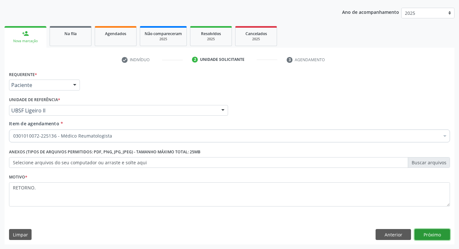
click at [437, 233] on button "Próximo" at bounding box center [432, 234] width 35 height 11
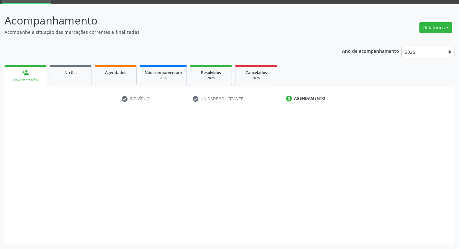
scroll to position [31, 0]
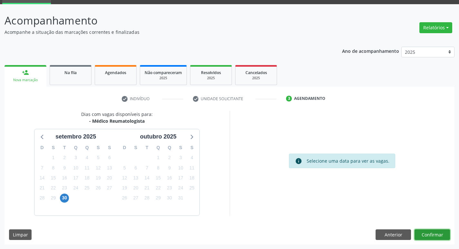
click at [438, 230] on button "Confirmar" at bounding box center [432, 234] width 35 height 11
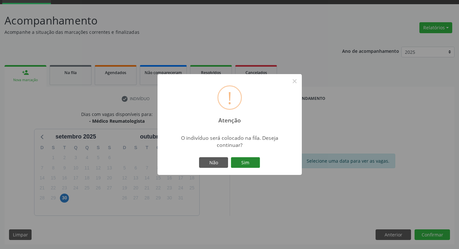
click at [252, 163] on button "Sim" at bounding box center [245, 162] width 29 height 11
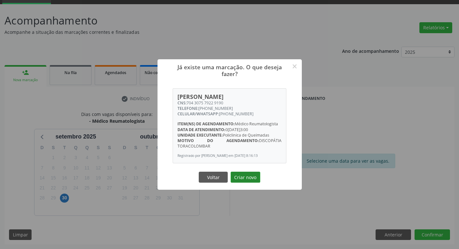
click at [243, 178] on button "Criar novo" at bounding box center [246, 177] width 30 height 11
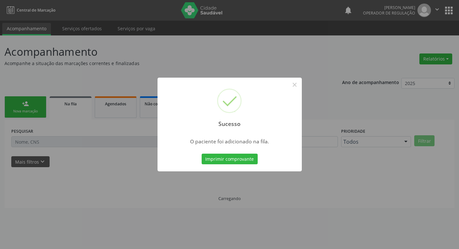
scroll to position [0, 0]
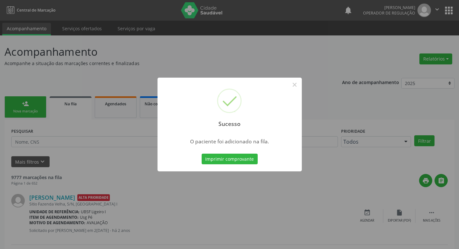
drag, startPoint x: 71, startPoint y: 65, endPoint x: 69, endPoint y: 67, distance: 3.4
click at [71, 65] on div "Sucesso × O paciente foi adicionado na fila. Imprimir comprovante Cancel" at bounding box center [229, 124] width 459 height 249
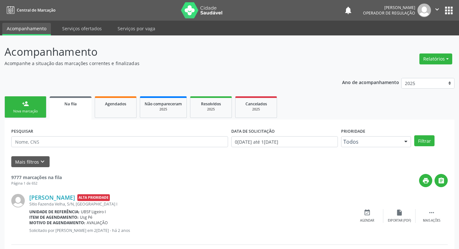
click at [29, 107] on link "person_add Nova marcação" at bounding box center [26, 107] width 42 height 22
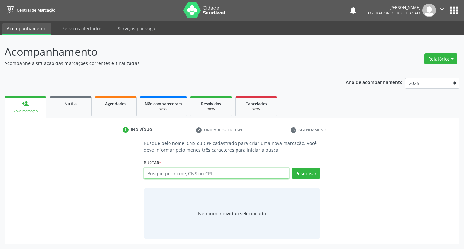
click at [176, 178] on input "text" at bounding box center [217, 173] width 146 height 11
type input "700607986428960"
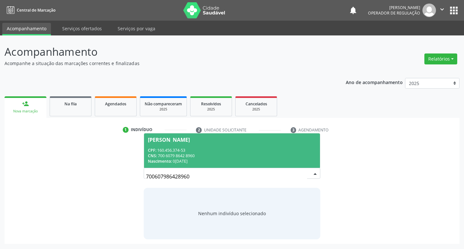
click at [229, 149] on div "CPF: 160.456.374-53" at bounding box center [232, 150] width 168 height 5
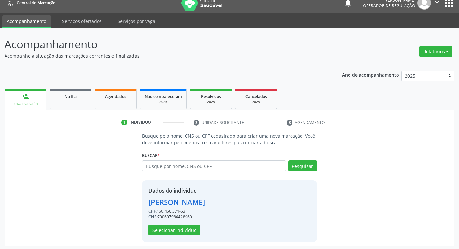
scroll to position [9, 0]
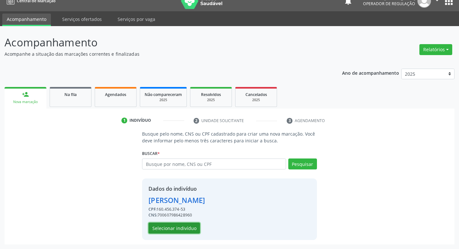
click at [178, 223] on button "Selecionar indivíduo" at bounding box center [175, 228] width 52 height 11
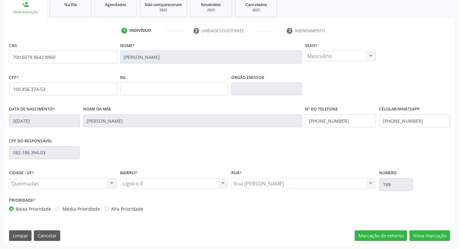
scroll to position [100, 0]
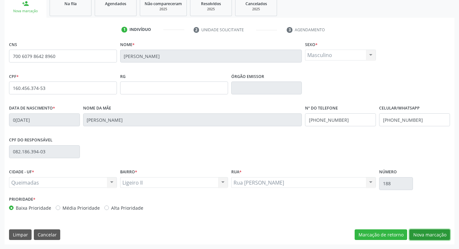
click at [419, 235] on button "Nova marcação" at bounding box center [429, 234] width 41 height 11
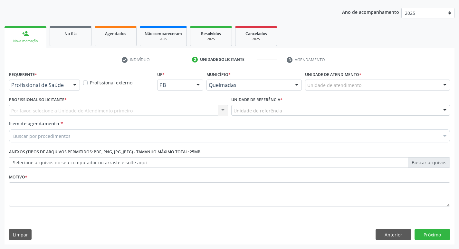
scroll to position [70, 0]
click at [72, 91] on div "Requerente * Profissional de Saúde Profissional de Saúde Paciente Nenhum result…" at bounding box center [44, 82] width 74 height 25
click at [73, 86] on div at bounding box center [75, 85] width 10 height 11
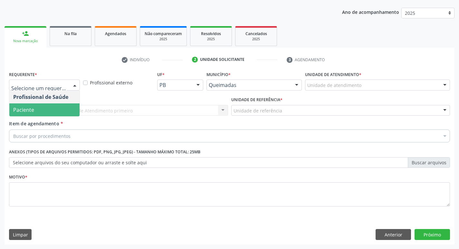
click at [56, 107] on span "Paciente" at bounding box center [44, 109] width 70 height 13
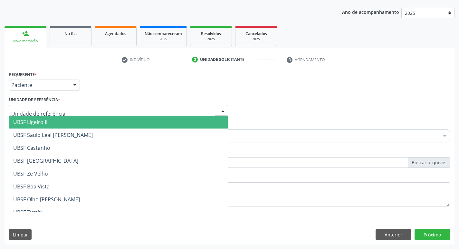
click at [54, 122] on span "UBSF Ligeiro II" at bounding box center [118, 122] width 218 height 13
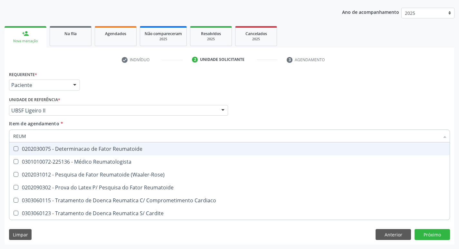
type input "REUMA"
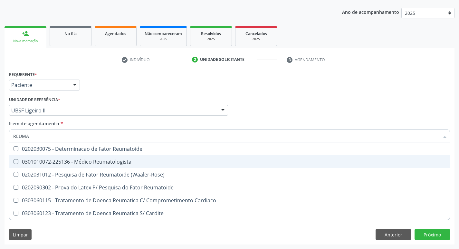
click at [64, 163] on div "0301010072-225136 - Médico Reumatologista" at bounding box center [229, 161] width 433 height 5
checkbox Reumatologista "true"
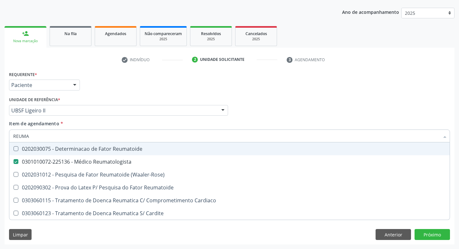
click at [160, 72] on div "Requerente * Paciente Profissional de Saúde Paciente Nenhum resultado encontrad…" at bounding box center [229, 82] width 444 height 25
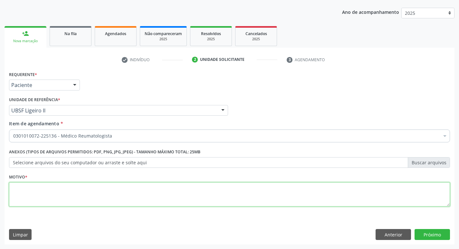
click at [34, 189] on textarea at bounding box center [229, 194] width 441 height 24
paste textarea "RETORNO."
type textarea "RETORNO."
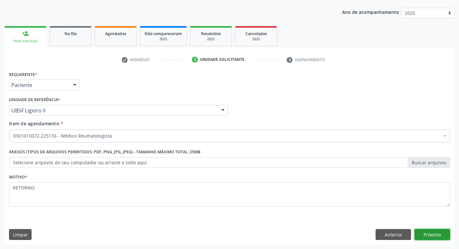
click at [443, 233] on button "Próximo" at bounding box center [432, 234] width 35 height 11
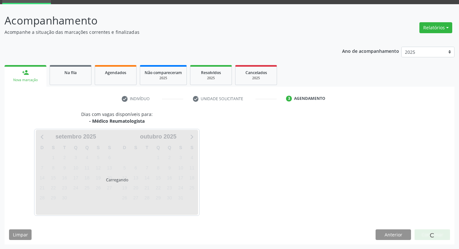
scroll to position [31, 0]
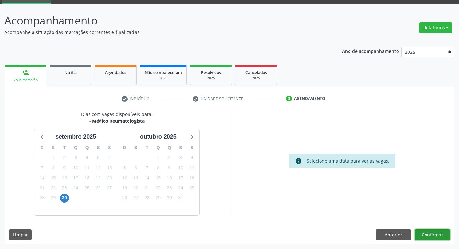
click at [443, 229] on button "Confirmar" at bounding box center [432, 234] width 35 height 11
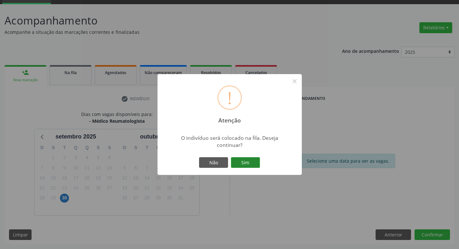
click at [250, 158] on button "Sim" at bounding box center [245, 162] width 29 height 11
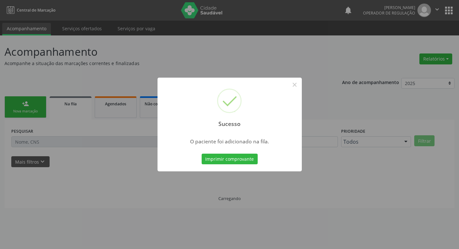
scroll to position [0, 0]
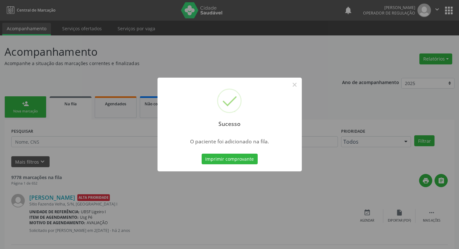
click at [128, 87] on div "Sucesso × O paciente foi adicionado na fila. Imprimir comprovante Cancel" at bounding box center [229, 124] width 459 height 249
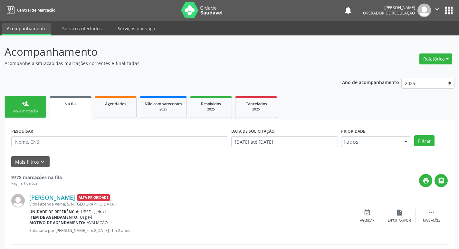
click at [43, 102] on link "person_add Nova marcação" at bounding box center [26, 107] width 42 height 22
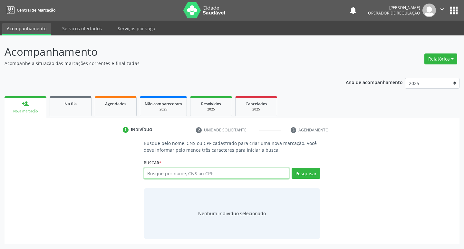
click at [178, 174] on input "text" at bounding box center [217, 173] width 146 height 11
type input "700505568184755"
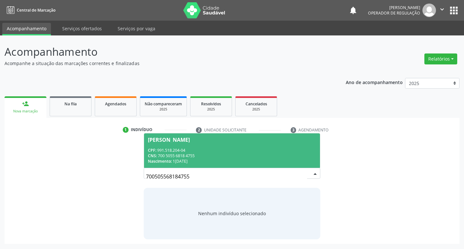
click at [163, 138] on div "Andreia Bernardo de Souza" at bounding box center [169, 139] width 42 height 5
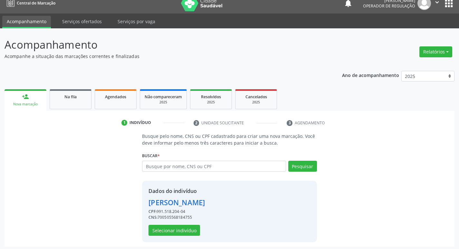
scroll to position [9, 0]
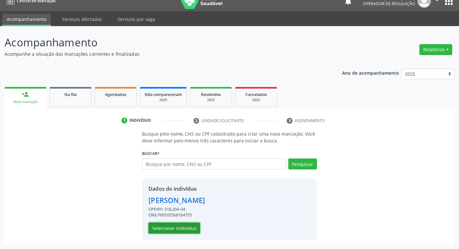
click at [170, 230] on button "Selecionar indivíduo" at bounding box center [175, 228] width 52 height 11
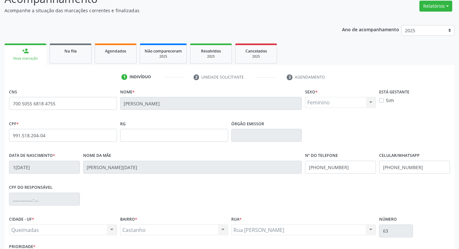
scroll to position [100, 0]
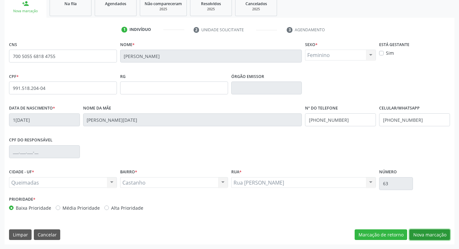
click at [423, 232] on button "Nova marcação" at bounding box center [429, 234] width 41 height 11
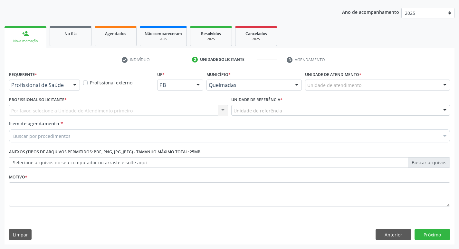
scroll to position [70, 0]
click at [67, 83] on div "Profissional de Saúde" at bounding box center [44, 85] width 71 height 11
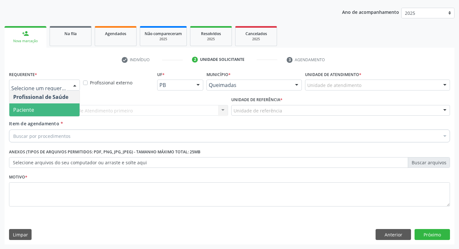
click at [33, 114] on span "Paciente" at bounding box center [44, 109] width 70 height 13
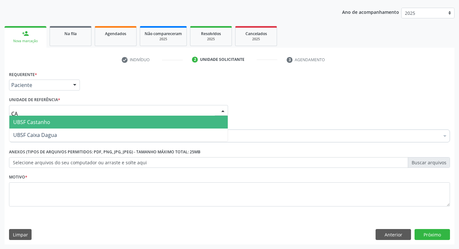
type input "CAS"
click at [37, 121] on span "UBSF Castanho" at bounding box center [31, 122] width 37 height 7
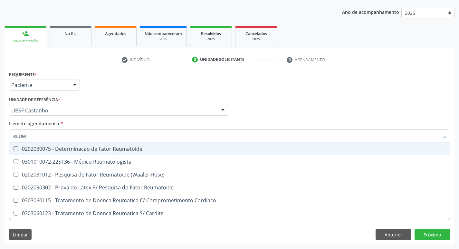
type input "REUMA"
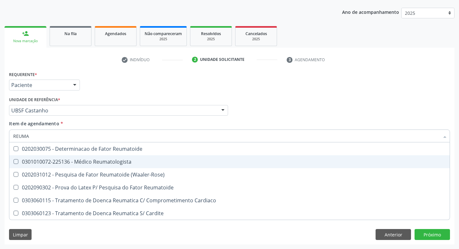
click at [73, 162] on div "0301010072-225136 - Médico Reumatologista" at bounding box center [229, 161] width 433 height 5
checkbox Reumatologista "true"
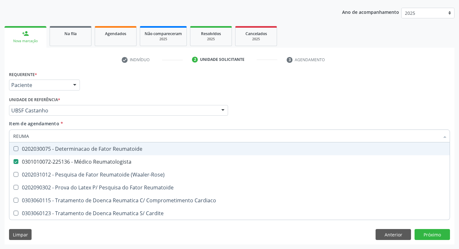
click at [135, 96] on div "Unidade de referência * UBSF Castanho UBSF Ligeiro II UBSF Saulo Leal Ernesto d…" at bounding box center [118, 105] width 219 height 21
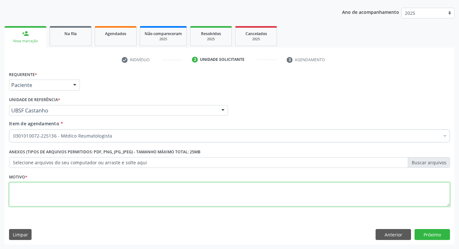
click at [60, 190] on textarea at bounding box center [229, 194] width 441 height 24
paste textarea "RETORNO."
type textarea "RETORNO."
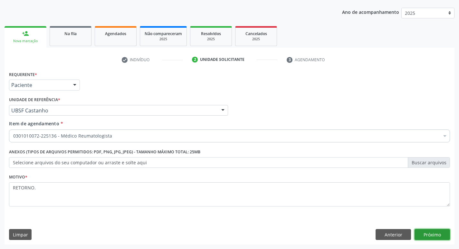
click at [422, 237] on button "Próximo" at bounding box center [432, 234] width 35 height 11
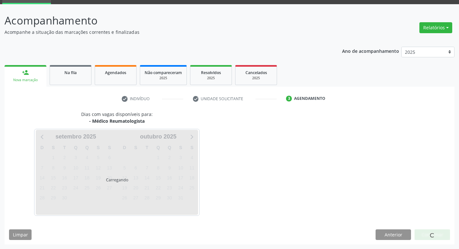
scroll to position [31, 0]
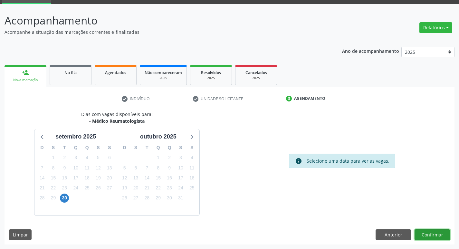
click at [426, 235] on button "Confirmar" at bounding box center [432, 234] width 35 height 11
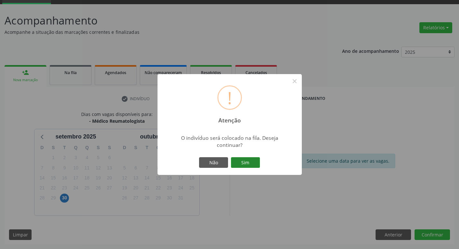
click at [252, 163] on button "Sim" at bounding box center [245, 162] width 29 height 11
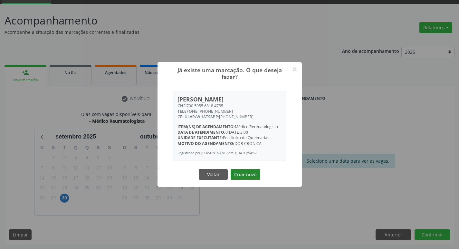
click at [249, 175] on button "Criar novo" at bounding box center [246, 174] width 30 height 11
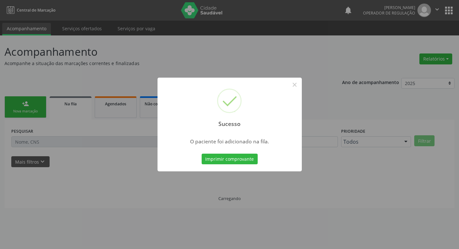
scroll to position [0, 0]
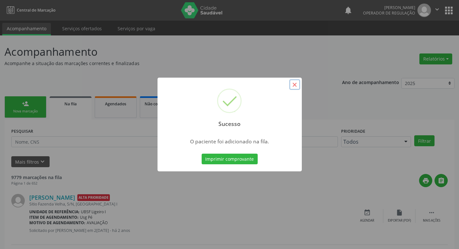
click at [293, 83] on button "×" at bounding box center [294, 84] width 11 height 11
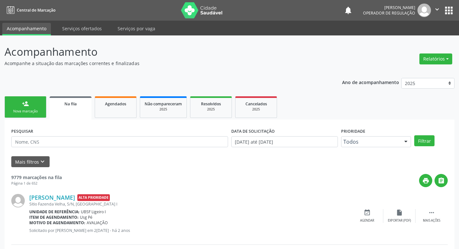
click at [35, 103] on link "person_add Nova marcação" at bounding box center [26, 107] width 42 height 22
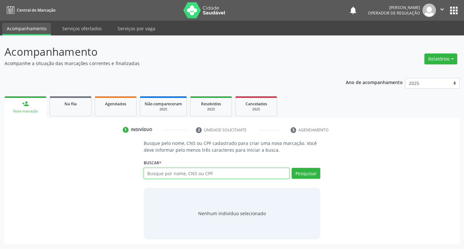
click at [216, 171] on input "text" at bounding box center [217, 173] width 146 height 11
type input "702609793377548"
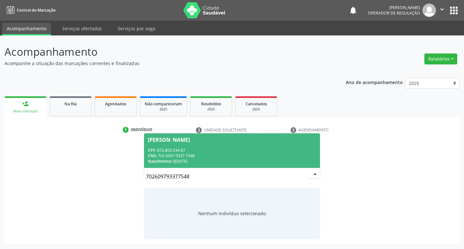
click at [183, 152] on div "CPF: 872.803.534-87" at bounding box center [232, 150] width 168 height 5
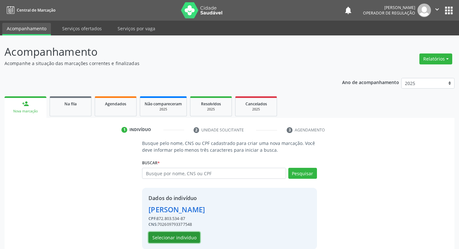
click at [184, 240] on button "Selecionar indivíduo" at bounding box center [175, 237] width 52 height 11
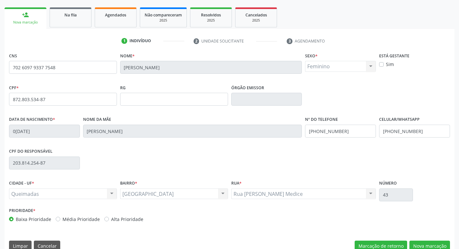
scroll to position [100, 0]
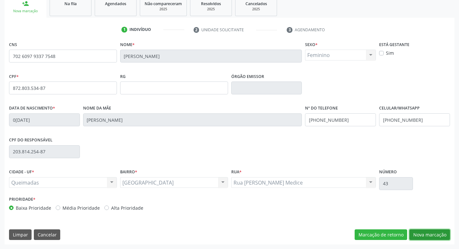
click at [424, 231] on button "Nova marcação" at bounding box center [429, 234] width 41 height 11
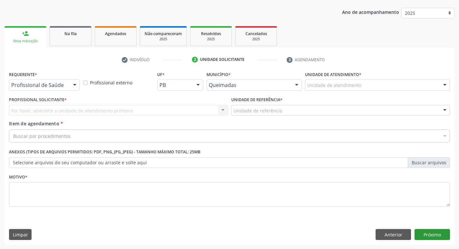
scroll to position [70, 0]
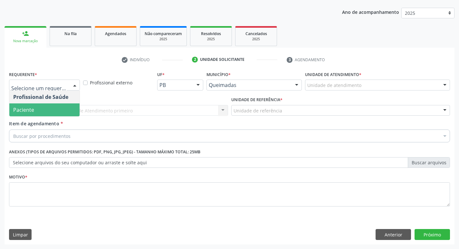
click at [53, 107] on span "Paciente" at bounding box center [44, 109] width 70 height 13
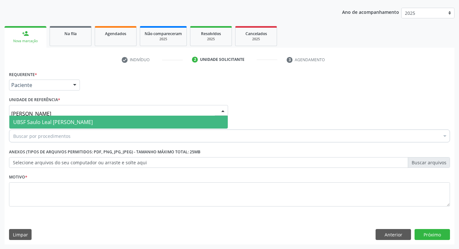
type input "SAULO"
click at [57, 122] on span "UBSF Saulo Leal [PERSON_NAME]" at bounding box center [53, 122] width 80 height 7
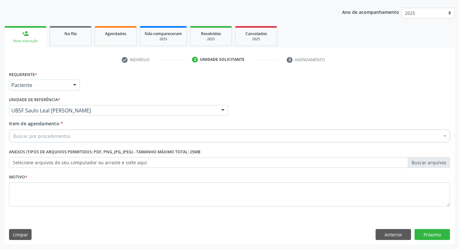
click at [82, 137] on div "Buscar por procedimentos" at bounding box center [229, 136] width 441 height 13
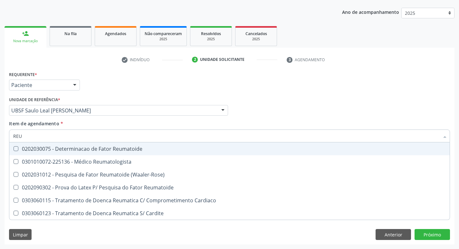
type input "REUM"
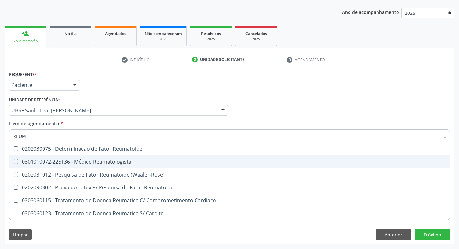
click at [88, 159] on div "0301010072-225136 - Médico Reumatologista" at bounding box center [229, 161] width 433 height 5
checkbox Reumatologista "true"
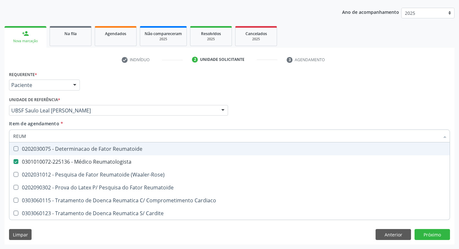
click at [168, 77] on div "Requerente * Paciente Profissional de Saúde Paciente Nenhum resultado encontrad…" at bounding box center [229, 82] width 444 height 25
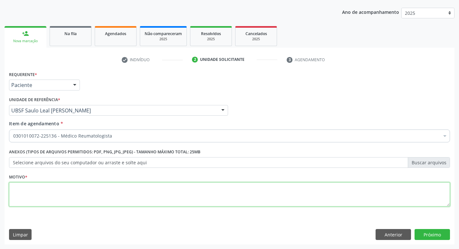
click at [93, 186] on textarea at bounding box center [229, 194] width 441 height 24
paste textarea "RETORNO."
type textarea "RETORNO."
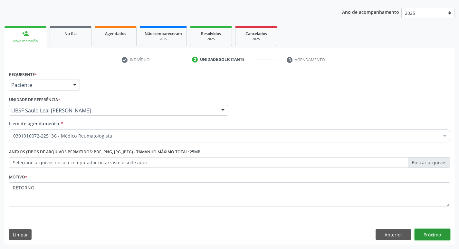
click at [430, 233] on button "Próximo" at bounding box center [432, 234] width 35 height 11
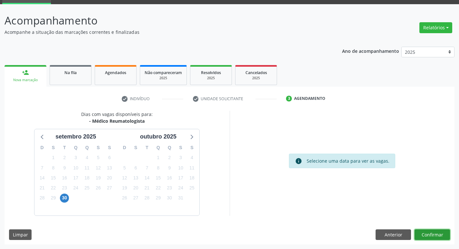
click at [430, 233] on button "Confirmar" at bounding box center [432, 234] width 35 height 11
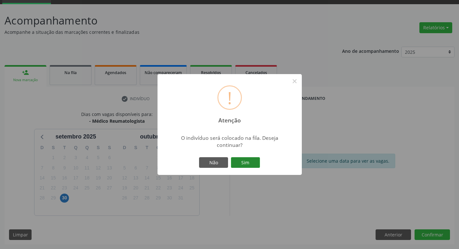
click at [250, 161] on button "Sim" at bounding box center [245, 162] width 29 height 11
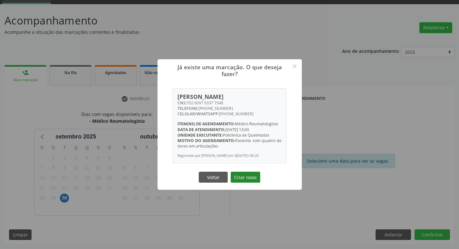
click at [245, 183] on button "Criar novo" at bounding box center [246, 177] width 30 height 11
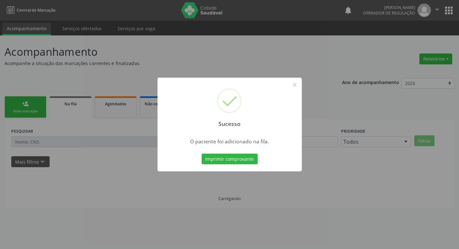
scroll to position [0, 0]
click at [253, 43] on div "Sucesso × O paciente foi adicionado na fila. Imprimir comprovante Cancel" at bounding box center [232, 124] width 464 height 249
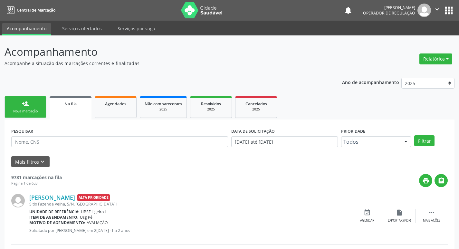
click at [34, 107] on link "person_add Nova marcação" at bounding box center [26, 107] width 42 height 22
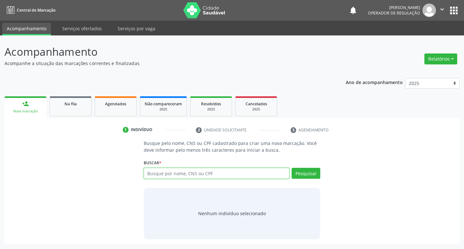
click at [172, 170] on input "text" at bounding box center [217, 173] width 146 height 11
type input "708702166263996"
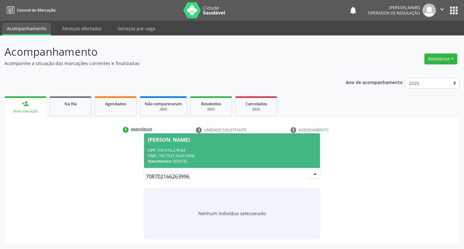
click at [259, 150] on div "CPF: 709.618.274-83" at bounding box center [232, 150] width 168 height 5
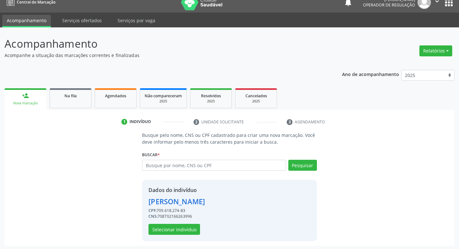
scroll to position [9, 0]
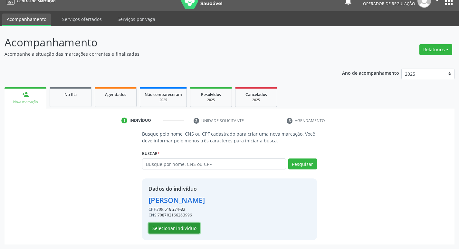
click at [173, 227] on button "Selecionar indivíduo" at bounding box center [175, 228] width 52 height 11
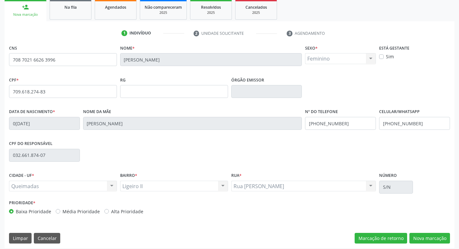
scroll to position [100, 0]
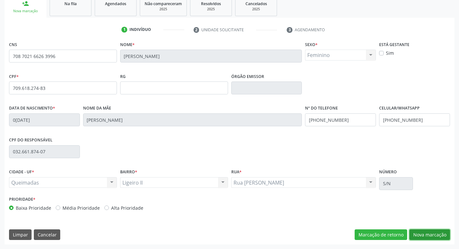
click at [434, 238] on button "Nova marcação" at bounding box center [429, 234] width 41 height 11
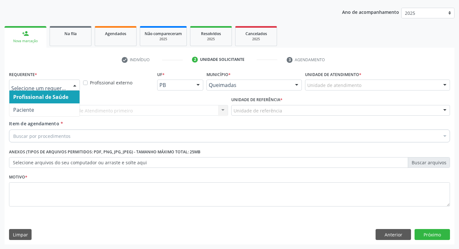
click at [75, 83] on div at bounding box center [75, 85] width 10 height 11
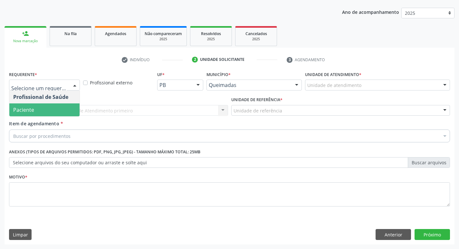
click at [66, 107] on span "Paciente" at bounding box center [44, 109] width 70 height 13
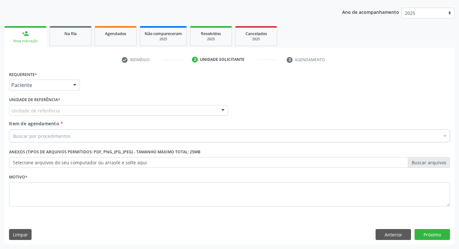
click at [66, 107] on div "Unidade de referência" at bounding box center [118, 110] width 219 height 11
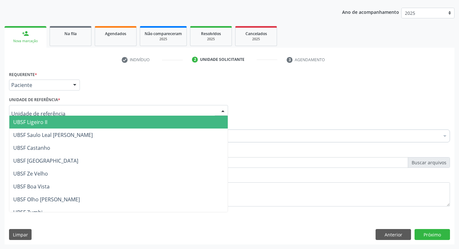
drag, startPoint x: 60, startPoint y: 121, endPoint x: 58, endPoint y: 129, distance: 8.4
click at [60, 121] on span "UBSF Ligeiro II" at bounding box center [118, 122] width 218 height 13
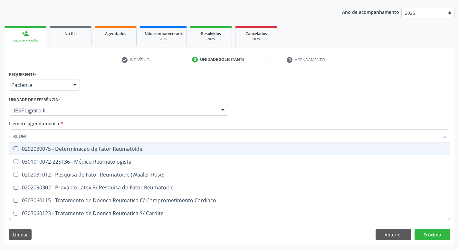
type input "REUMA"
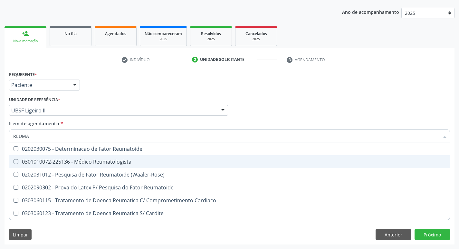
click at [54, 161] on div "0301010072-225136 - Médico Reumatologista" at bounding box center [229, 161] width 433 height 5
checkbox Reumatologista "true"
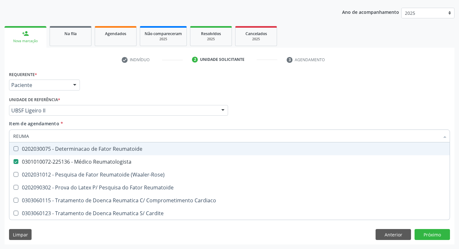
click at [119, 88] on div "Requerente * Paciente Profissional de Saúde Paciente Nenhum resultado encontrad…" at bounding box center [229, 82] width 444 height 25
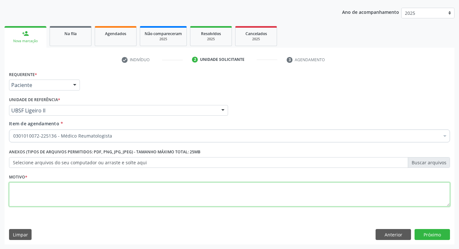
click at [50, 198] on textarea at bounding box center [229, 194] width 441 height 24
paste textarea "RETORNO."
type textarea "RETORNO."
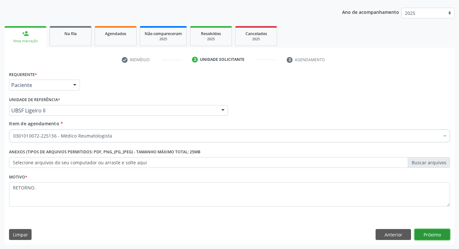
click at [427, 229] on button "Próximo" at bounding box center [432, 234] width 35 height 11
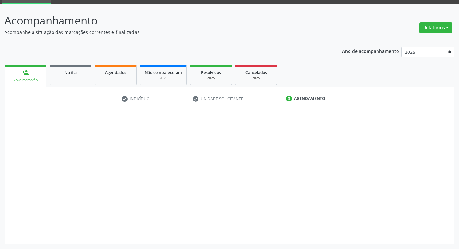
scroll to position [31, 0]
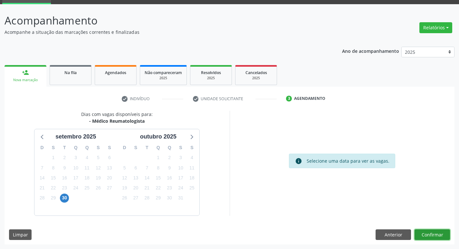
click at [423, 236] on button "Confirmar" at bounding box center [432, 234] width 35 height 11
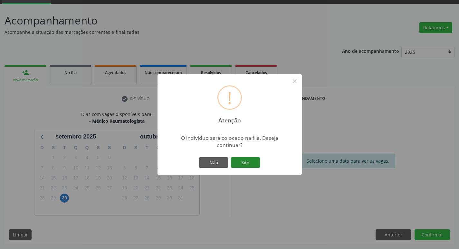
click at [237, 160] on button "Sim" at bounding box center [245, 162] width 29 height 11
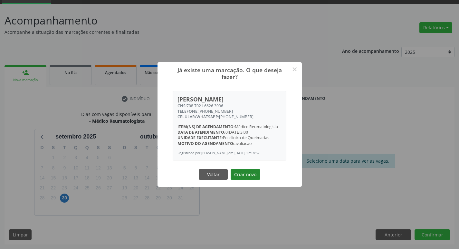
click at [240, 177] on button "Criar novo" at bounding box center [246, 174] width 30 height 11
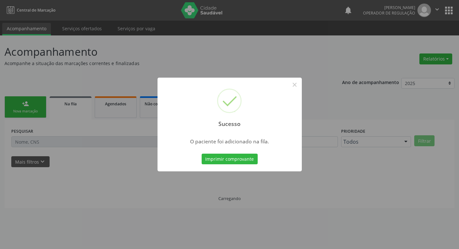
scroll to position [0, 0]
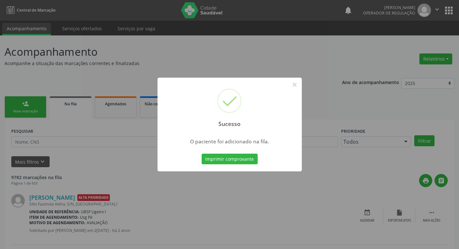
click at [71, 74] on div "Sucesso × O paciente foi adicionado na fila. Imprimir comprovante Cancel" at bounding box center [229, 124] width 459 height 249
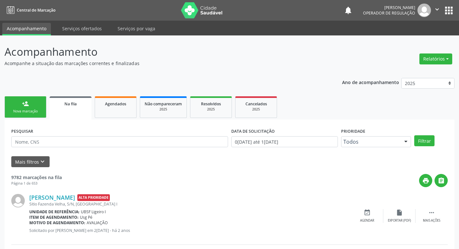
click at [32, 112] on div "Nova marcação" at bounding box center [25, 111] width 32 height 5
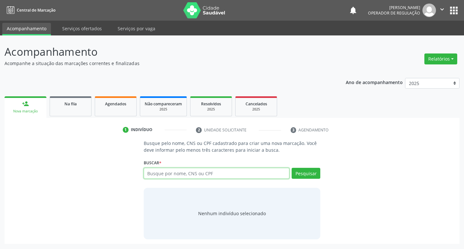
click at [217, 174] on input "text" at bounding box center [217, 173] width 146 height 11
type input "700007698250304"
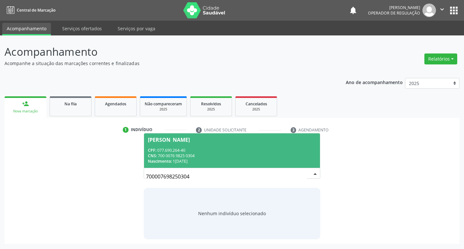
click at [180, 148] on div "CPF: 077.690.264-40" at bounding box center [232, 150] width 168 height 5
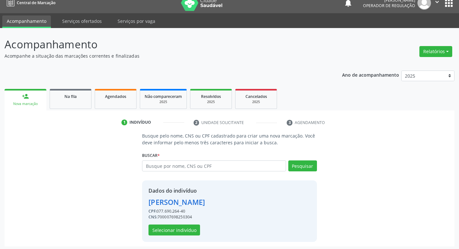
scroll to position [9, 0]
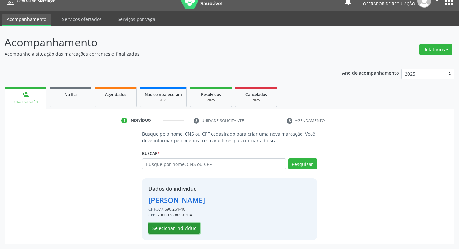
click at [181, 224] on button "Selecionar indivíduo" at bounding box center [175, 228] width 52 height 11
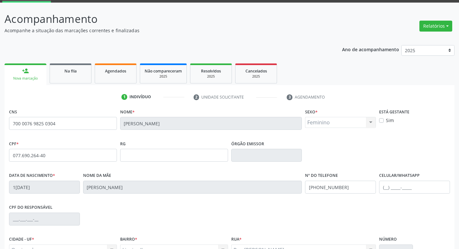
scroll to position [100, 0]
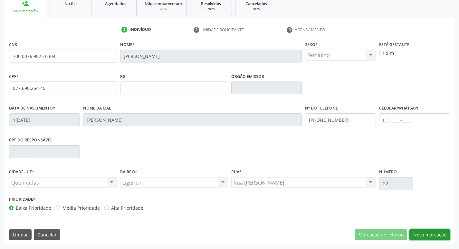
click at [423, 235] on button "Nova marcação" at bounding box center [429, 234] width 41 height 11
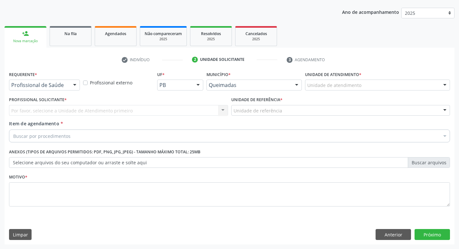
scroll to position [70, 0]
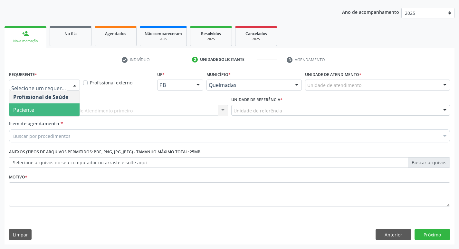
click at [55, 111] on span "Paciente" at bounding box center [44, 109] width 70 height 13
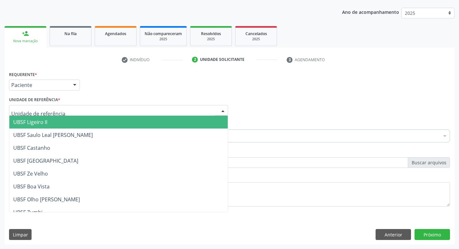
click at [55, 122] on span "UBSF Ligeiro II" at bounding box center [118, 122] width 218 height 13
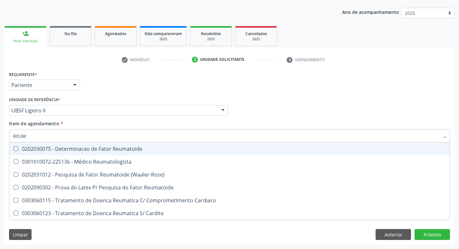
type input "REUMA"
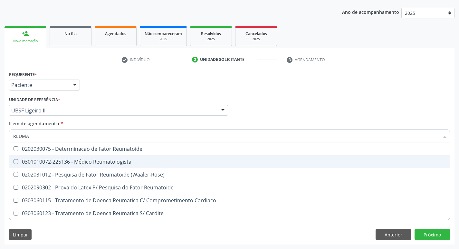
click at [48, 159] on div "0301010072-225136 - Médico Reumatologista" at bounding box center [229, 161] width 433 height 5
checkbox Reumatologista "true"
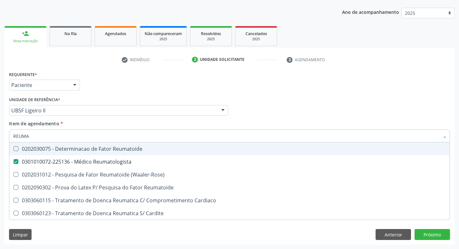
click at [116, 84] on div "Requerente * Paciente Profissional de Saúde Paciente Nenhum resultado encontrad…" at bounding box center [229, 82] width 444 height 25
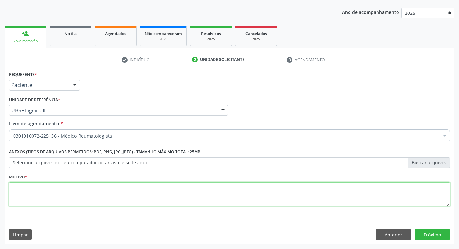
click at [57, 196] on textarea at bounding box center [229, 194] width 441 height 24
paste textarea "RETORNO."
type textarea "RETORNO."
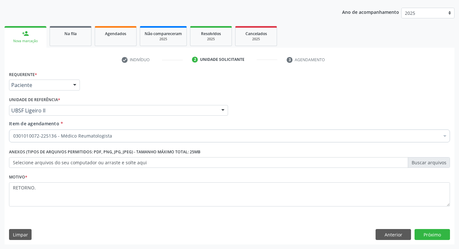
click at [439, 229] on div "Requerente * Paciente Profissional de Saúde Paciente Nenhum resultado encontrad…" at bounding box center [230, 157] width 450 height 175
click at [439, 231] on button "Próximo" at bounding box center [432, 234] width 35 height 11
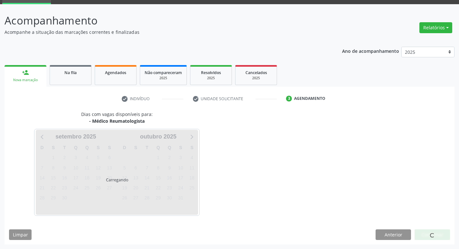
scroll to position [31, 0]
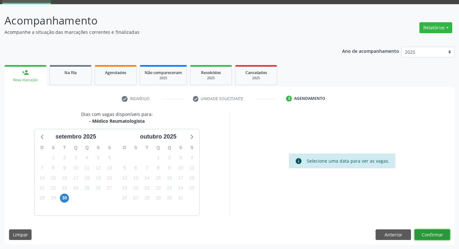
click at [426, 230] on button "Confirmar" at bounding box center [432, 234] width 35 height 11
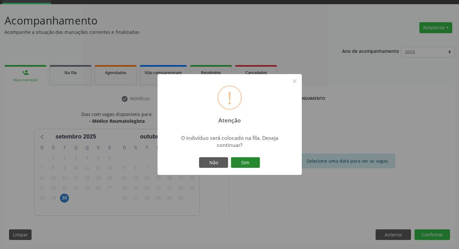
click at [236, 158] on button "Sim" at bounding box center [245, 162] width 29 height 11
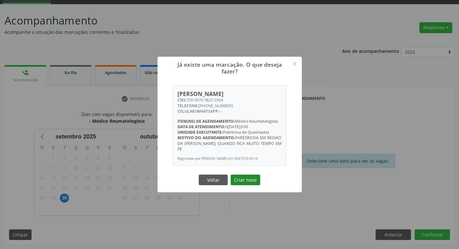
click at [259, 180] on button "Criar novo" at bounding box center [246, 180] width 30 height 11
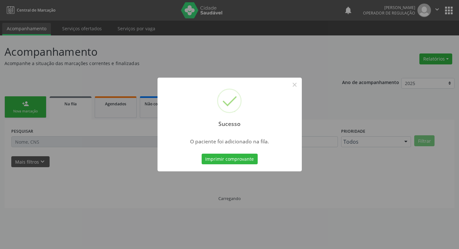
scroll to position [0, 0]
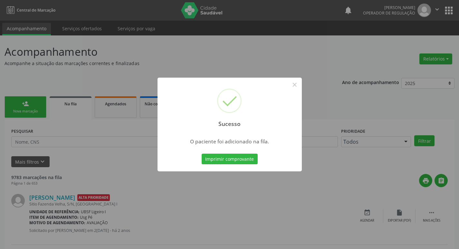
click at [165, 71] on div "Sucesso × O paciente foi adicionado na fila. Imprimir comprovante Cancel" at bounding box center [229, 124] width 459 height 249
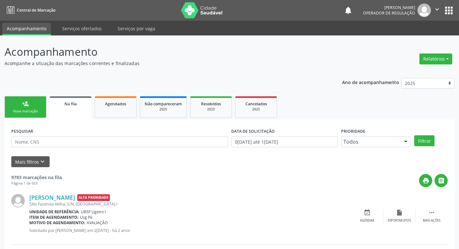
click at [19, 111] on div "Nova marcação" at bounding box center [25, 111] width 32 height 5
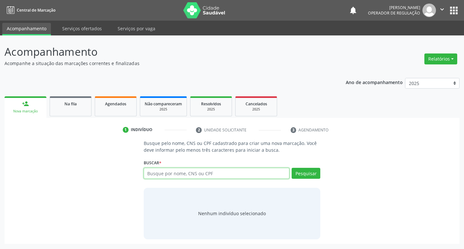
click at [173, 175] on input "text" at bounding box center [217, 173] width 146 height 11
type input "700509520439757"
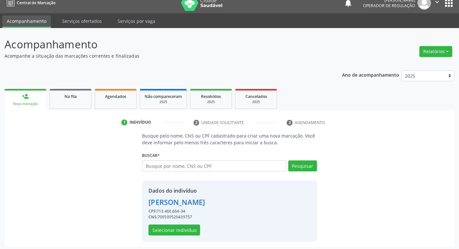
scroll to position [9, 0]
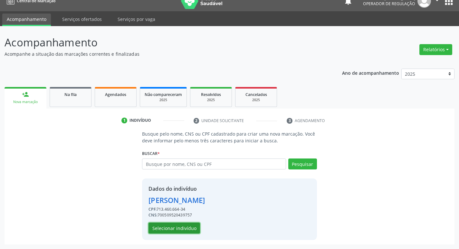
click at [173, 231] on button "Selecionar indivíduo" at bounding box center [175, 228] width 52 height 11
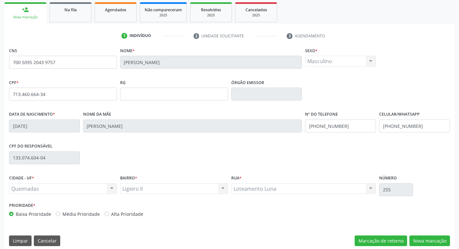
scroll to position [100, 0]
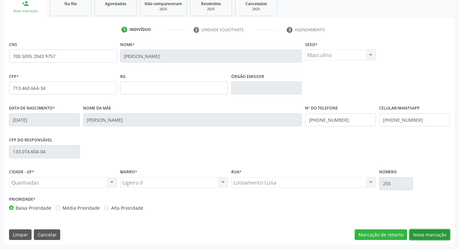
click at [434, 231] on button "Nova marcação" at bounding box center [429, 234] width 41 height 11
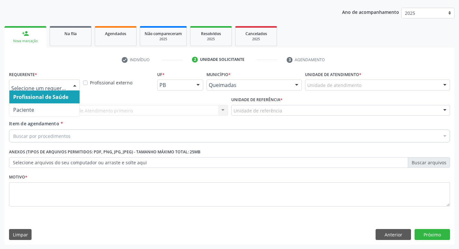
drag, startPoint x: 71, startPoint y: 82, endPoint x: 67, endPoint y: 92, distance: 10.5
click at [71, 82] on div at bounding box center [75, 85] width 10 height 11
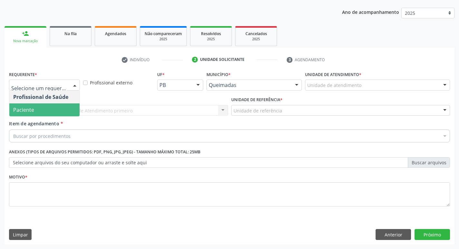
click at [58, 108] on span "Paciente" at bounding box center [44, 109] width 70 height 13
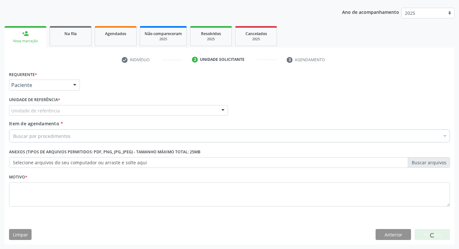
click at [59, 110] on div "Unidade de referência" at bounding box center [118, 110] width 219 height 11
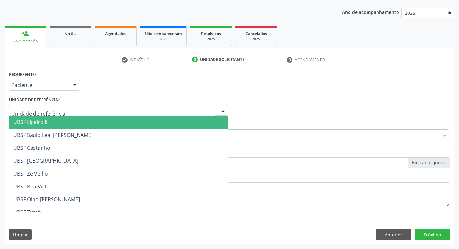
click at [56, 121] on span "UBSF Ligeiro II" at bounding box center [118, 122] width 218 height 13
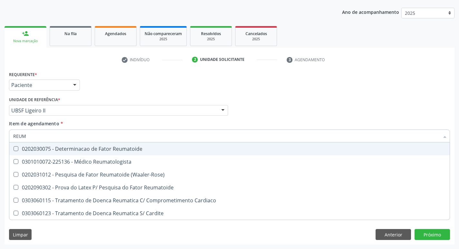
type input "REUMA"
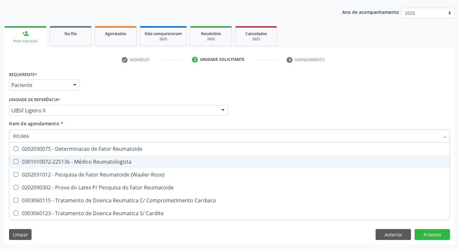
click at [55, 163] on div "0301010072-225136 - Médico Reumatologista" at bounding box center [229, 161] width 433 height 5
checkbox Reumatologista "true"
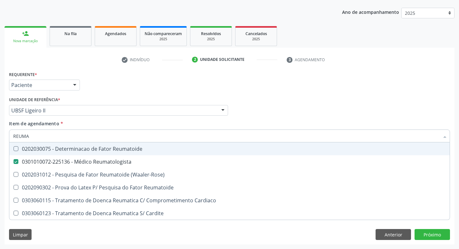
drag, startPoint x: 244, startPoint y: 73, endPoint x: 120, endPoint y: 163, distance: 153.5
click at [244, 73] on div "Requerente * Paciente Profissional de Saúde Paciente Nenhum resultado encontrad…" at bounding box center [229, 82] width 444 height 25
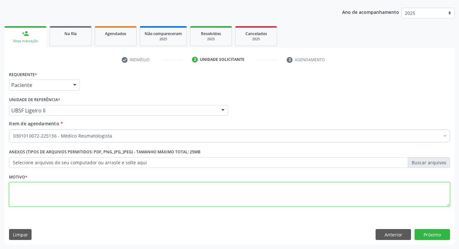
click at [63, 197] on textarea at bounding box center [229, 194] width 441 height 24
paste textarea "RETORNO."
type textarea "RETORNO."
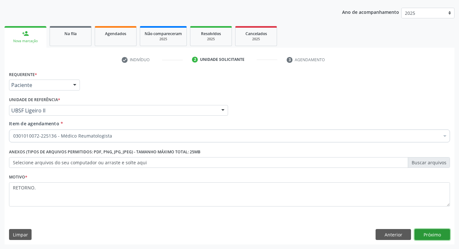
click at [428, 232] on button "Próximo" at bounding box center [432, 234] width 35 height 11
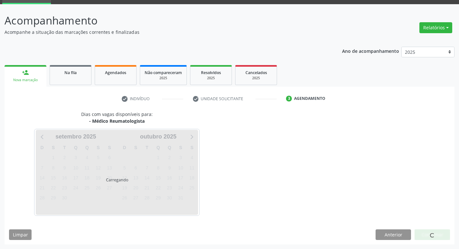
scroll to position [31, 0]
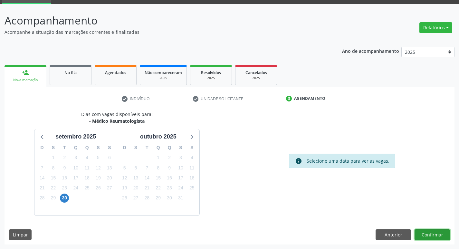
click at [446, 232] on button "Confirmar" at bounding box center [432, 234] width 35 height 11
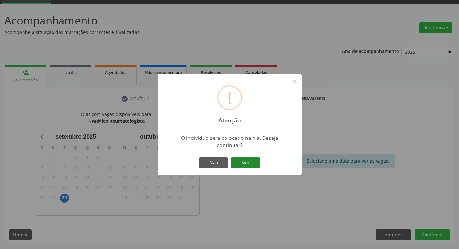
click at [258, 164] on button "Sim" at bounding box center [245, 162] width 29 height 11
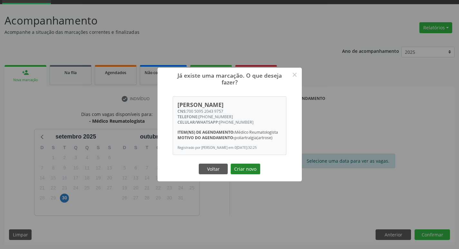
click at [246, 175] on button "Criar novo" at bounding box center [246, 169] width 30 height 11
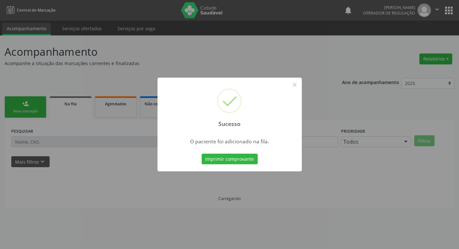
scroll to position [0, 0]
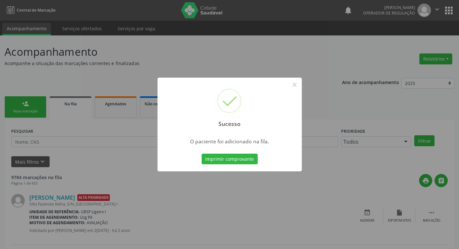
click at [151, 67] on div "Sucesso × O paciente foi adicionado na fila. Imprimir comprovante Cancel" at bounding box center [229, 124] width 459 height 249
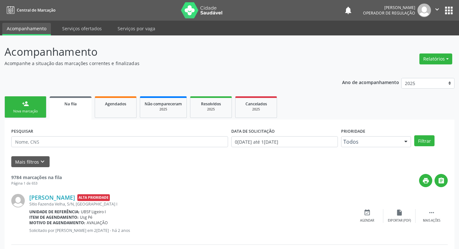
click at [30, 104] on link "person_add Nova marcação" at bounding box center [26, 107] width 42 height 22
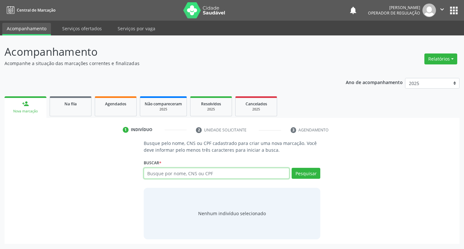
click at [212, 178] on input "text" at bounding box center [217, 173] width 146 height 11
type input "701802299263077"
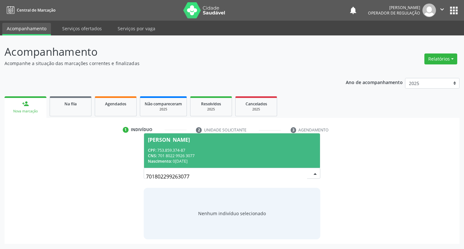
click at [244, 149] on div "CPF: 753.859.374-87" at bounding box center [232, 150] width 168 height 5
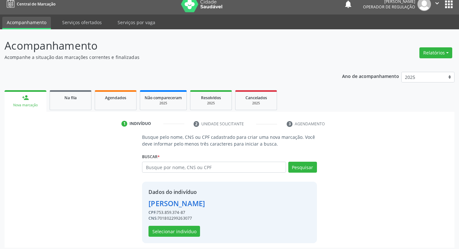
scroll to position [9, 0]
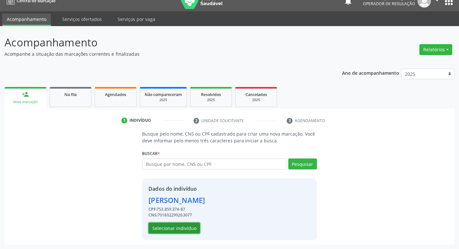
click at [186, 231] on button "Selecionar indivíduo" at bounding box center [175, 228] width 52 height 11
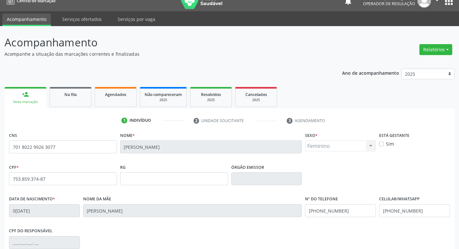
scroll to position [100, 0]
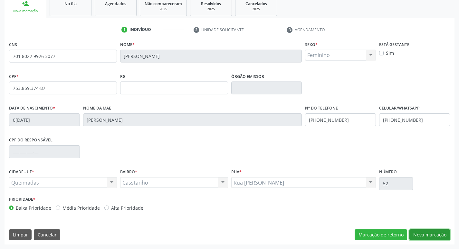
click at [437, 237] on button "Nova marcação" at bounding box center [429, 234] width 41 height 11
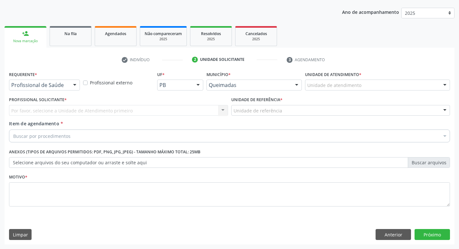
scroll to position [70, 0]
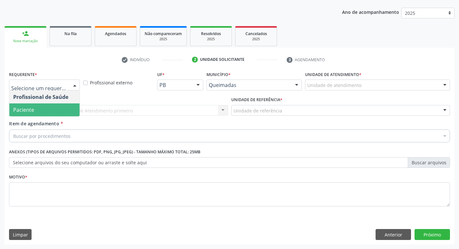
click at [52, 107] on span "Paciente" at bounding box center [44, 109] width 70 height 13
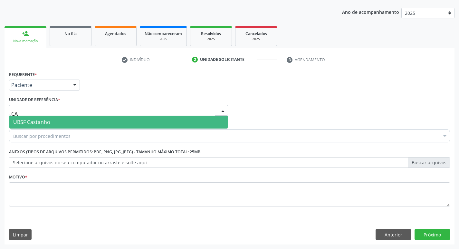
type input "CAS"
click at [59, 119] on span "UBSF Castanho" at bounding box center [118, 122] width 218 height 13
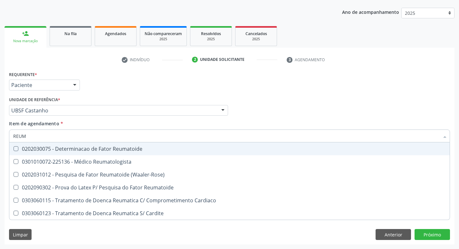
type input "REUMA"
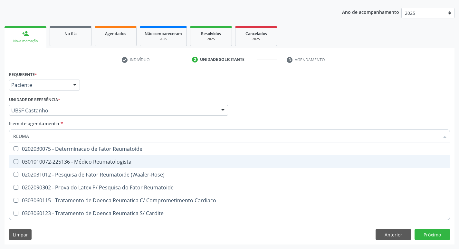
click at [69, 159] on div "0301010072-225136 - Médico Reumatologista" at bounding box center [229, 161] width 433 height 5
checkbox Reumatologista "true"
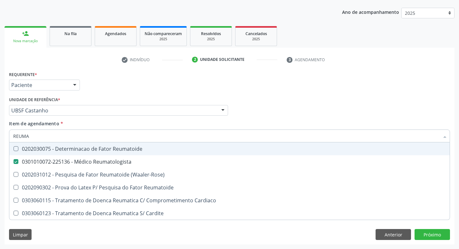
click at [157, 73] on div "Requerente * Paciente Profissional de Saúde Paciente Nenhum resultado encontrad…" at bounding box center [229, 82] width 444 height 25
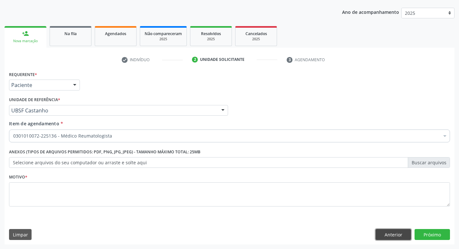
click at [393, 236] on button "Anterior" at bounding box center [393, 234] width 35 height 11
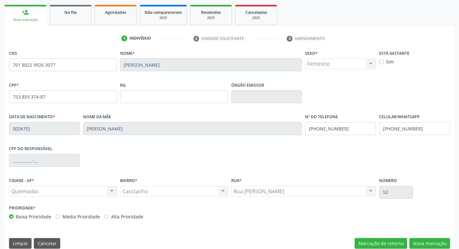
scroll to position [100, 0]
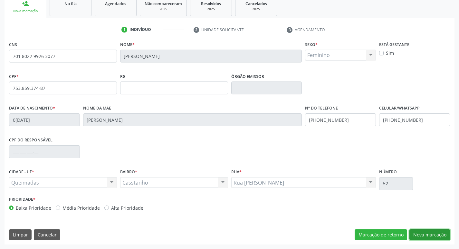
click at [418, 236] on button "Nova marcação" at bounding box center [429, 234] width 41 height 11
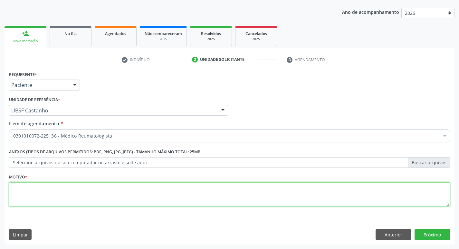
click at [61, 195] on textarea at bounding box center [229, 194] width 441 height 24
paste textarea "RETORNO."
type textarea "RETORNO."
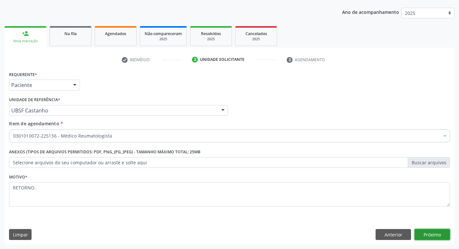
click at [426, 229] on button "Próximo" at bounding box center [432, 234] width 35 height 11
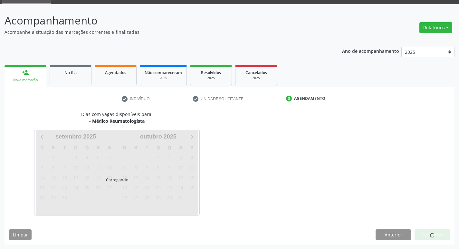
scroll to position [31, 0]
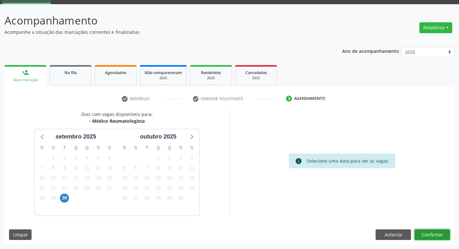
click at [429, 233] on button "Confirmar" at bounding box center [432, 234] width 35 height 11
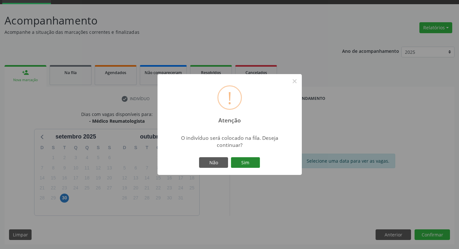
click at [253, 166] on button "Sim" at bounding box center [245, 162] width 29 height 11
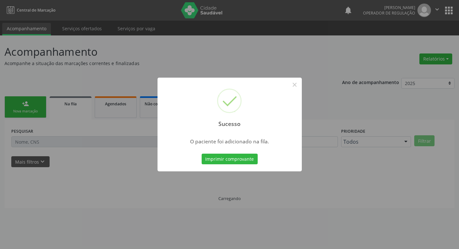
scroll to position [0, 0]
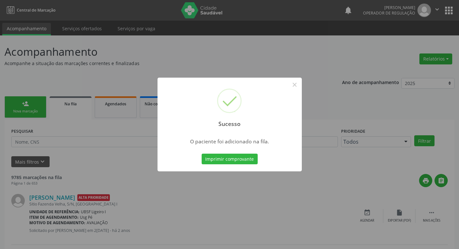
click at [161, 54] on div "Sucesso × O paciente foi adicionado na fila. Imprimir comprovante Cancel" at bounding box center [229, 124] width 459 height 249
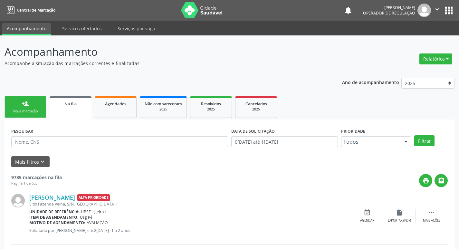
click at [39, 110] on div "Nova marcação" at bounding box center [25, 111] width 32 height 5
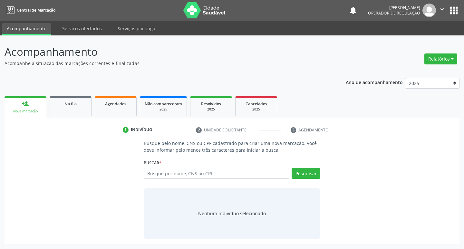
click at [164, 167] on div "Buscar * Busque por nome, CNS ou CPF Nenhum resultado encontrado para: " " Digi…" at bounding box center [232, 170] width 177 height 25
click at [165, 173] on input "text" at bounding box center [217, 173] width 146 height 11
type input "702404078161828"
click at [310, 176] on button "Pesquisar" at bounding box center [306, 173] width 29 height 11
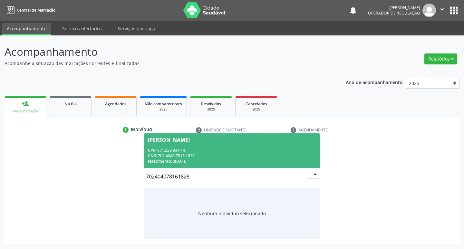
click at [274, 162] on div "Nascimento: 08/11/1970" at bounding box center [232, 160] width 168 height 5
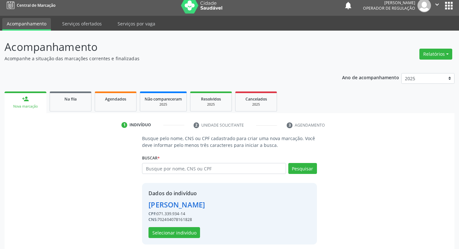
scroll to position [9, 0]
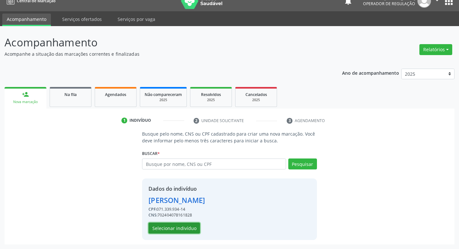
click at [188, 230] on button "Selecionar indivíduo" at bounding box center [175, 228] width 52 height 11
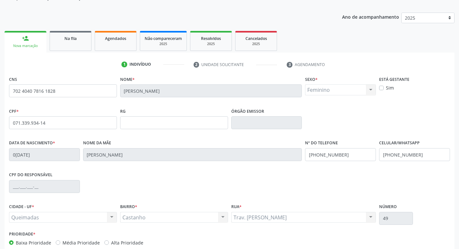
scroll to position [100, 0]
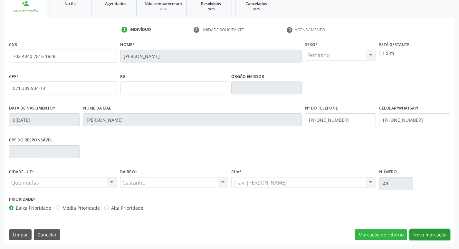
click at [434, 239] on button "Nova marcação" at bounding box center [429, 234] width 41 height 11
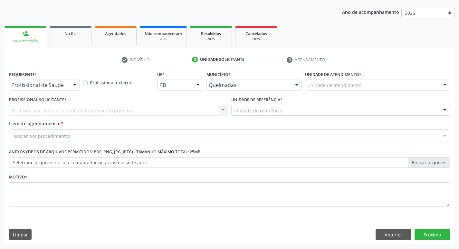
click at [64, 89] on div "Profissional de Saúde" at bounding box center [44, 85] width 71 height 11
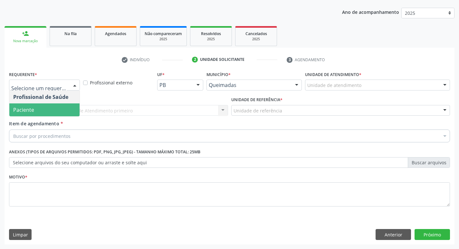
click at [62, 106] on span "Paciente" at bounding box center [44, 109] width 70 height 13
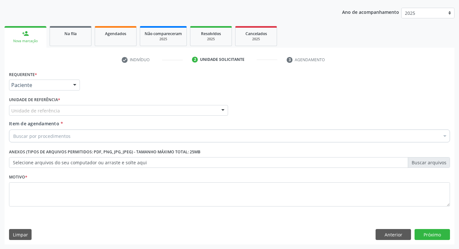
click at [64, 109] on div "Unidade de referência" at bounding box center [118, 110] width 219 height 11
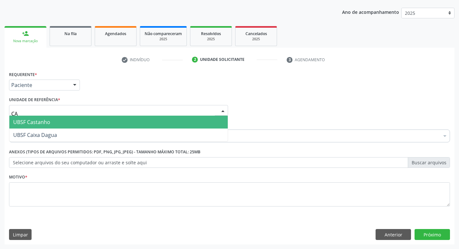
type input "CAS"
click at [61, 124] on span "UBSF Castanho" at bounding box center [118, 122] width 218 height 13
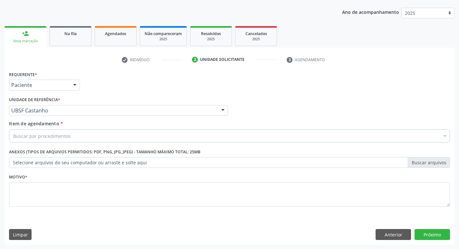
click at [122, 133] on div "Buscar por procedimentos" at bounding box center [229, 136] width 441 height 13
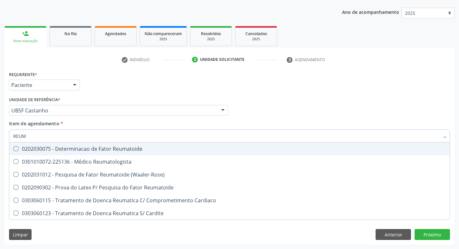
type input "REUMA"
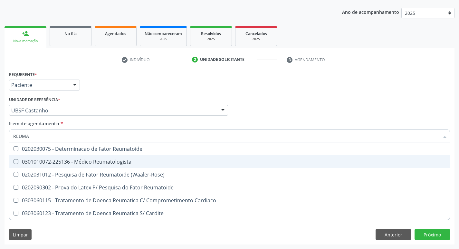
click at [120, 164] on div "0301010072-225136 - Médico Reumatologista" at bounding box center [229, 161] width 433 height 5
checkbox Reumatologista "true"
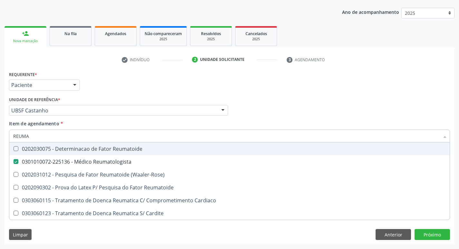
click at [128, 83] on div "Requerente * Paciente Profissional de Saúde Paciente Nenhum resultado encontrad…" at bounding box center [229, 82] width 444 height 25
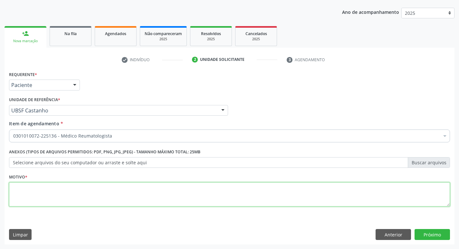
click at [68, 189] on textarea at bounding box center [229, 194] width 441 height 24
paste textarea "RETORNO."
click at [17, 189] on textarea "CRETORNO." at bounding box center [229, 194] width 441 height 24
type textarea "RETORNO."
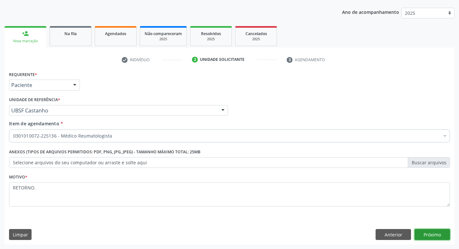
click at [430, 233] on button "Próximo" at bounding box center [432, 234] width 35 height 11
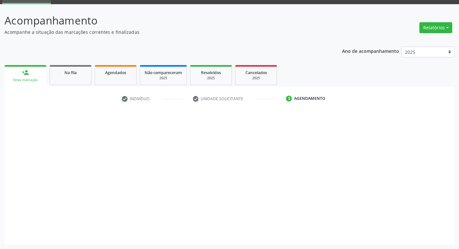
scroll to position [31, 0]
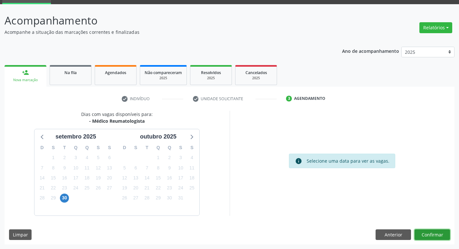
click at [436, 237] on button "Confirmar" at bounding box center [432, 234] width 35 height 11
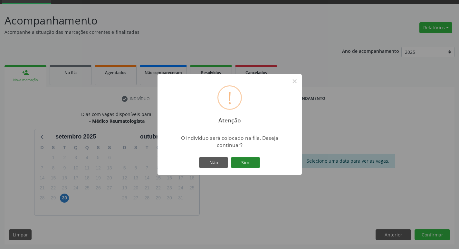
click at [239, 160] on button "Sim" at bounding box center [245, 162] width 29 height 11
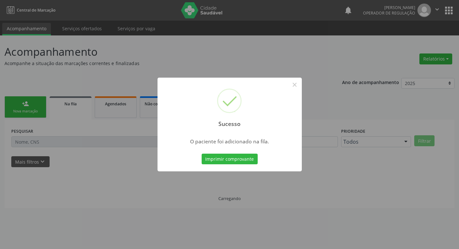
scroll to position [0, 0]
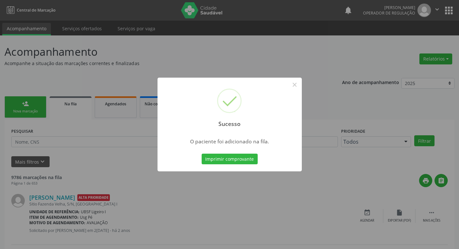
click at [222, 52] on div "Sucesso × O paciente foi adicionado na fila. Imprimir comprovante Cancel" at bounding box center [229, 124] width 459 height 249
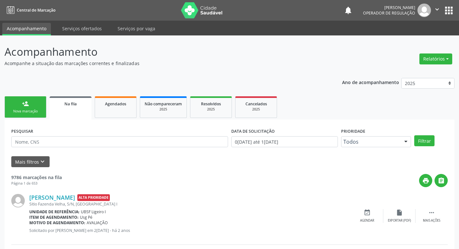
click at [21, 100] on link "person_add Nova marcação" at bounding box center [26, 107] width 42 height 22
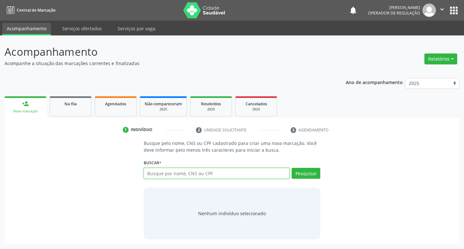
click at [238, 169] on input "text" at bounding box center [217, 173] width 146 height 11
type input "706205083429669"
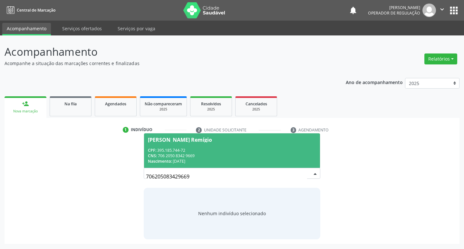
click at [282, 161] on div "Nascimento: 04/04/1958" at bounding box center [232, 160] width 168 height 5
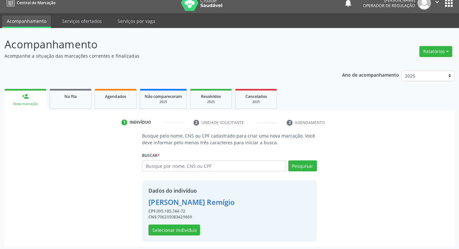
scroll to position [9, 0]
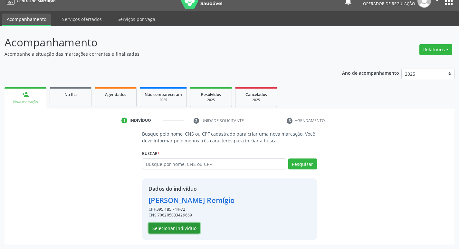
click at [192, 228] on button "Selecionar indivíduo" at bounding box center [175, 228] width 52 height 11
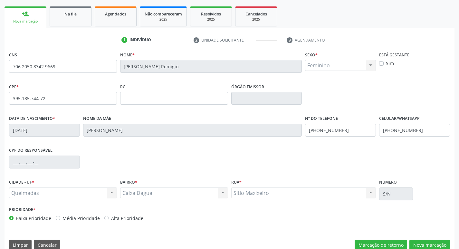
scroll to position [100, 0]
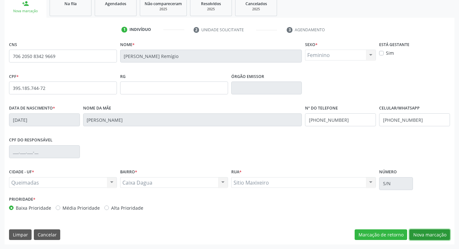
click at [433, 236] on button "Nova marcação" at bounding box center [429, 234] width 41 height 11
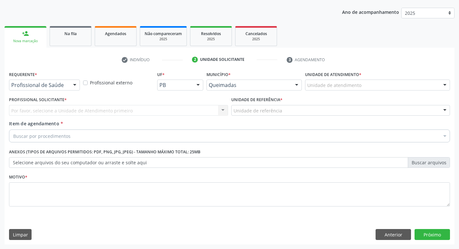
scroll to position [70, 0]
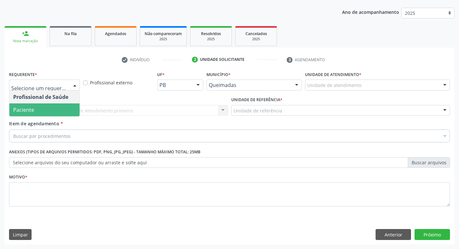
click at [45, 111] on span "Paciente" at bounding box center [44, 109] width 70 height 13
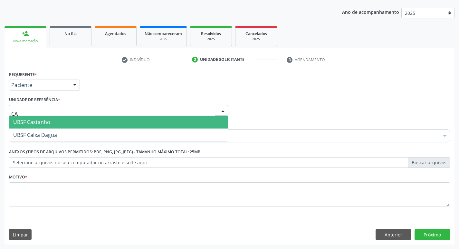
type input "CAI"
click at [46, 122] on span "UBSF Caixa Dagua" at bounding box center [35, 122] width 44 height 7
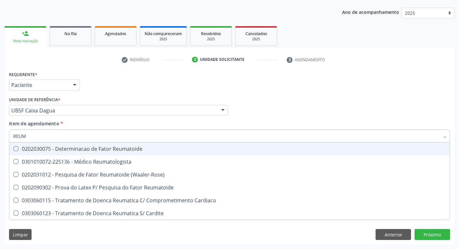
type input "REUMA"
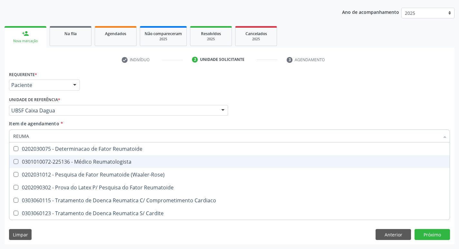
click at [45, 163] on div "0301010072-225136 - Médico Reumatologista" at bounding box center [229, 161] width 433 height 5
checkbox Reumatologista "true"
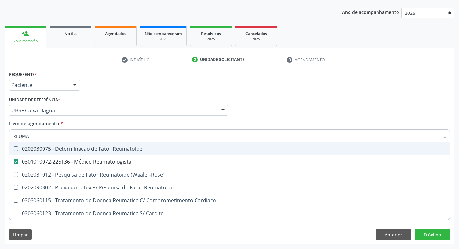
click at [119, 95] on div "Unidade de referência * UBSF Caixa Dagua UBSF Ligeiro II UBSF Saulo Leal Ernest…" at bounding box center [118, 105] width 219 height 21
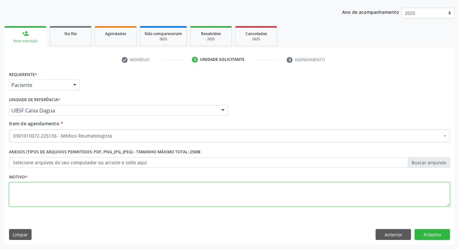
click at [72, 194] on textarea at bounding box center [229, 194] width 441 height 24
type textarea "R"
paste textarea "RETORNO."
type textarea "RETORNO."
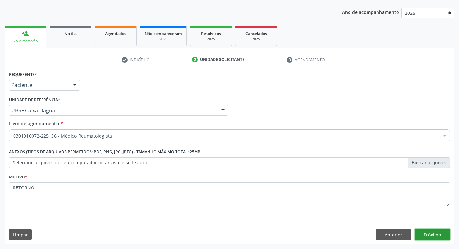
click at [422, 229] on button "Próximo" at bounding box center [432, 234] width 35 height 11
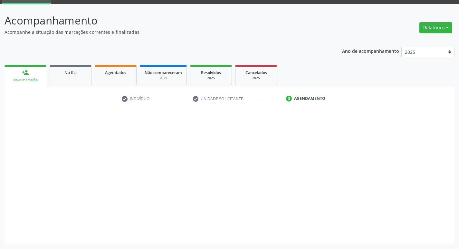
scroll to position [31, 0]
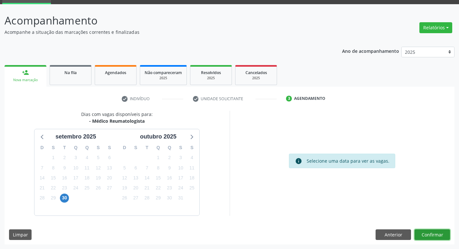
click at [423, 238] on button "Confirmar" at bounding box center [432, 234] width 35 height 11
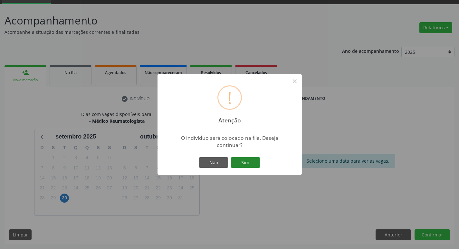
click at [250, 163] on button "Sim" at bounding box center [245, 162] width 29 height 11
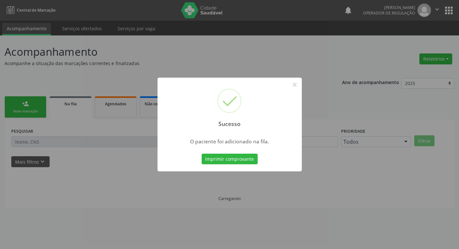
scroll to position [0, 0]
click at [17, 105] on div "Sucesso × O paciente foi adicionado na fila. Imprimir comprovante Cancel" at bounding box center [232, 124] width 464 height 249
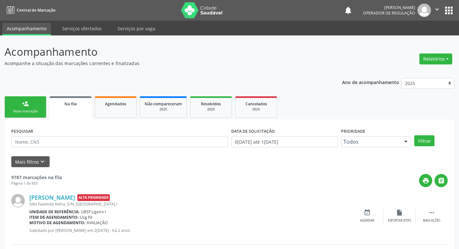
click at [32, 115] on link "person_add Nova marcação" at bounding box center [26, 107] width 42 height 22
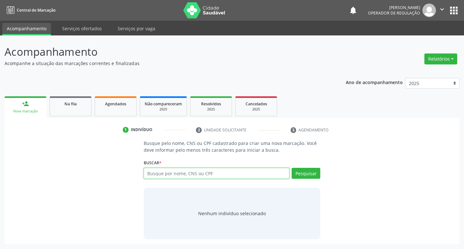
click at [168, 171] on input "text" at bounding box center [217, 173] width 146 height 11
type input "700504348700753"
click at [306, 176] on button "Pesquisar" at bounding box center [306, 173] width 29 height 11
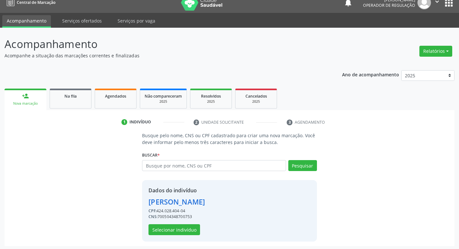
scroll to position [9, 0]
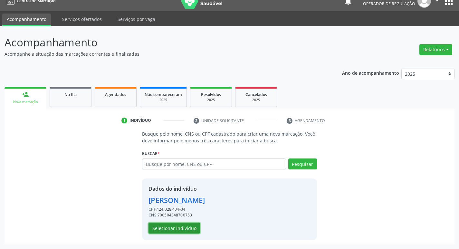
click at [168, 226] on button "Selecionar indivíduo" at bounding box center [175, 228] width 52 height 11
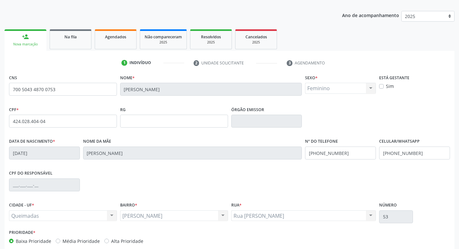
scroll to position [100, 0]
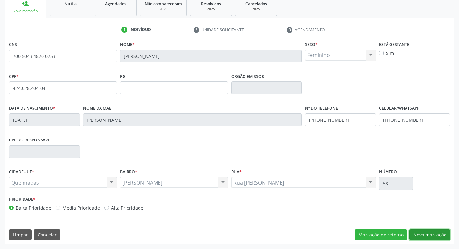
click at [425, 233] on button "Nova marcação" at bounding box center [429, 234] width 41 height 11
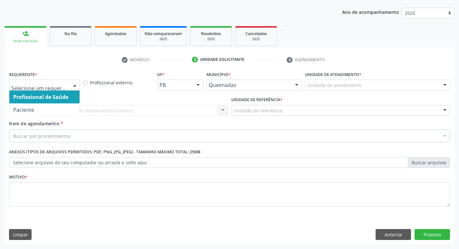
drag, startPoint x: 74, startPoint y: 82, endPoint x: 63, endPoint y: 101, distance: 21.3
click at [74, 83] on div at bounding box center [75, 85] width 10 height 11
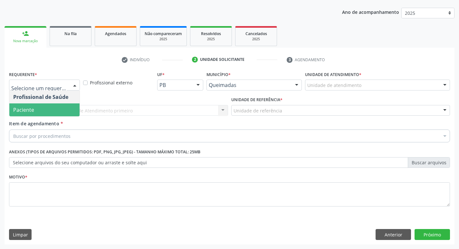
click at [59, 109] on span "Paciente" at bounding box center [44, 109] width 70 height 13
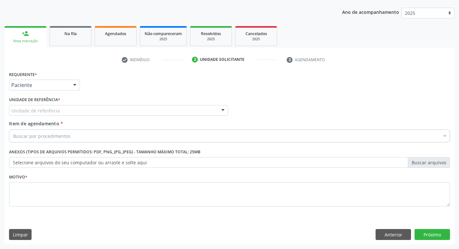
click at [60, 111] on div "Unidade de referência" at bounding box center [118, 110] width 219 height 11
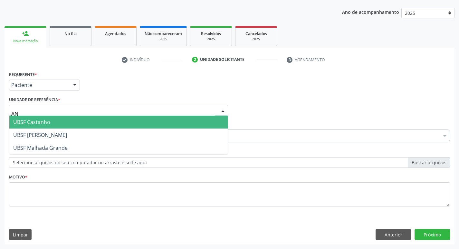
type input "ANI"
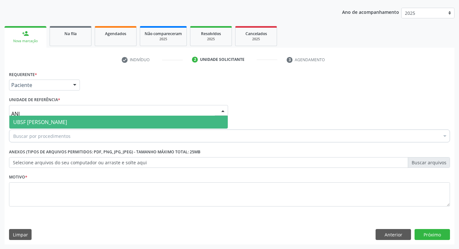
click at [88, 122] on span "UBSF [PERSON_NAME]" at bounding box center [118, 122] width 218 height 13
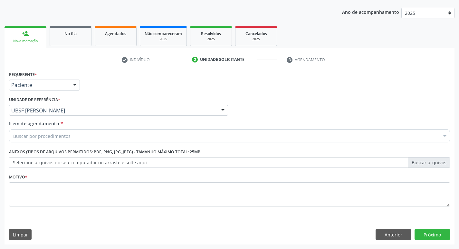
click at [83, 132] on div "Buscar por procedimentos" at bounding box center [229, 136] width 441 height 13
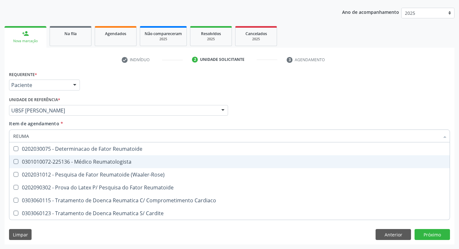
type input "REUMAT"
click at [91, 160] on div "0301010072-225136 - Médico Reumatologista" at bounding box center [229, 161] width 433 height 5
checkbox Reumatologista "true"
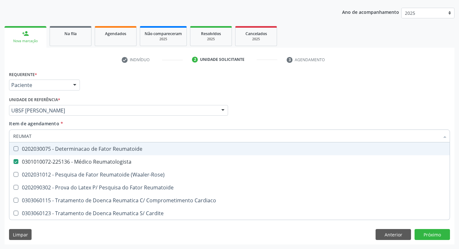
click at [138, 87] on div "Requerente * Paciente Profissional de Saúde Paciente Nenhum resultado encontrad…" at bounding box center [229, 82] width 444 height 25
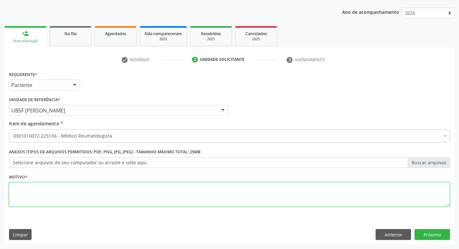
click at [52, 189] on textarea at bounding box center [229, 194] width 441 height 24
paste textarea "RETORNO."
type textarea "RETORNO."
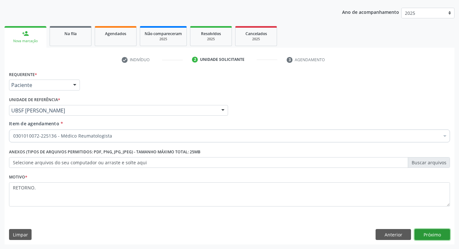
click at [434, 229] on button "Próximo" at bounding box center [432, 234] width 35 height 11
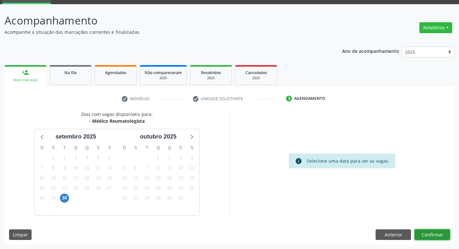
click at [427, 239] on button "Confirmar" at bounding box center [432, 234] width 35 height 11
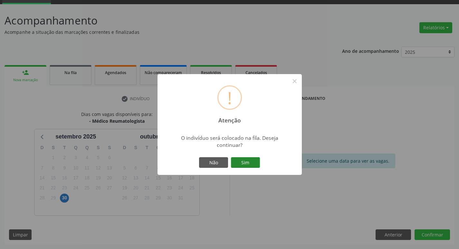
click at [246, 159] on button "Sim" at bounding box center [245, 162] width 29 height 11
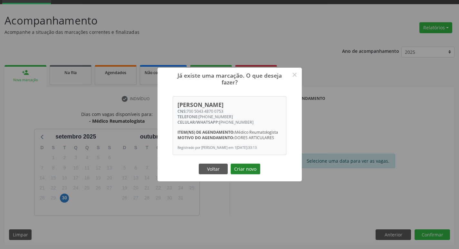
click at [245, 171] on button "Criar novo" at bounding box center [246, 169] width 30 height 11
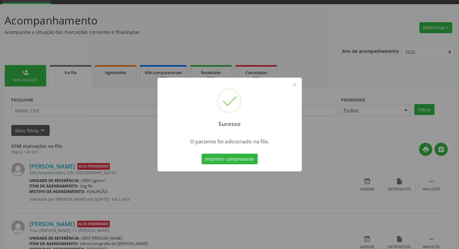
scroll to position [0, 0]
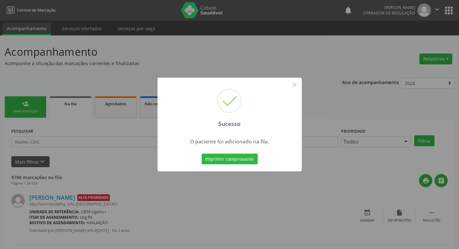
drag, startPoint x: 203, startPoint y: 67, endPoint x: 166, endPoint y: 76, distance: 38.5
click at [191, 70] on div "Sucesso × O paciente foi adicionado na fila. Imprimir comprovante Cancel" at bounding box center [229, 124] width 459 height 249
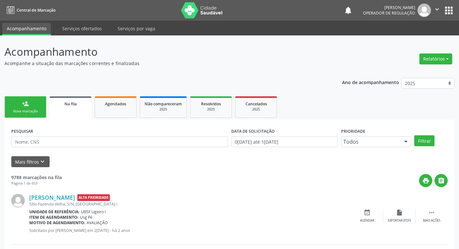
click at [26, 106] on div "person_add" at bounding box center [25, 103] width 7 height 7
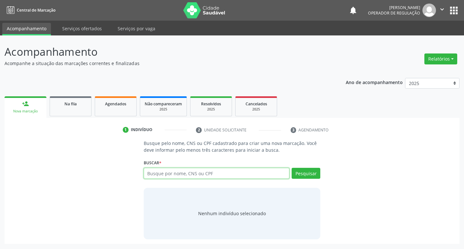
click at [168, 174] on input "text" at bounding box center [217, 173] width 146 height 11
type input "705803407657135"
click at [293, 172] on button "Pesquisar" at bounding box center [306, 173] width 29 height 11
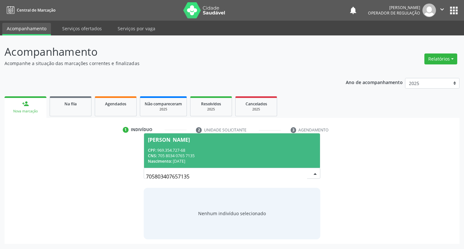
click at [225, 159] on div "Nascimento: 01/08/1946" at bounding box center [232, 160] width 168 height 5
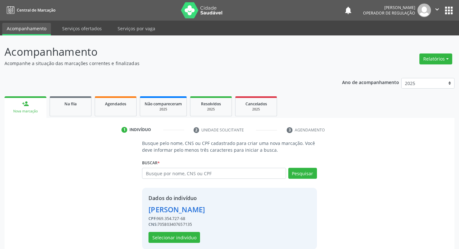
scroll to position [9, 0]
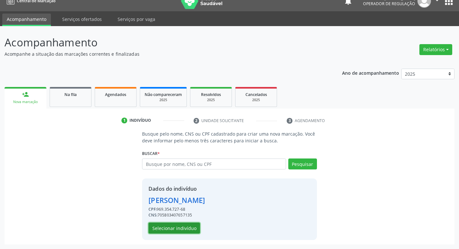
click at [170, 232] on button "Selecionar indivíduo" at bounding box center [175, 228] width 52 height 11
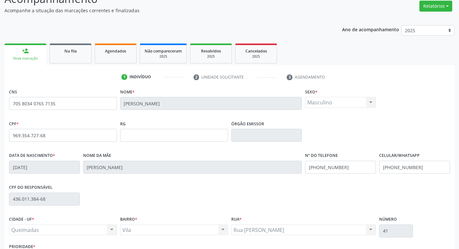
scroll to position [100, 0]
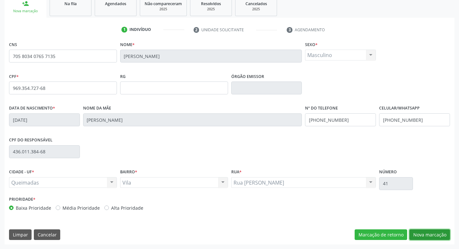
click at [434, 235] on button "Nova marcação" at bounding box center [429, 234] width 41 height 11
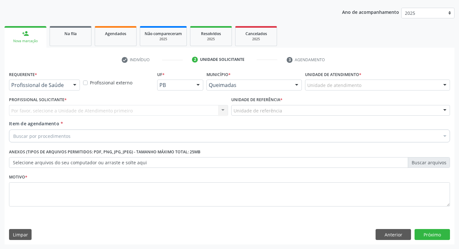
scroll to position [70, 0]
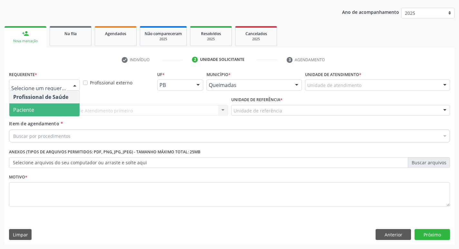
click at [45, 114] on span "Paciente" at bounding box center [44, 109] width 70 height 13
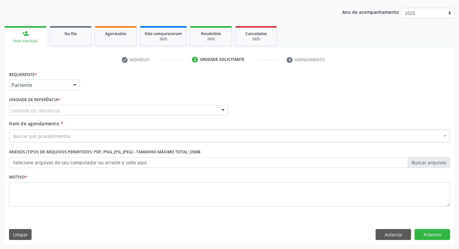
click at [79, 109] on div "Unidade de referência" at bounding box center [118, 110] width 219 height 11
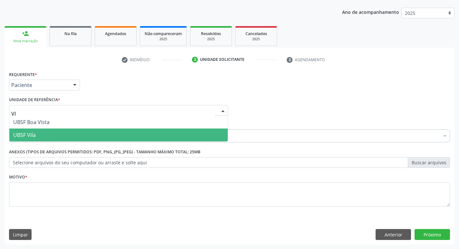
type input "VIL"
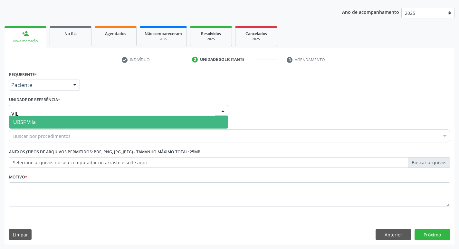
click at [130, 116] on span "UBSF Vila" at bounding box center [118, 122] width 218 height 13
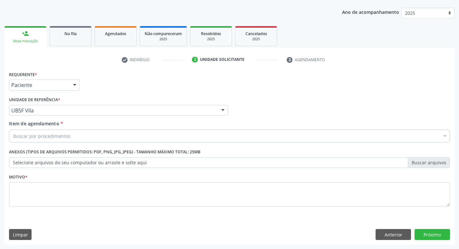
click at [126, 135] on div "Buscar por procedimentos" at bounding box center [229, 136] width 441 height 13
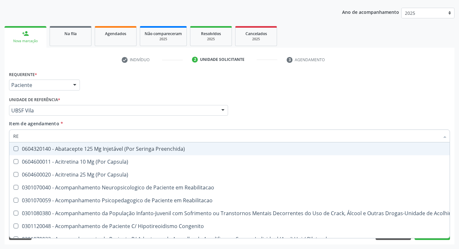
type input "R"
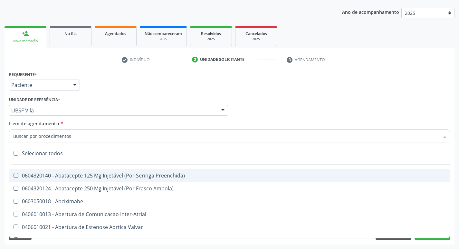
type input "R"
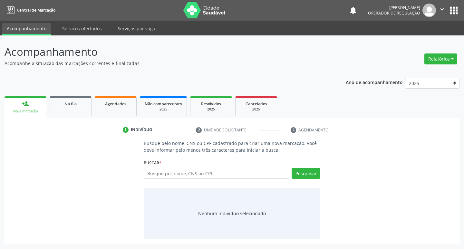
click at [203, 179] on div "Busque por nome, CNS ou CPF Nenhum resultado encontrado para: " " Digite nome, …" at bounding box center [232, 175] width 177 height 15
click at [205, 175] on input "text" at bounding box center [217, 173] width 146 height 11
type input "707801688281414"
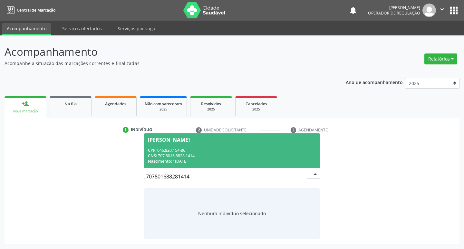
click at [251, 148] on div "CPF: 046.820.154-86" at bounding box center [232, 150] width 168 height 5
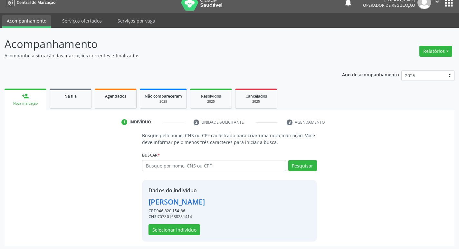
scroll to position [9, 0]
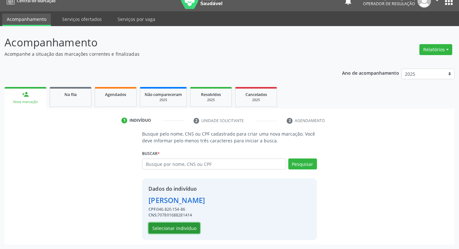
click at [187, 229] on button "Selecionar indivíduo" at bounding box center [175, 228] width 52 height 11
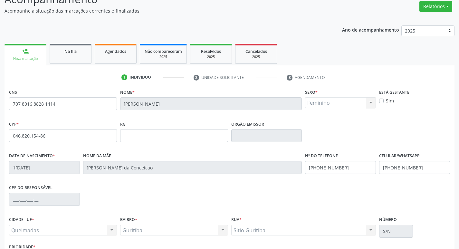
scroll to position [100, 0]
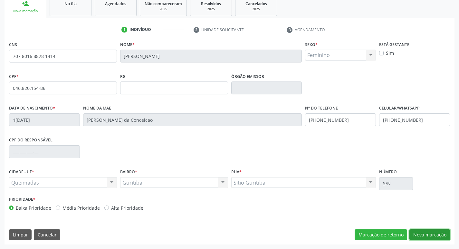
click at [416, 236] on button "Nova marcação" at bounding box center [429, 234] width 41 height 11
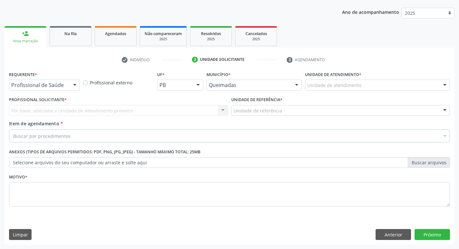
scroll to position [70, 0]
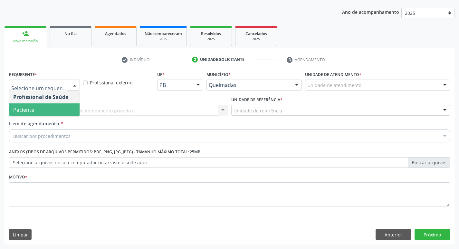
click at [50, 108] on span "Paciente" at bounding box center [44, 109] width 70 height 13
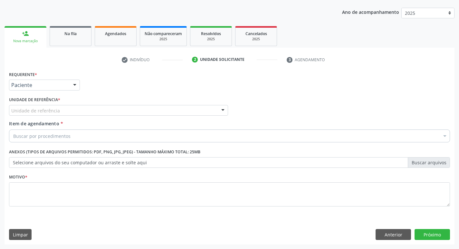
click at [50, 104] on label "Unidade de referência *" at bounding box center [34, 100] width 51 height 10
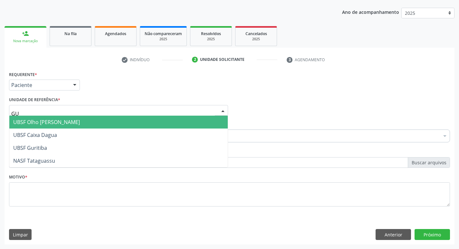
type input "GUR"
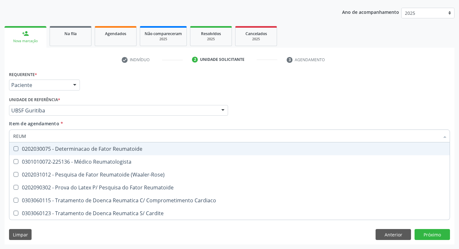
type input "REUMA"
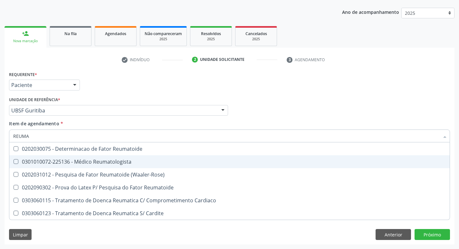
click at [50, 159] on div "0301010072-225136 - Médico Reumatologista" at bounding box center [229, 161] width 433 height 5
checkbox Reumatologista "true"
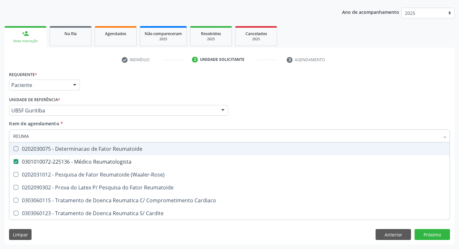
click at [97, 83] on div "Requerente * Paciente Profissional de Saúde Paciente Nenhum resultado encontrad…" at bounding box center [229, 82] width 444 height 25
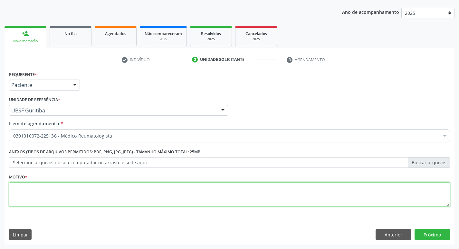
click at [32, 197] on textarea at bounding box center [229, 194] width 441 height 24
type textarea "RETORNO."
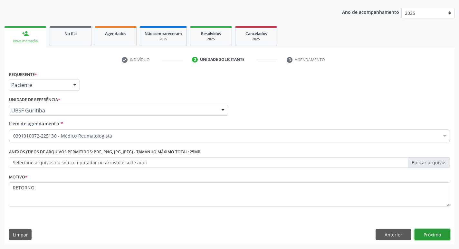
click at [433, 231] on button "Próximo" at bounding box center [432, 234] width 35 height 11
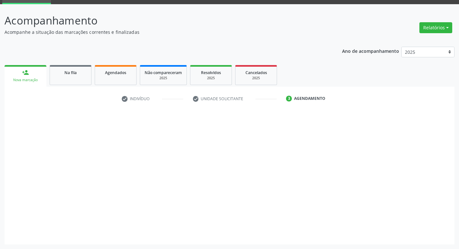
scroll to position [31, 0]
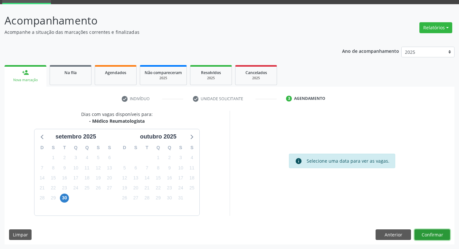
click at [422, 233] on button "Confirmar" at bounding box center [432, 234] width 35 height 11
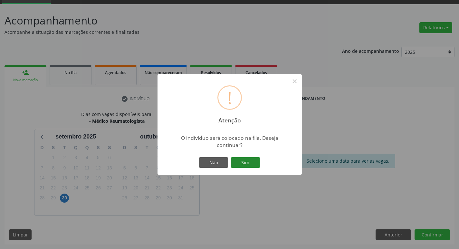
click at [235, 158] on button "Sim" at bounding box center [245, 162] width 29 height 11
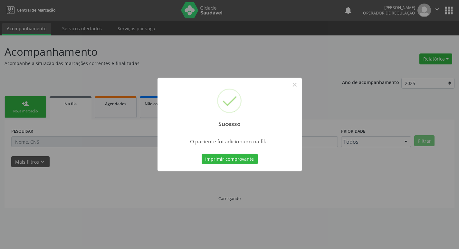
scroll to position [0, 0]
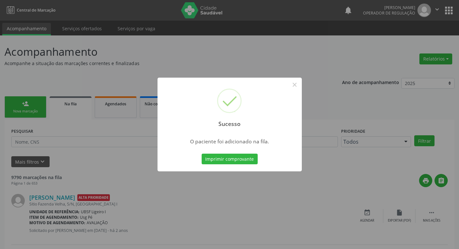
drag, startPoint x: 27, startPoint y: 87, endPoint x: 19, endPoint y: 106, distance: 20.6
click at [27, 88] on div "Sucesso × O paciente foi adicionado na fila. Imprimir comprovante Cancel" at bounding box center [229, 124] width 459 height 249
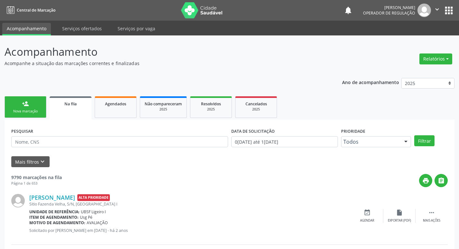
click at [19, 106] on link "person_add Nova marcação" at bounding box center [26, 107] width 42 height 22
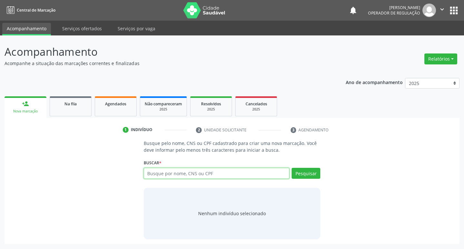
click at [229, 172] on input "text" at bounding box center [217, 173] width 146 height 11
type input "705009639491654"
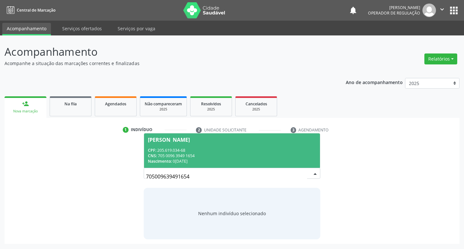
click at [276, 156] on div "CNS: 705 0096 3949 1654" at bounding box center [232, 155] width 168 height 5
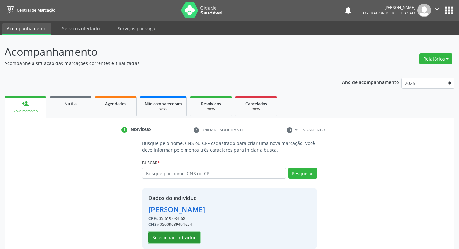
click at [160, 235] on button "Selecionar indivíduo" at bounding box center [175, 237] width 52 height 11
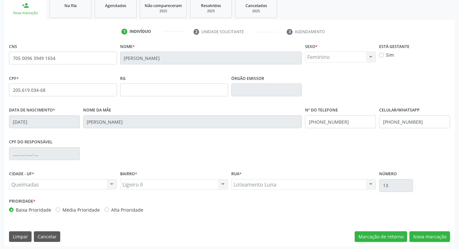
scroll to position [100, 0]
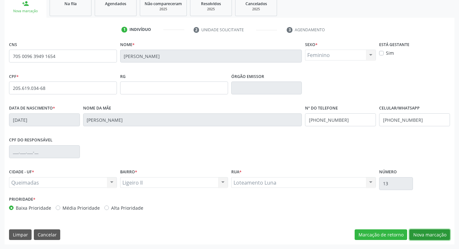
click at [421, 232] on button "Nova marcação" at bounding box center [429, 234] width 41 height 11
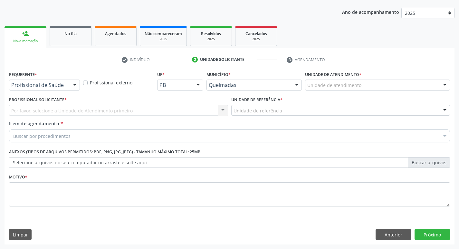
scroll to position [70, 0]
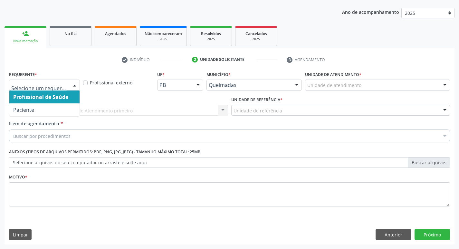
click at [78, 90] on div at bounding box center [75, 85] width 10 height 11
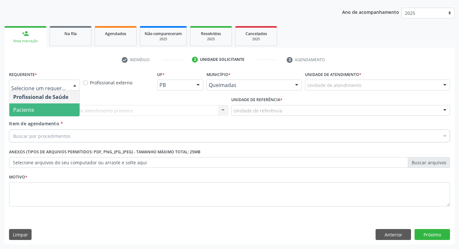
click at [53, 113] on span "Paciente" at bounding box center [44, 109] width 70 height 13
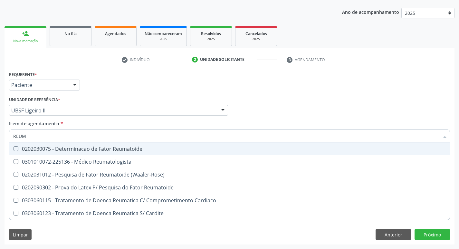
type input "REUMA"
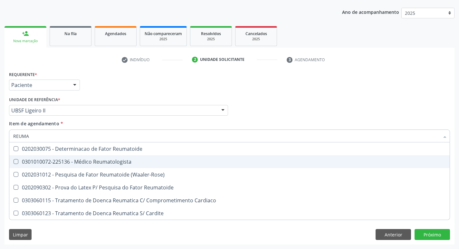
click at [48, 160] on div "0301010072-225136 - Médico Reumatologista" at bounding box center [229, 161] width 433 height 5
checkbox Reumatologista "true"
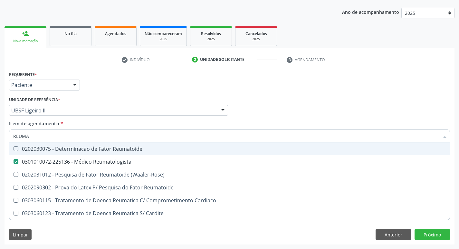
click at [117, 79] on div "Requerente * Paciente Profissional de Saúde Paciente Nenhum resultado encontrad…" at bounding box center [229, 82] width 444 height 25
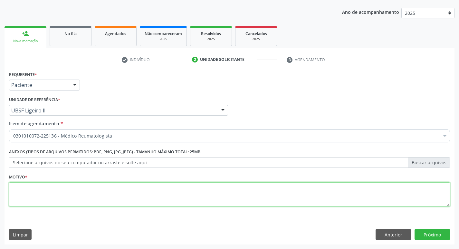
click at [49, 192] on textarea at bounding box center [229, 194] width 441 height 24
paste textarea "RETORNO."
type textarea "RETORNO."
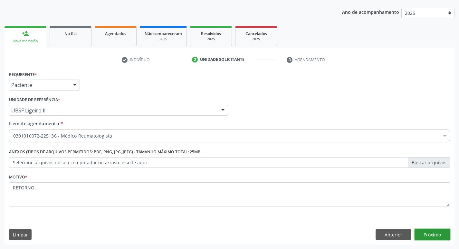
click at [428, 235] on button "Próximo" at bounding box center [432, 234] width 35 height 11
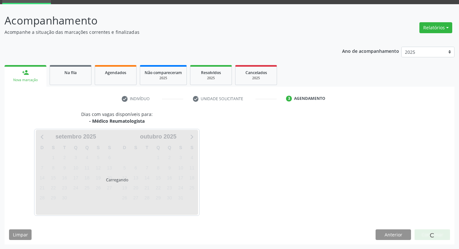
scroll to position [31, 0]
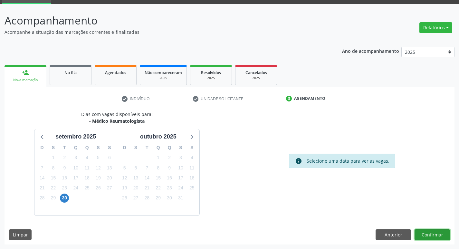
click at [434, 232] on button "Confirmar" at bounding box center [432, 234] width 35 height 11
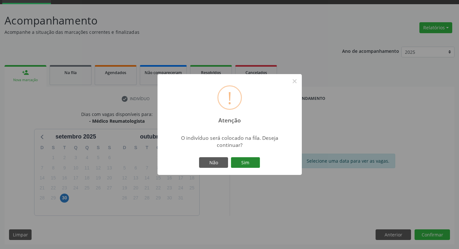
click at [254, 165] on button "Sim" at bounding box center [245, 162] width 29 height 11
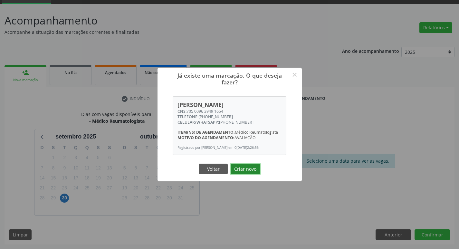
click at [252, 174] on button "Criar novo" at bounding box center [246, 169] width 30 height 11
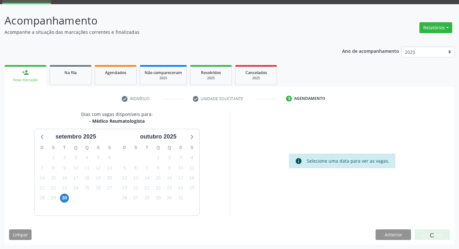
scroll to position [0, 0]
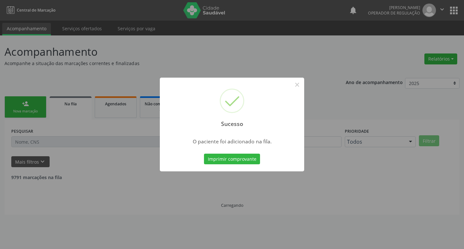
click at [101, 89] on div "Sucesso × O paciente foi adicionado na fila. Imprimir comprovante Cancel" at bounding box center [232, 124] width 464 height 249
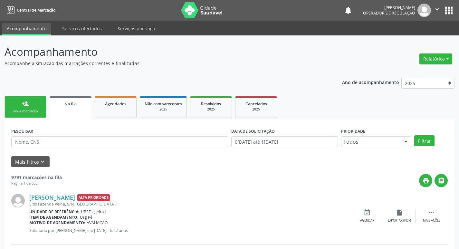
click at [17, 113] on div "Nova marcação" at bounding box center [25, 111] width 32 height 5
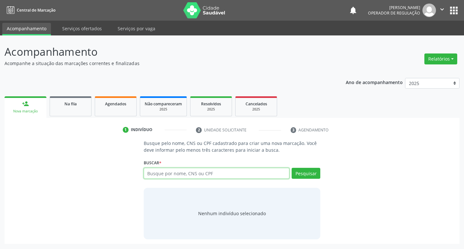
click at [235, 175] on input "text" at bounding box center [217, 173] width 146 height 11
type input "705000084889859"
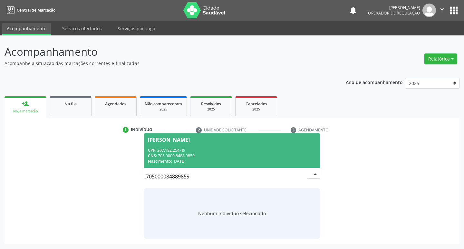
click at [251, 156] on div "CNS: 705 0000 8488 9859" at bounding box center [232, 155] width 168 height 5
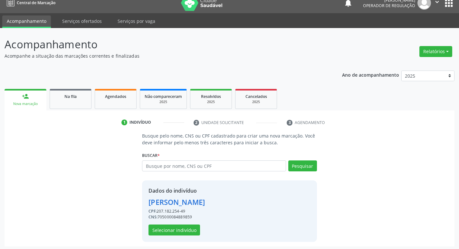
scroll to position [9, 0]
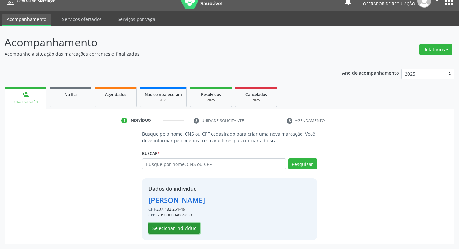
click at [196, 229] on button "Selecionar indivíduo" at bounding box center [175, 228] width 52 height 11
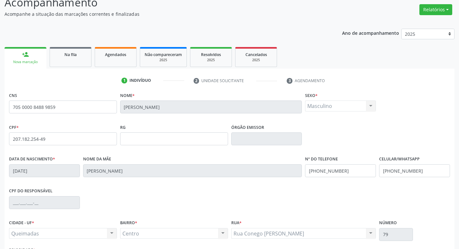
scroll to position [100, 0]
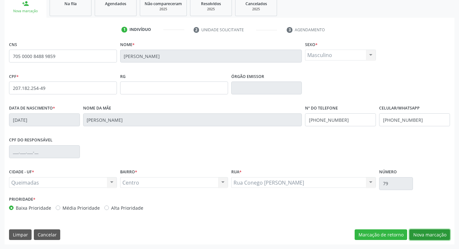
click at [417, 234] on button "Nova marcação" at bounding box center [429, 234] width 41 height 11
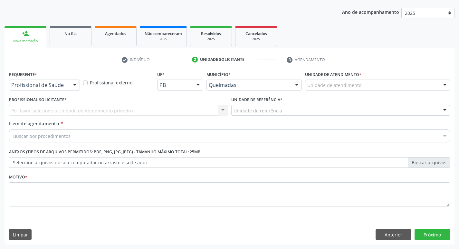
scroll to position [70, 0]
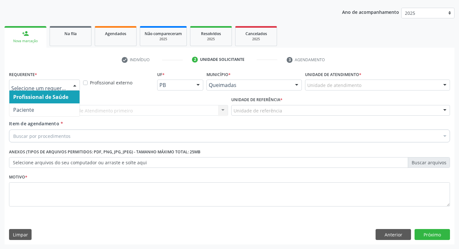
click at [72, 83] on div at bounding box center [75, 85] width 10 height 11
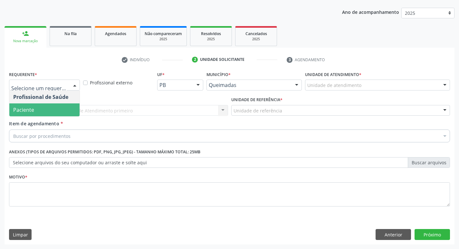
click at [68, 108] on span "Paciente" at bounding box center [44, 109] width 70 height 13
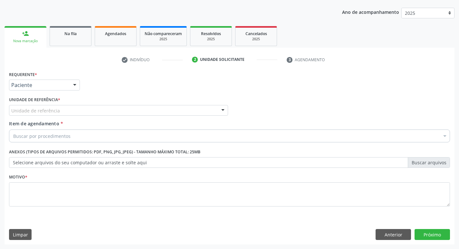
click at [72, 112] on div "Unidade de referência" at bounding box center [118, 110] width 219 height 11
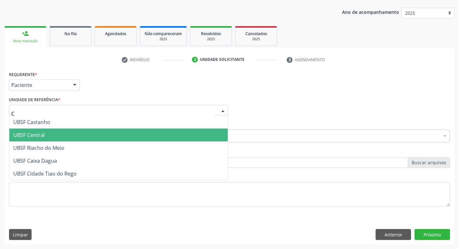
type input "CE"
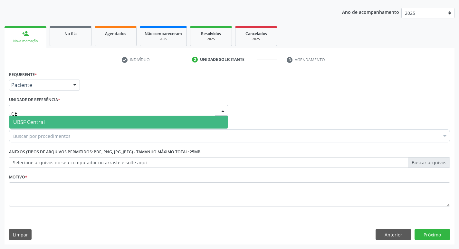
click at [79, 122] on span "UBSF Central" at bounding box center [118, 122] width 218 height 13
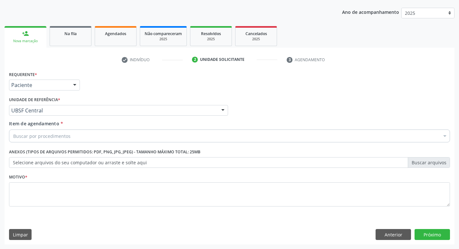
click at [77, 133] on div "Buscar por procedimentos" at bounding box center [229, 136] width 441 height 13
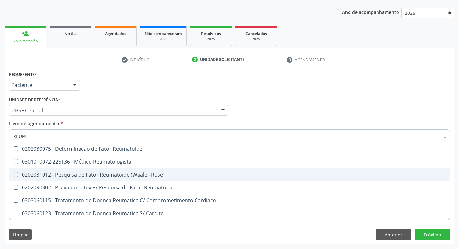
type input "REUMA"
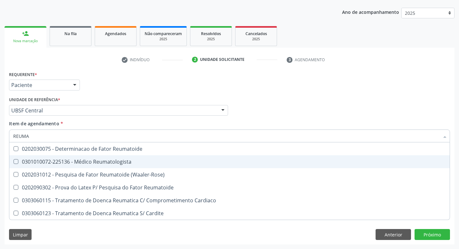
click at [114, 167] on span "0301010072-225136 - Médico Reumatologista" at bounding box center [229, 161] width 440 height 13
checkbox Reumatologista "true"
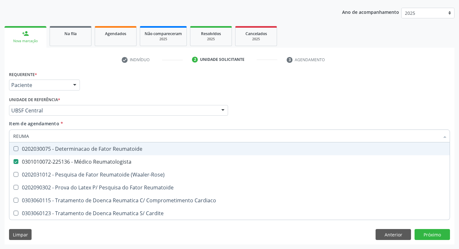
click at [341, 101] on div "Profissional Solicitante Por favor, selecione a Unidade de Atendimento primeiro…" at bounding box center [229, 107] width 444 height 25
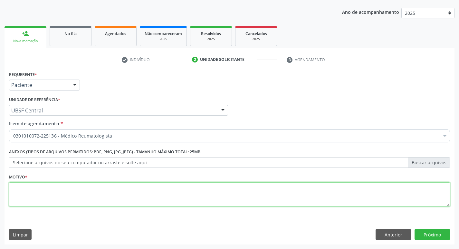
click at [46, 195] on textarea at bounding box center [229, 194] width 441 height 24
type textarea "R"
paste textarea "RETORNO."
type textarea "RETORNO."
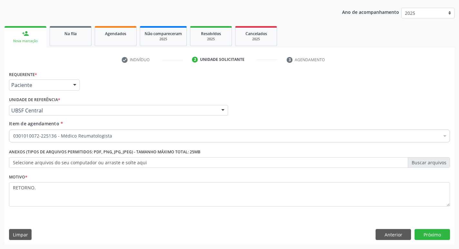
click at [434, 228] on div "Requerente * Paciente Profissional de Saúde Paciente Nenhum resultado encontrad…" at bounding box center [230, 157] width 450 height 175
click at [433, 234] on button "Próximo" at bounding box center [432, 234] width 35 height 11
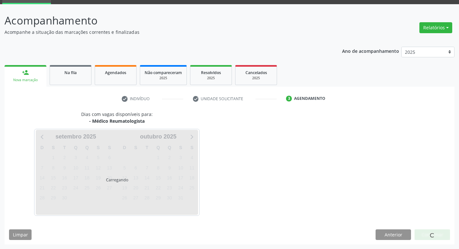
scroll to position [31, 0]
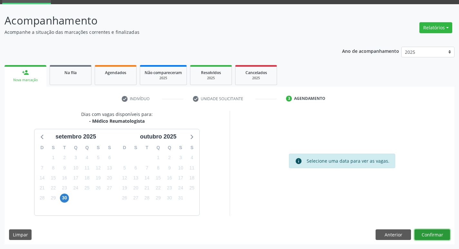
click at [426, 235] on button "Confirmar" at bounding box center [432, 234] width 35 height 11
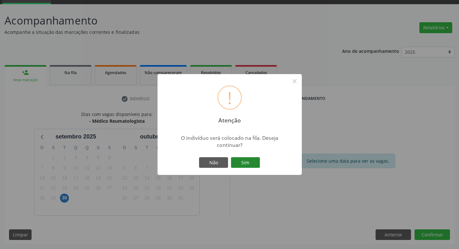
click at [256, 165] on button "Sim" at bounding box center [245, 162] width 29 height 11
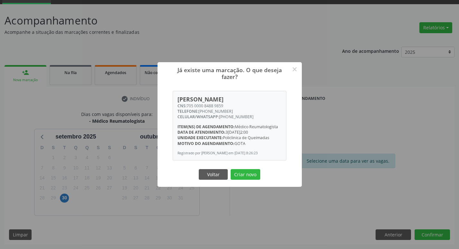
click at [231, 169] on button "Criar novo" at bounding box center [246, 174] width 30 height 11
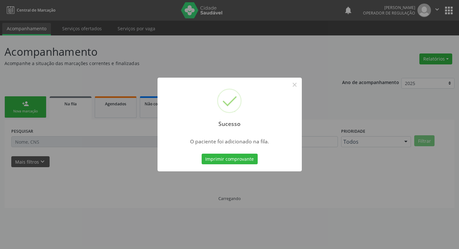
scroll to position [0, 0]
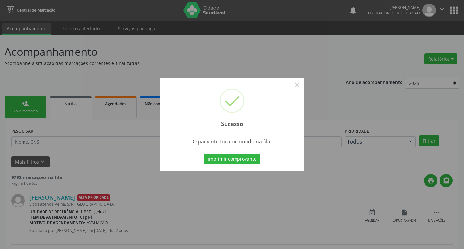
click at [51, 85] on div "Sucesso × O paciente foi adicionado na fila. Imprimir comprovante Cancel" at bounding box center [232, 124] width 464 height 249
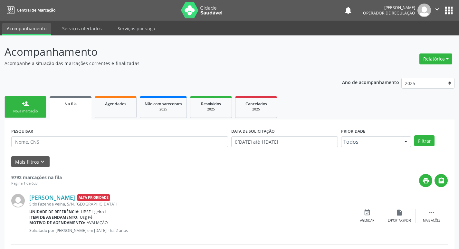
click at [38, 108] on link "person_add Nova marcação" at bounding box center [26, 107] width 42 height 22
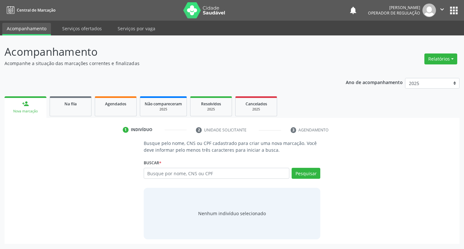
click at [164, 179] on div "Busque por nome, CNS ou CPF Nenhum resultado encontrado para: " " Digite nome, …" at bounding box center [232, 175] width 177 height 15
click at [171, 168] on div "Buscar * Busque por nome, CNS ou CPF Nenhum resultado encontrado para: " " Digi…" at bounding box center [232, 170] width 177 height 25
click at [174, 170] on input "text" at bounding box center [217, 173] width 146 height 11
type input "700106909773113"
click at [313, 170] on button "Pesquisar" at bounding box center [306, 173] width 29 height 11
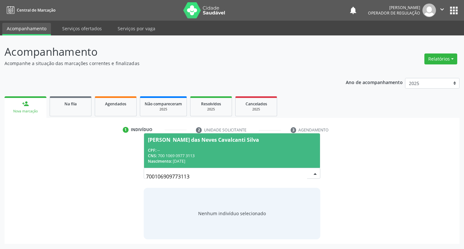
click at [280, 155] on div "CNS: 700 1069 0977 3113" at bounding box center [232, 155] width 168 height 5
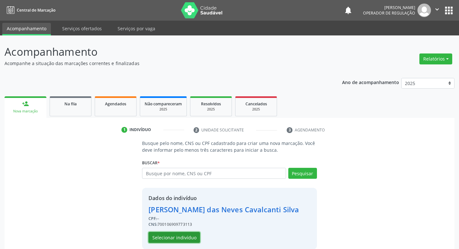
click at [154, 237] on button "Selecionar indivíduo" at bounding box center [175, 237] width 52 height 11
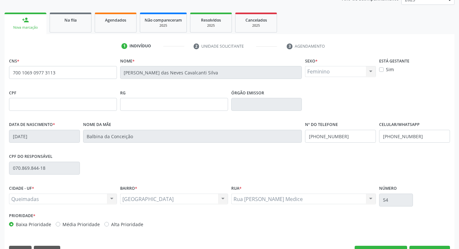
scroll to position [100, 0]
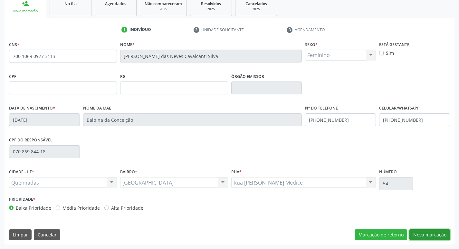
drag, startPoint x: 421, startPoint y: 234, endPoint x: 351, endPoint y: 229, distance: 70.1
click at [421, 234] on button "Nova marcação" at bounding box center [429, 234] width 41 height 11
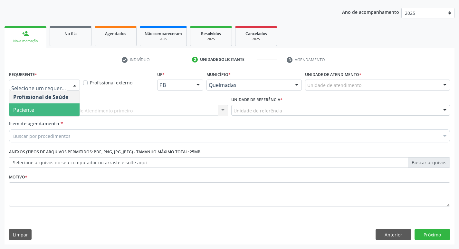
click at [38, 111] on span "Paciente" at bounding box center [44, 109] width 70 height 13
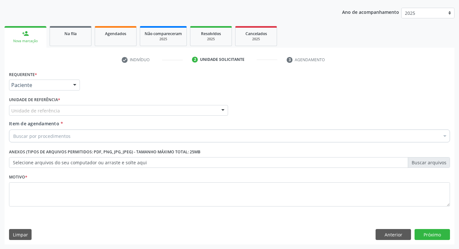
click at [40, 106] on div "Unidade de referência" at bounding box center [118, 110] width 219 height 11
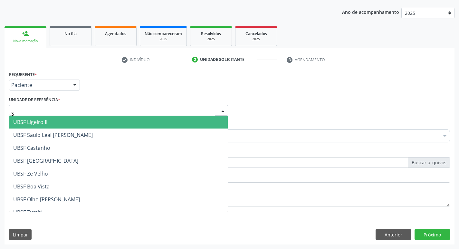
type input "SA"
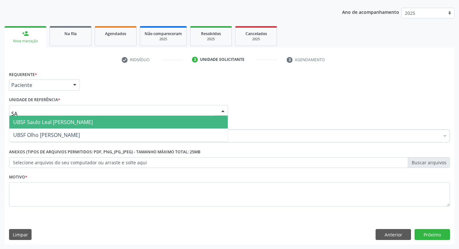
click at [36, 121] on span "UBSF Saulo Leal [PERSON_NAME]" at bounding box center [53, 122] width 80 height 7
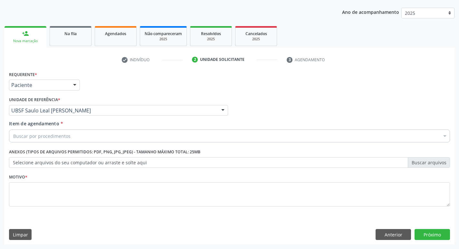
click at [34, 132] on div "Buscar por procedimentos" at bounding box center [229, 136] width 441 height 13
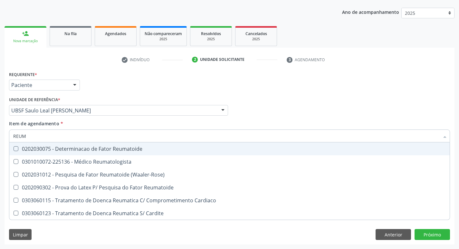
type input "REUMA"
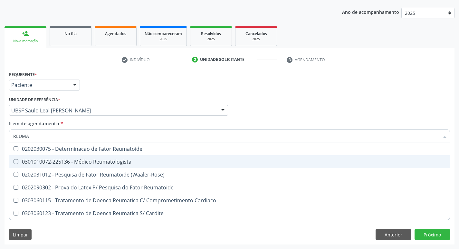
click at [47, 164] on div "0301010072-225136 - Médico Reumatologista" at bounding box center [229, 161] width 433 height 5
checkbox Reumatologista "true"
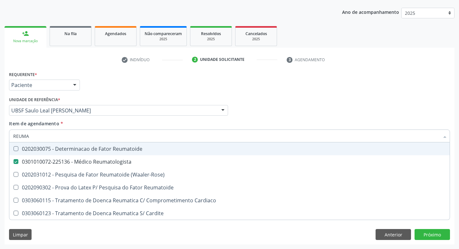
click at [123, 90] on div "Requerente * Paciente Profissional de Saúde Paciente Nenhum resultado encontrad…" at bounding box center [229, 82] width 444 height 25
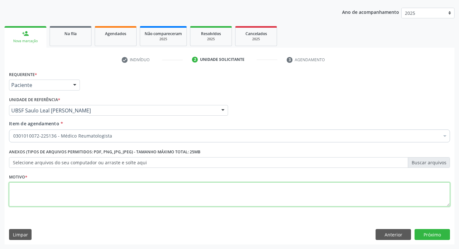
click at [49, 188] on textarea at bounding box center [229, 194] width 441 height 24
paste textarea "RETORNO."
type textarea "RETORNO."
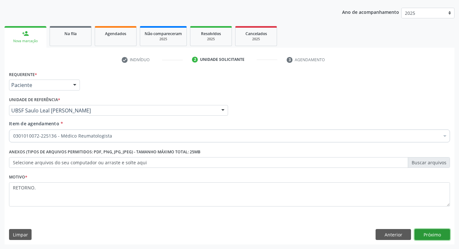
click at [445, 231] on button "Próximo" at bounding box center [432, 234] width 35 height 11
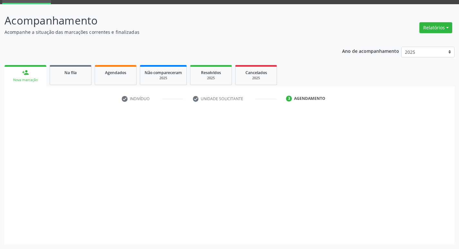
scroll to position [31, 0]
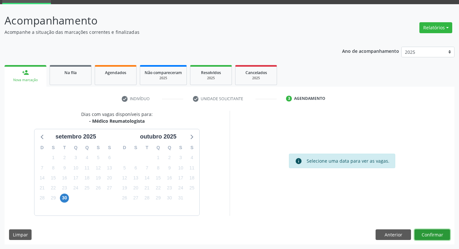
click at [432, 238] on button "Confirmar" at bounding box center [432, 234] width 35 height 11
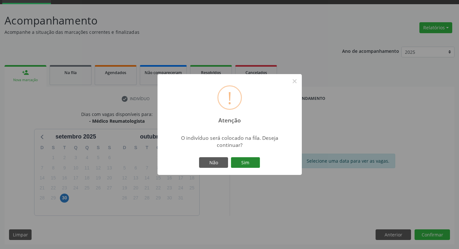
click at [232, 162] on button "Sim" at bounding box center [245, 162] width 29 height 11
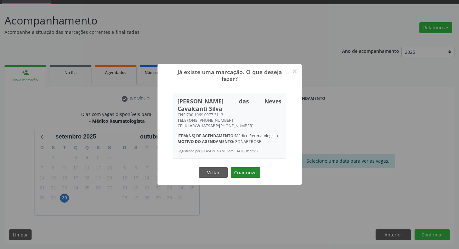
click at [239, 167] on button "Criar novo" at bounding box center [246, 172] width 30 height 11
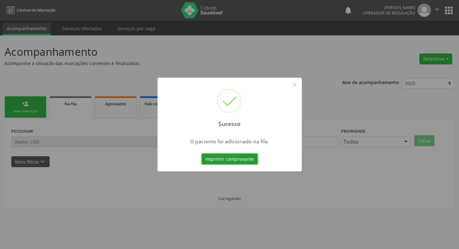
scroll to position [0, 0]
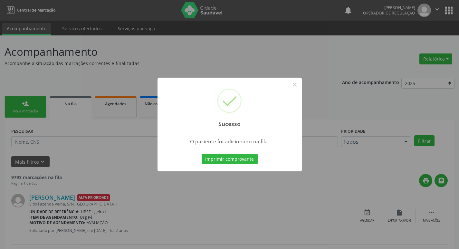
drag, startPoint x: 318, startPoint y: 75, endPoint x: 379, endPoint y: 7, distance: 91.4
click at [319, 74] on div "Sucesso × O paciente foi adicionado na fila. Imprimir comprovante Cancel" at bounding box center [229, 124] width 459 height 249
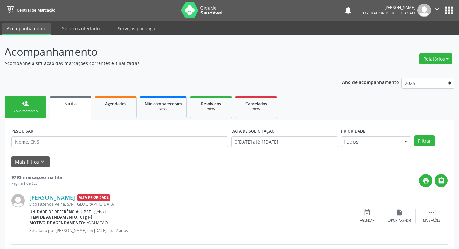
drag, startPoint x: 438, startPoint y: 10, endPoint x: 430, endPoint y: 32, distance: 23.6
click at [438, 10] on icon "" at bounding box center [437, 9] width 7 height 7
click at [428, 38] on link "Sair" at bounding box center [420, 39] width 44 height 9
